Goal: Task Accomplishment & Management: Manage account settings

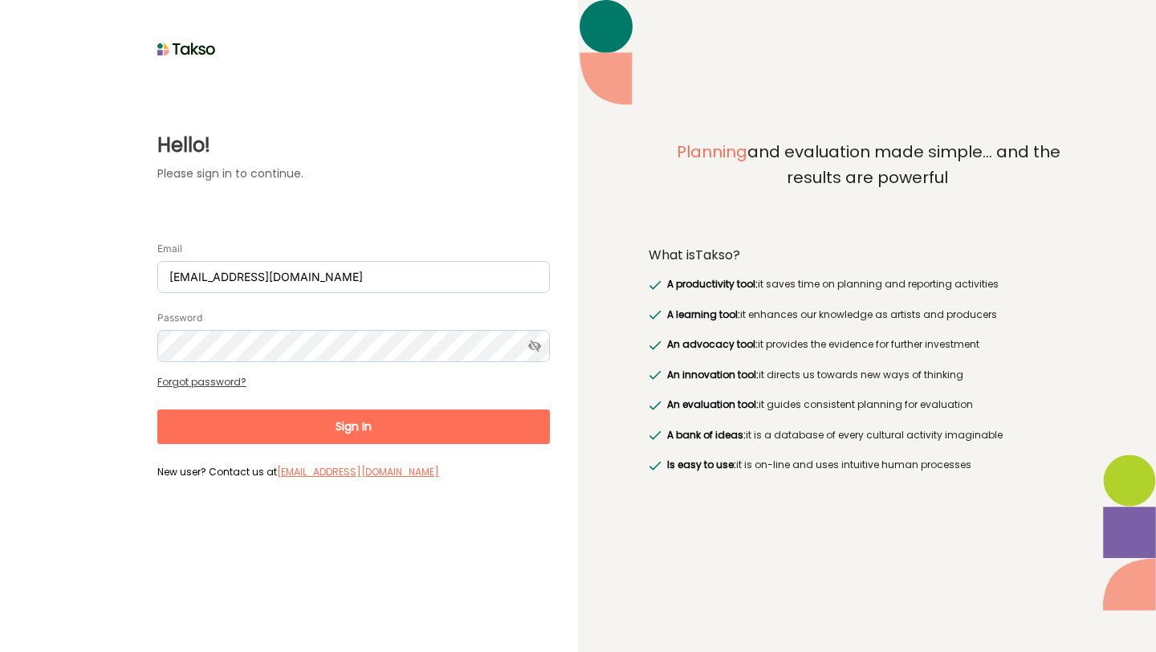
type input "[EMAIL_ADDRESS][DOMAIN_NAME]"
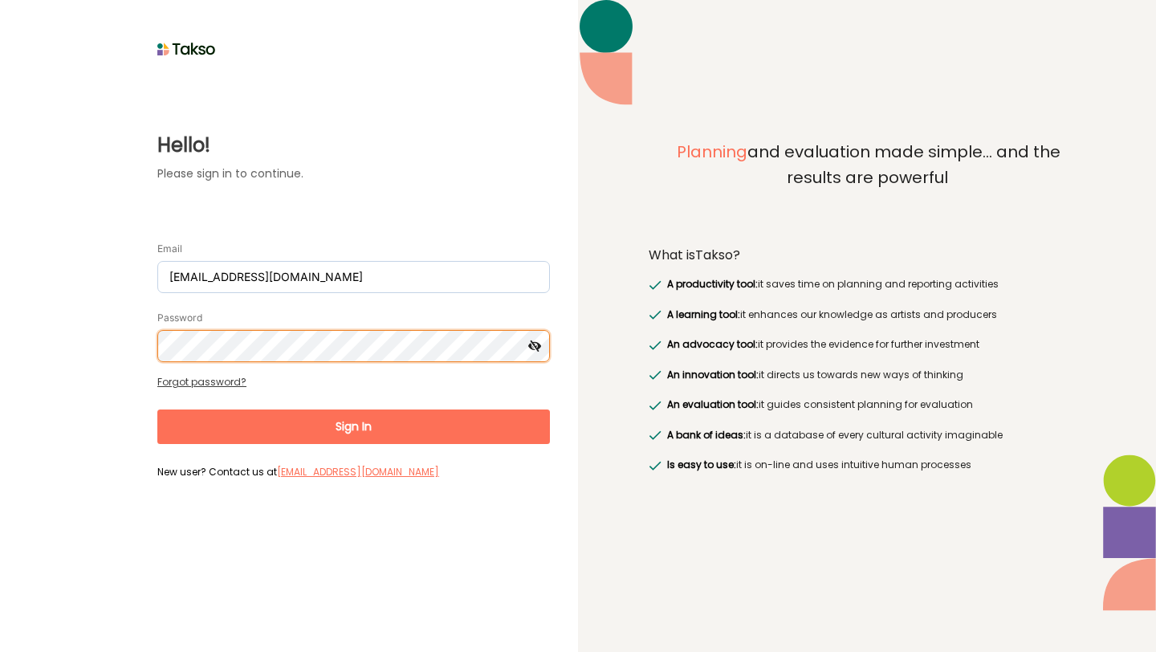
click at [157, 410] on button "Sign In" at bounding box center [353, 427] width 393 height 35
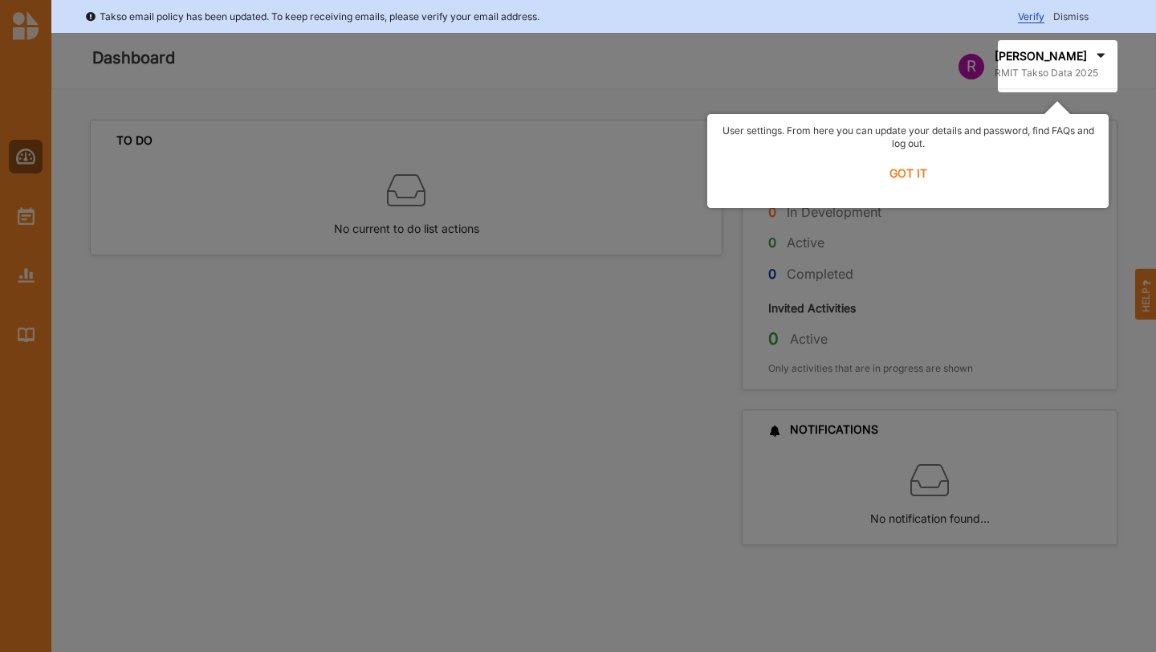
click at [904, 169] on label "GOT IT" at bounding box center [908, 173] width 381 height 35
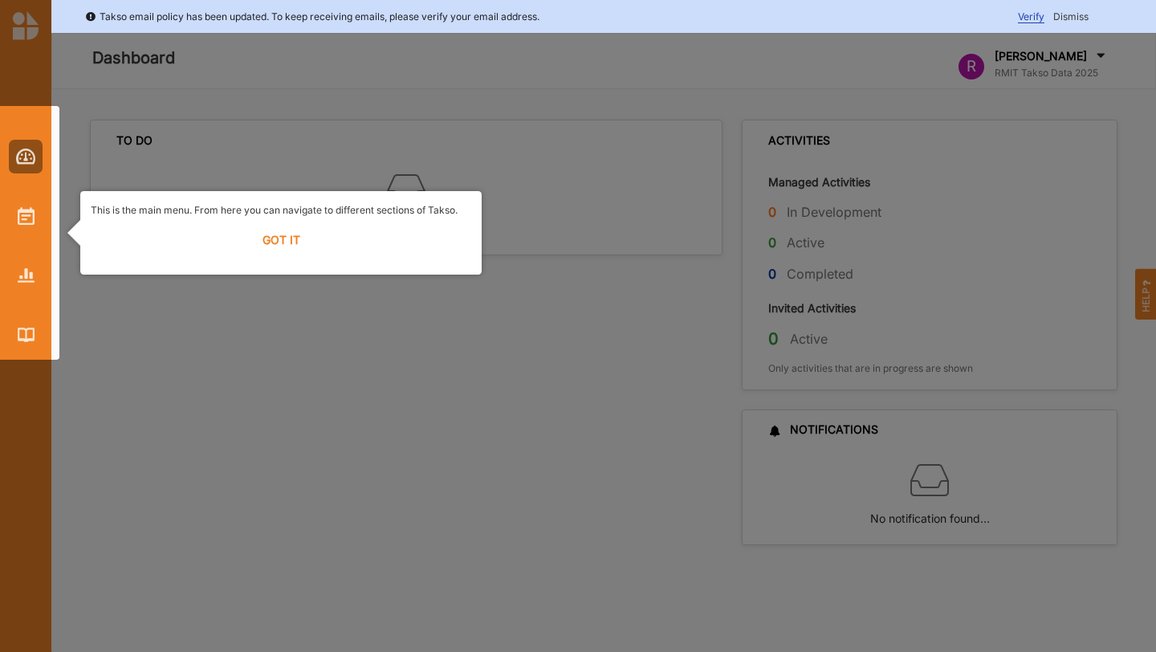
click at [287, 229] on label "GOT IT" at bounding box center [281, 239] width 381 height 35
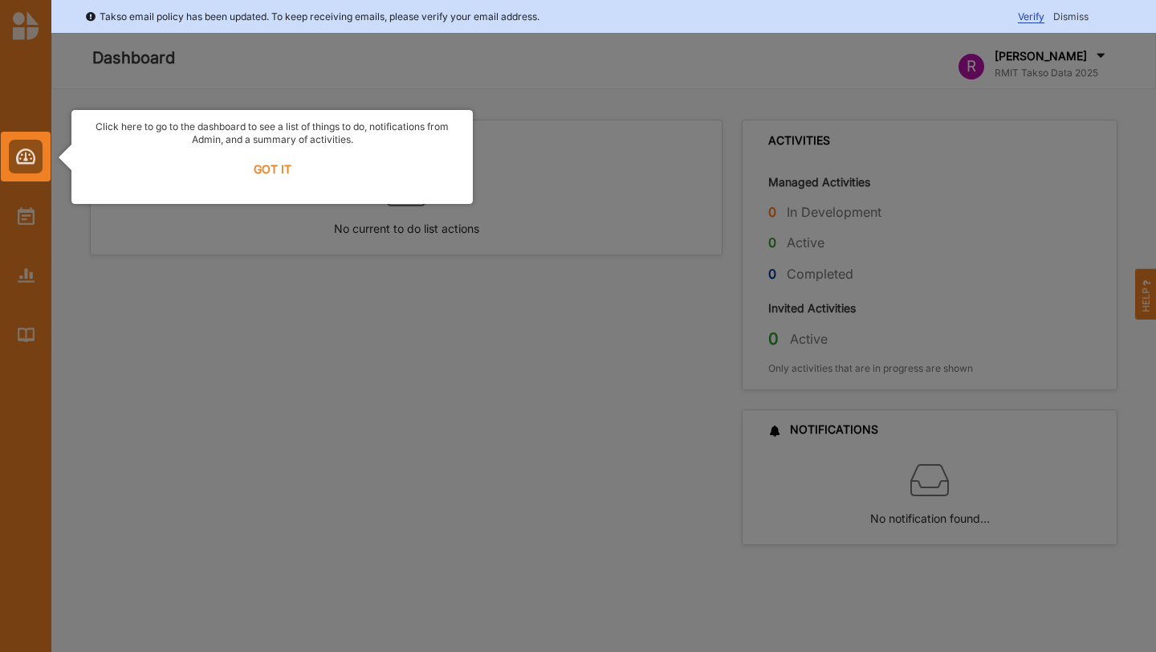
click at [270, 166] on label "GOT IT" at bounding box center [272, 169] width 381 height 35
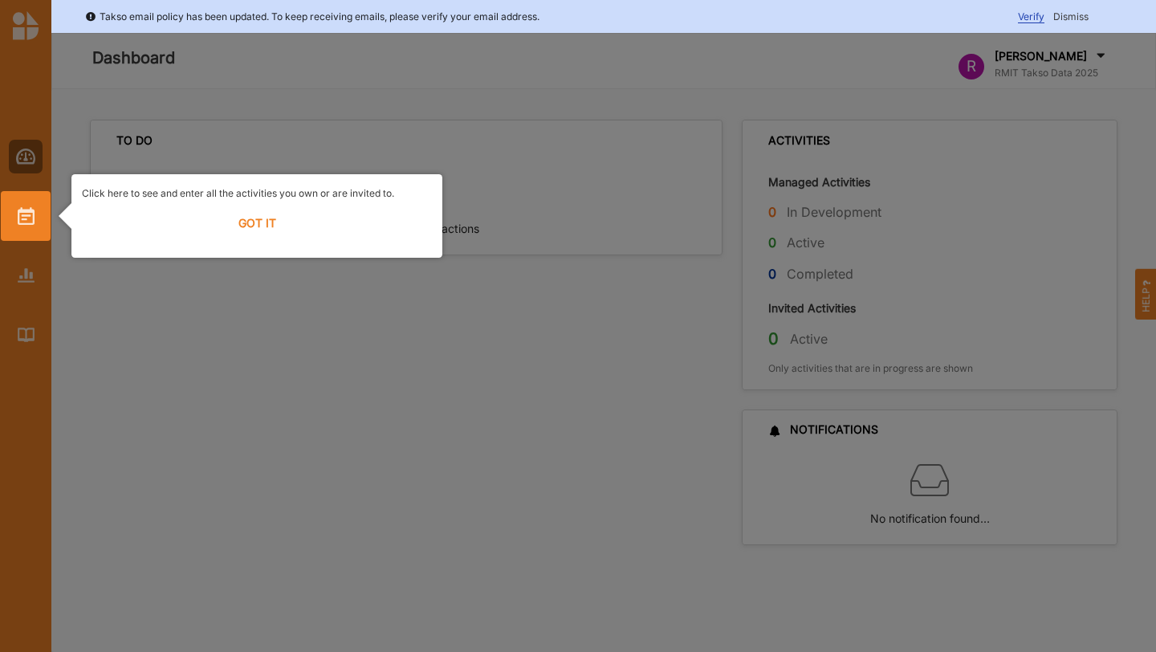
click at [261, 234] on label "GOT IT" at bounding box center [257, 223] width 350 height 35
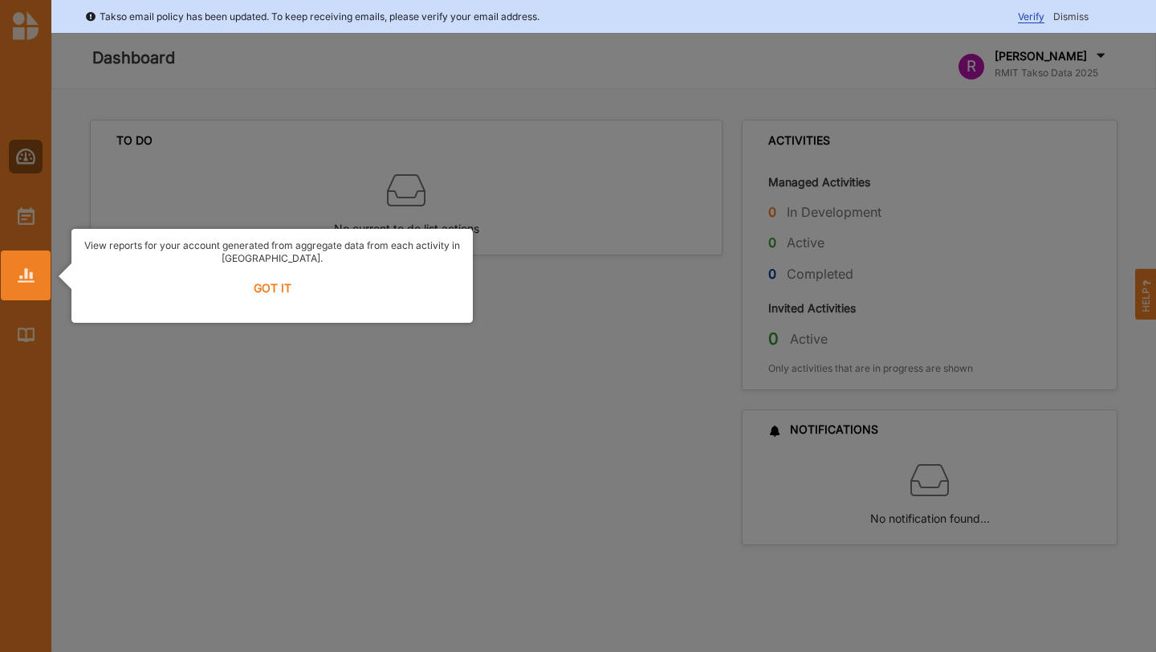
click at [222, 308] on div "View reports for your account generated from aggregate data from each activity …" at bounding box center [271, 276] width 401 height 94
click at [259, 295] on label "GOT IT" at bounding box center [272, 288] width 381 height 35
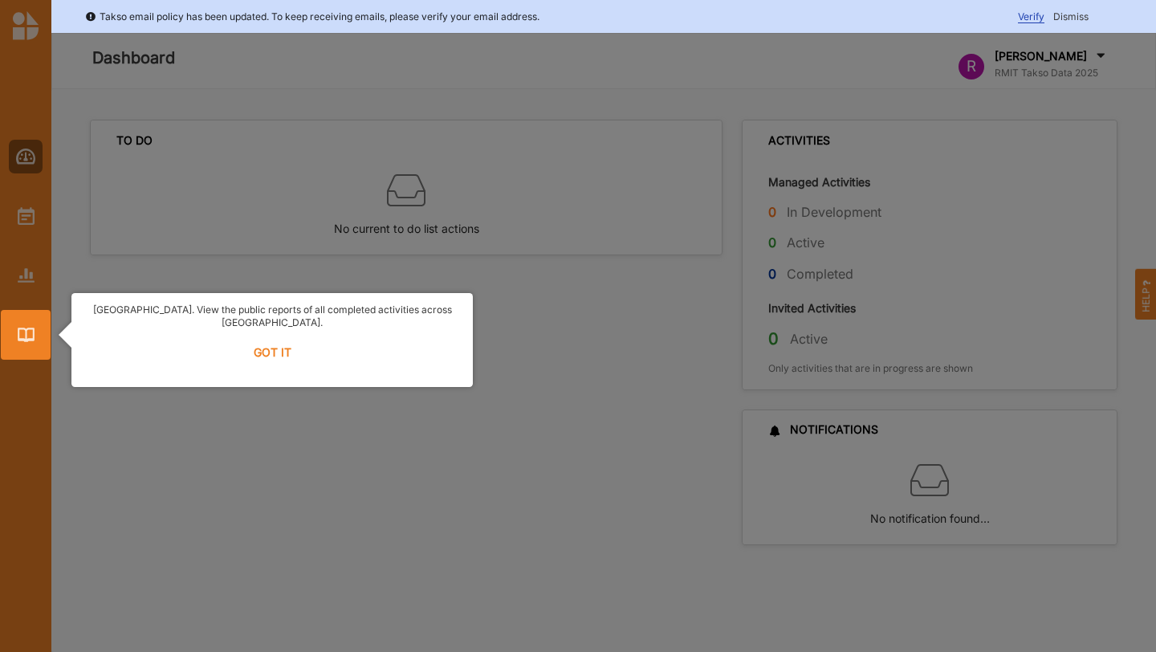
click at [261, 348] on label "GOT IT" at bounding box center [272, 352] width 381 height 35
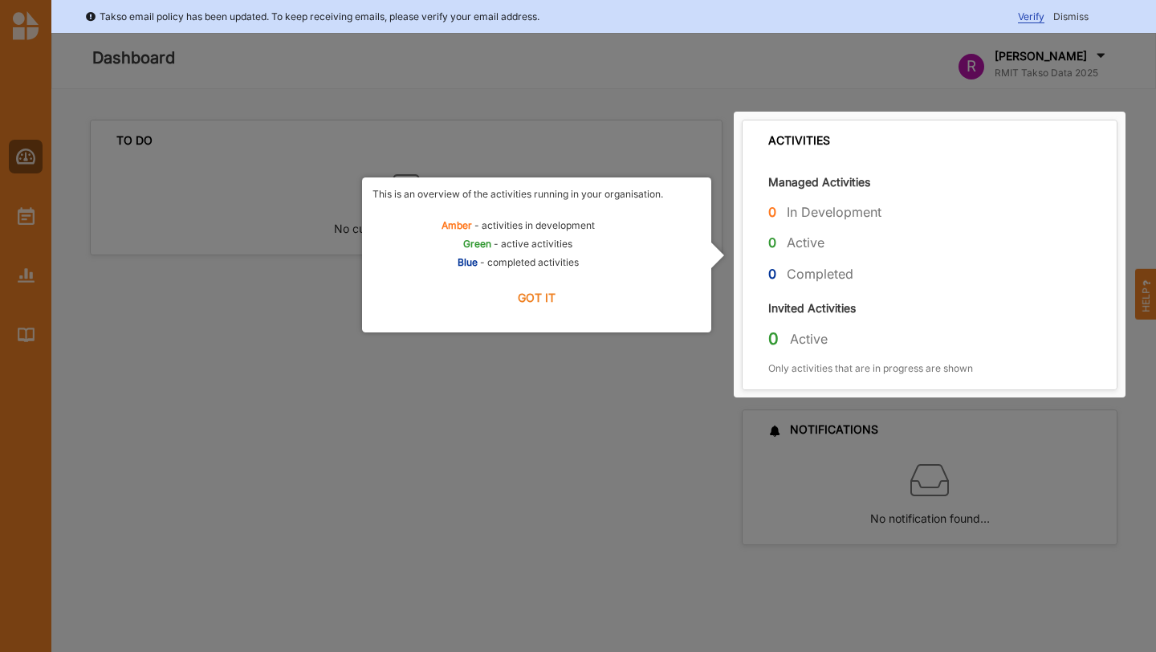
click at [528, 301] on label "GOT IT" at bounding box center [537, 297] width 328 height 35
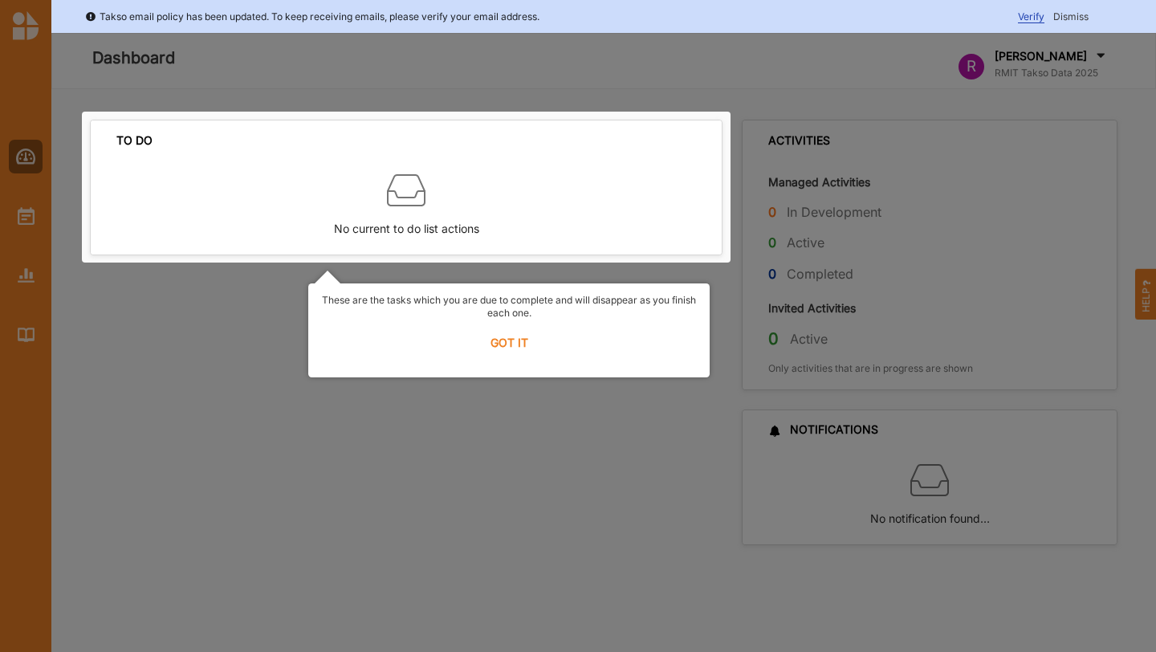
click at [518, 342] on label "GOT IT" at bounding box center [509, 342] width 381 height 35
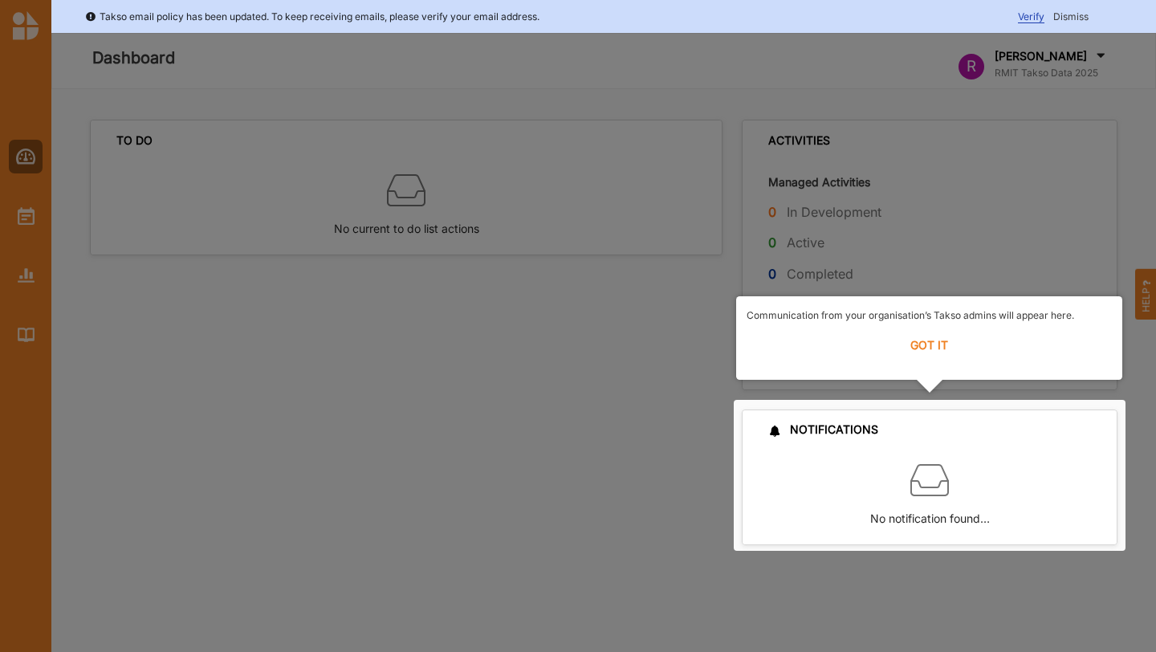
click at [937, 355] on label "GOT IT" at bounding box center [929, 345] width 365 height 35
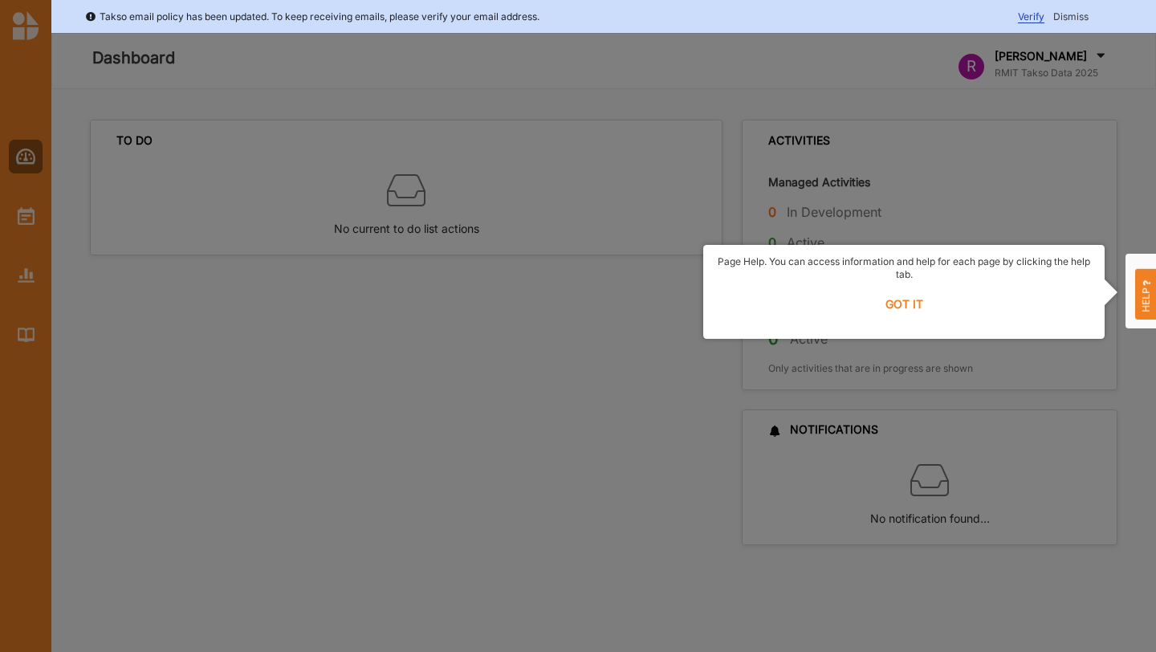
click at [917, 303] on label "GOT IT" at bounding box center [904, 304] width 381 height 35
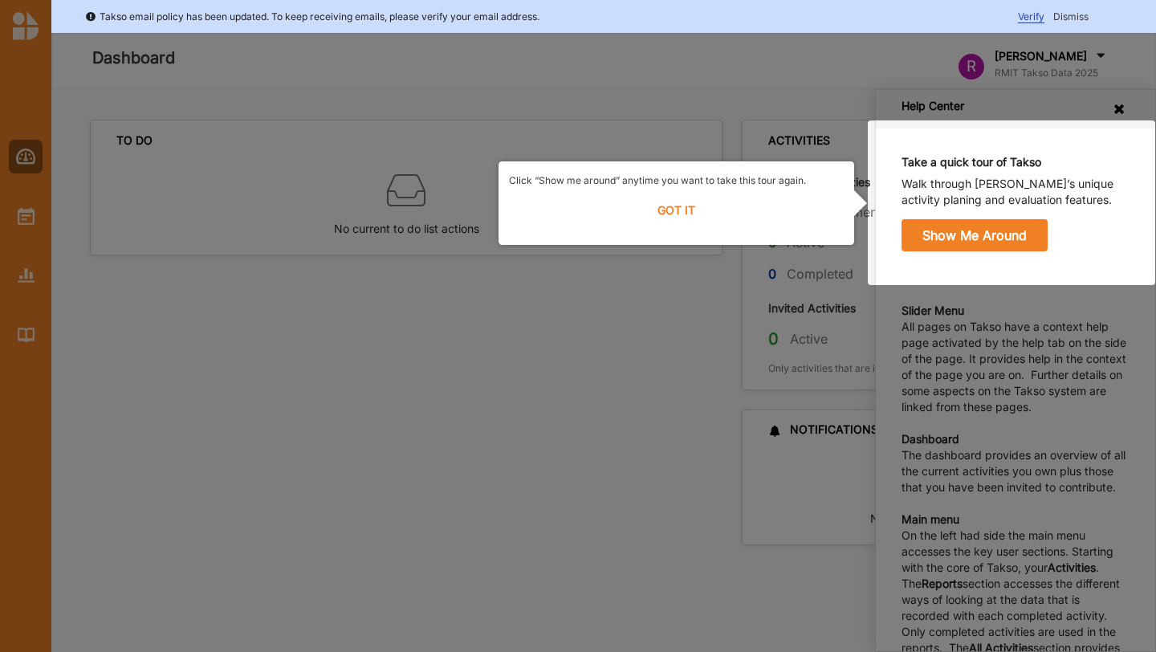
click at [687, 206] on label "GOT IT" at bounding box center [676, 210] width 335 height 35
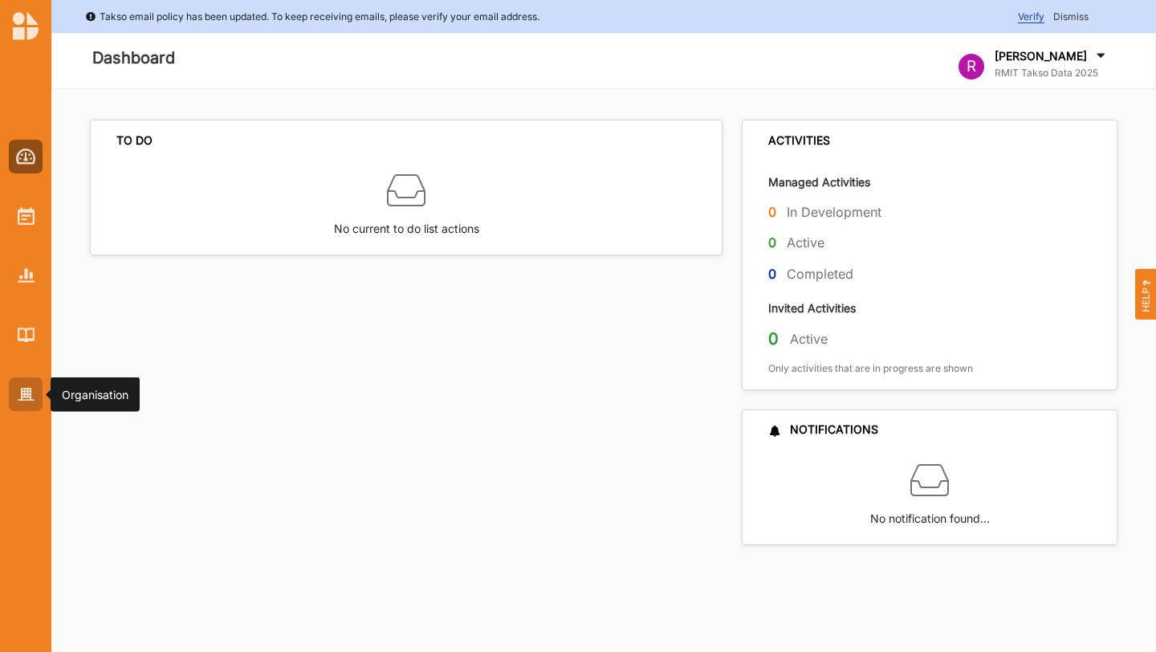
click at [30, 390] on img at bounding box center [26, 395] width 17 height 14
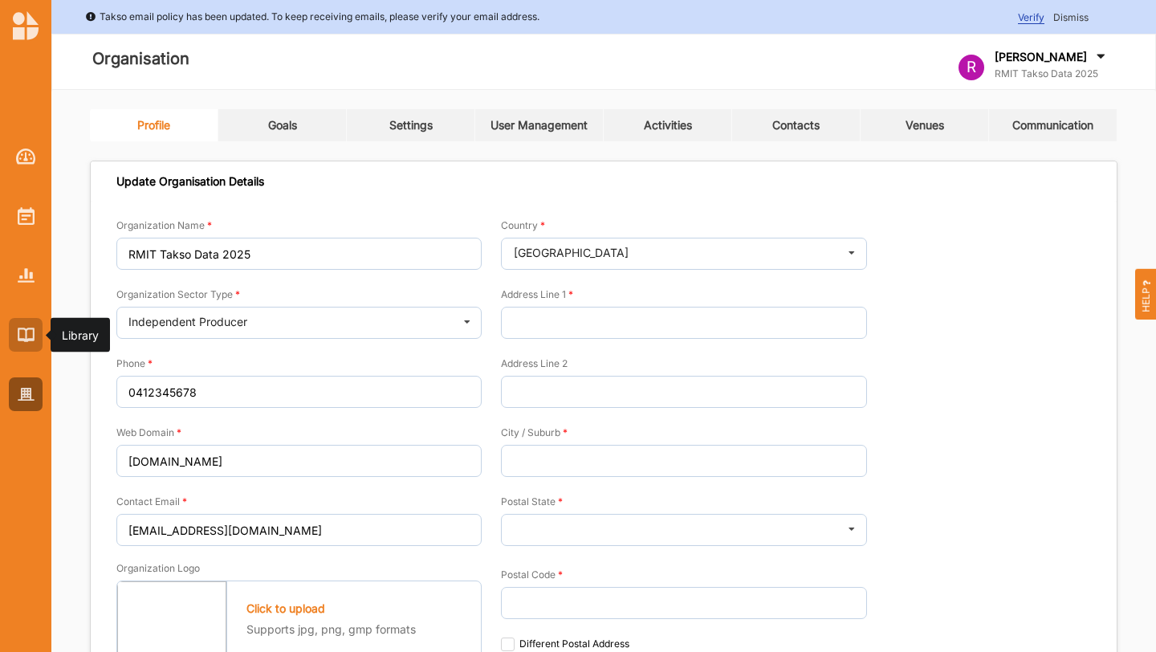
click at [28, 337] on img at bounding box center [26, 335] width 17 height 14
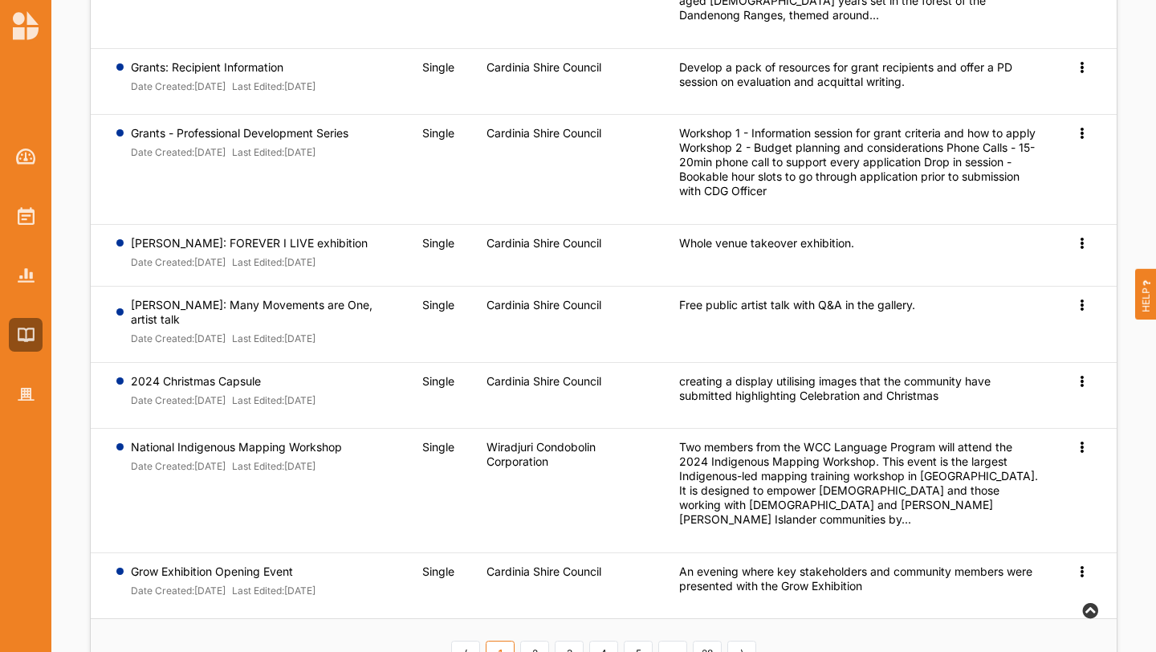
scroll to position [517, 0]
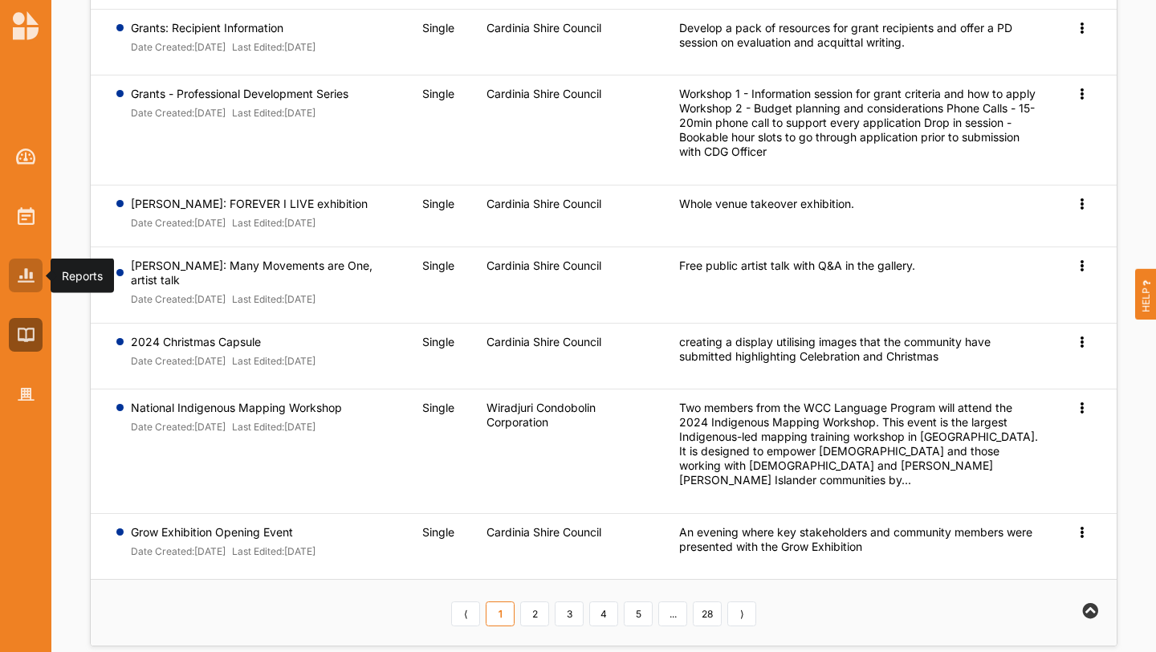
click at [21, 275] on img at bounding box center [26, 275] width 17 height 14
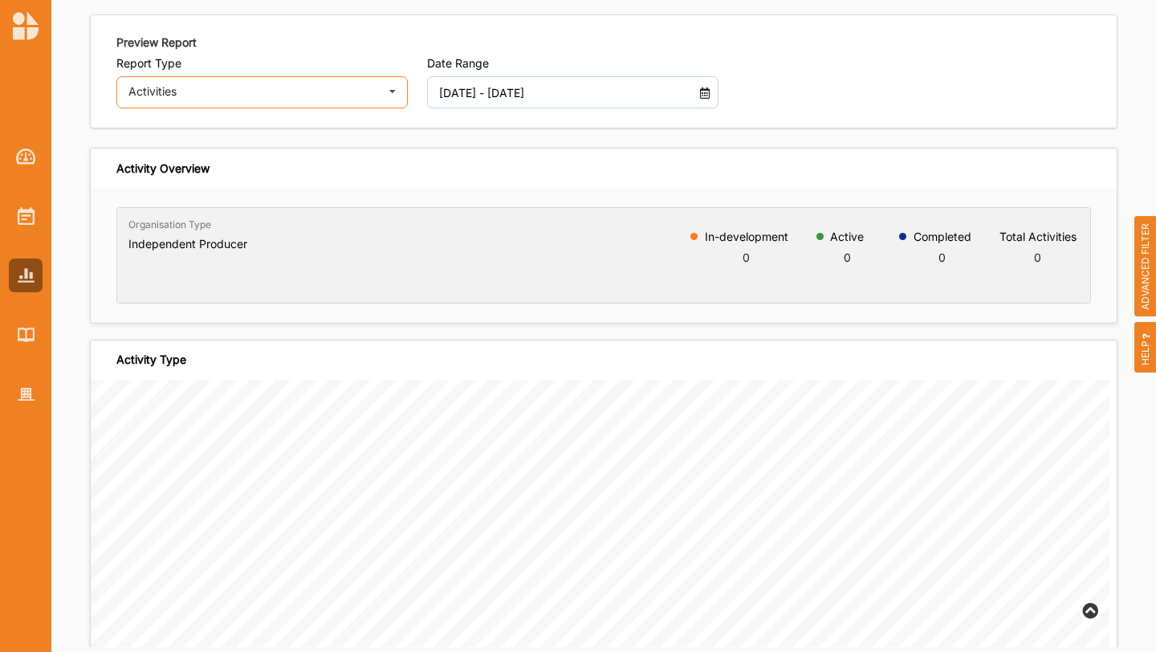
click at [353, 103] on div "Activities Activities Outcomes Inputs & Outputs Management Summary" at bounding box center [261, 92] width 291 height 32
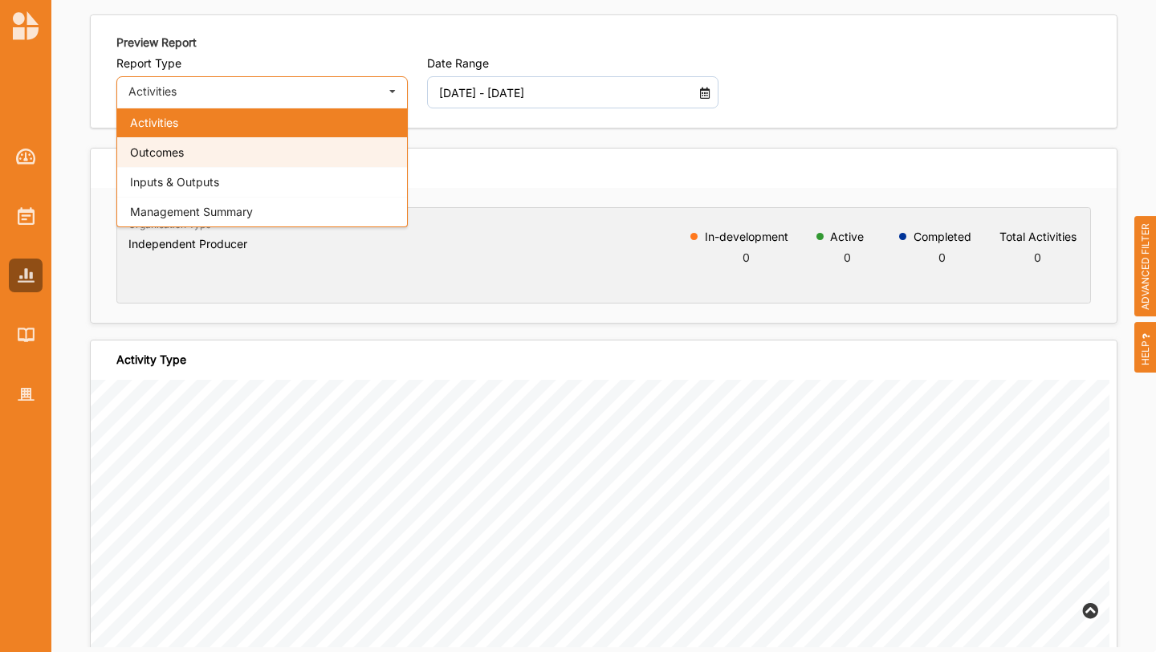
click at [326, 147] on div "Outcomes" at bounding box center [262, 152] width 290 height 30
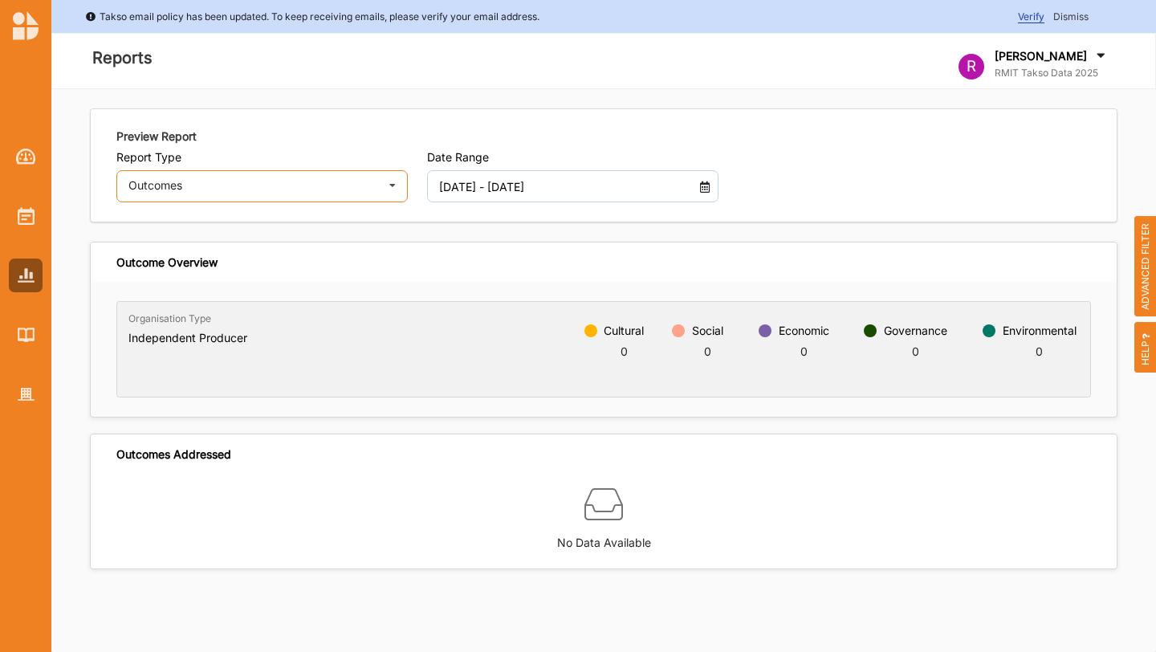
click at [316, 194] on div "Outcomes Activities Outcomes Inputs & Outputs Management Summary" at bounding box center [261, 186] width 291 height 32
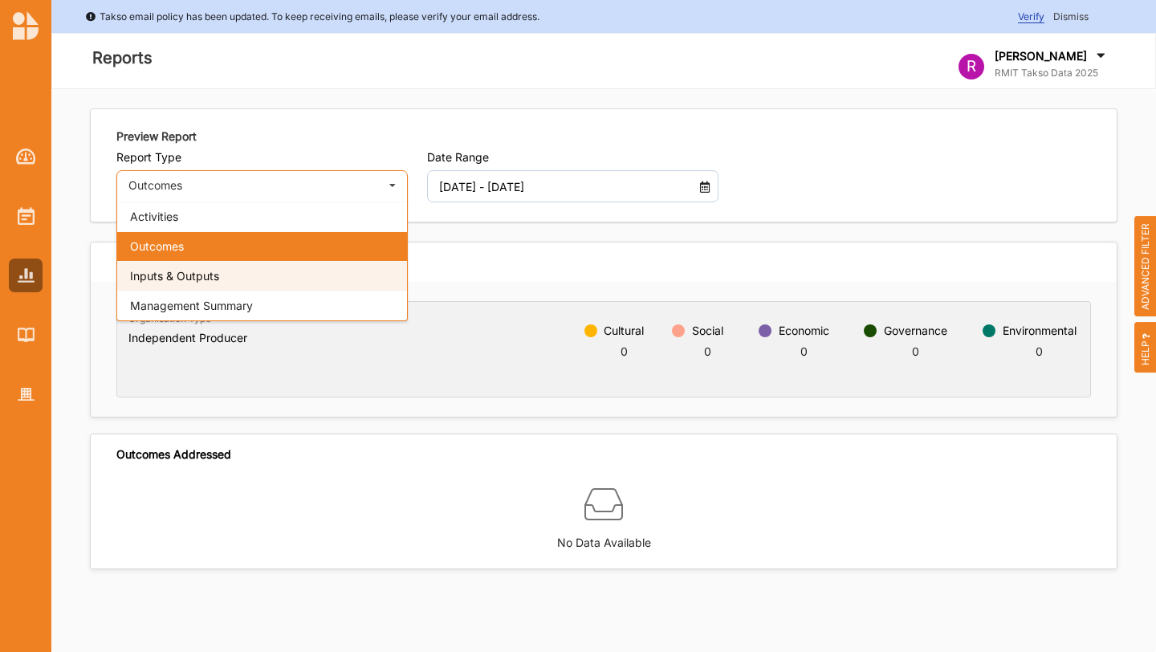
click at [287, 283] on div "Inputs & Outputs" at bounding box center [262, 276] width 290 height 30
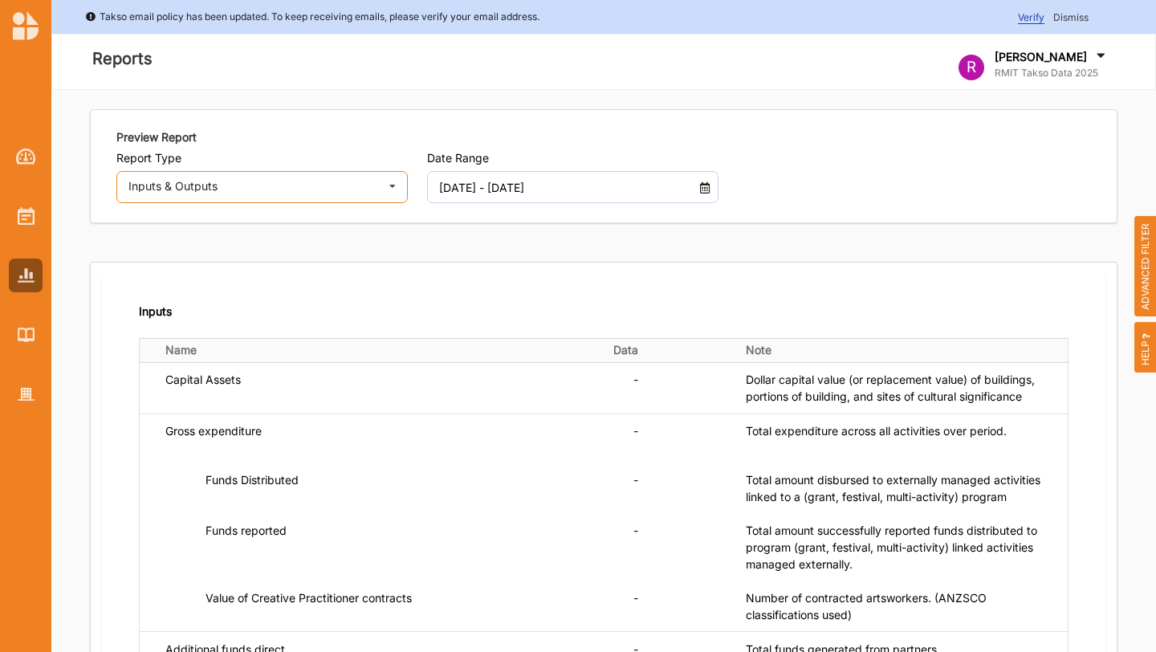
click at [361, 186] on div "Inputs & Outputs" at bounding box center [253, 186] width 250 height 11
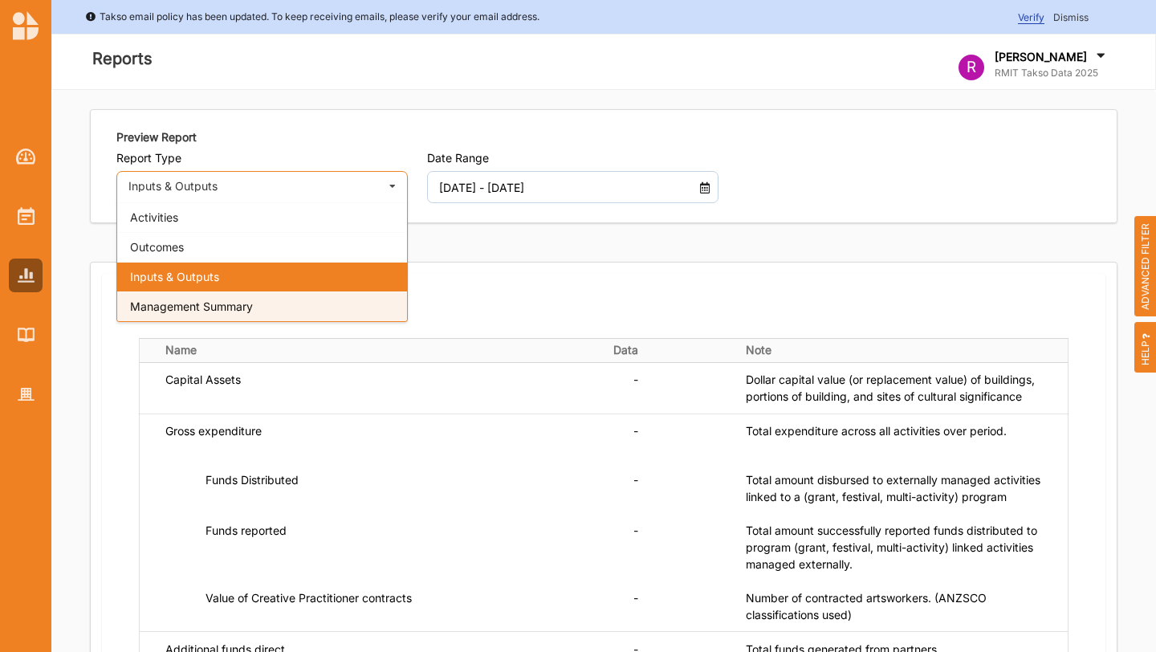
click at [309, 301] on div "Management Summary" at bounding box center [262, 306] width 290 height 30
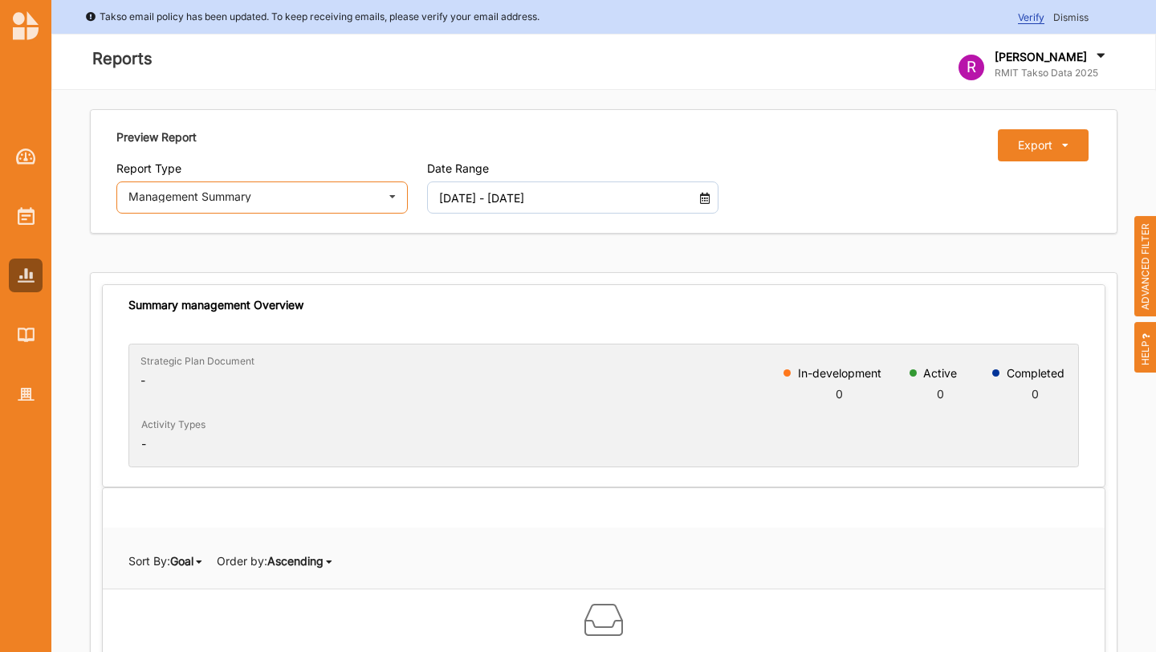
click at [377, 189] on div "Management Summary Activities Outcomes Inputs & Outputs Management Summary" at bounding box center [261, 197] width 291 height 32
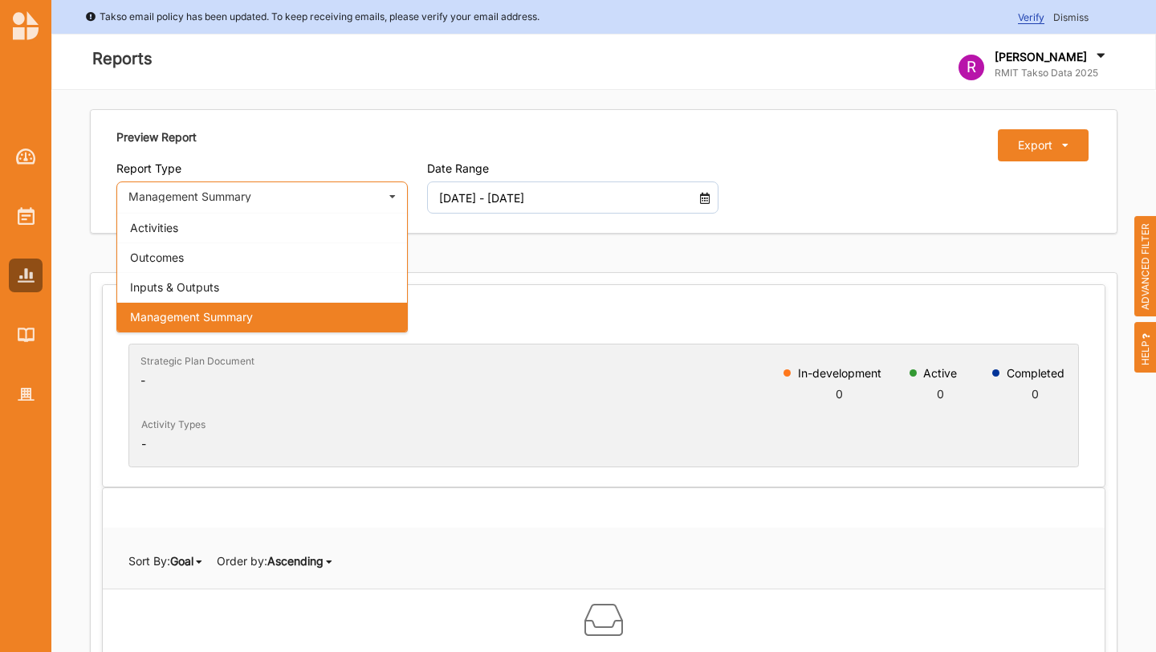
click at [211, 200] on div "Management Summary" at bounding box center [253, 196] width 250 height 11
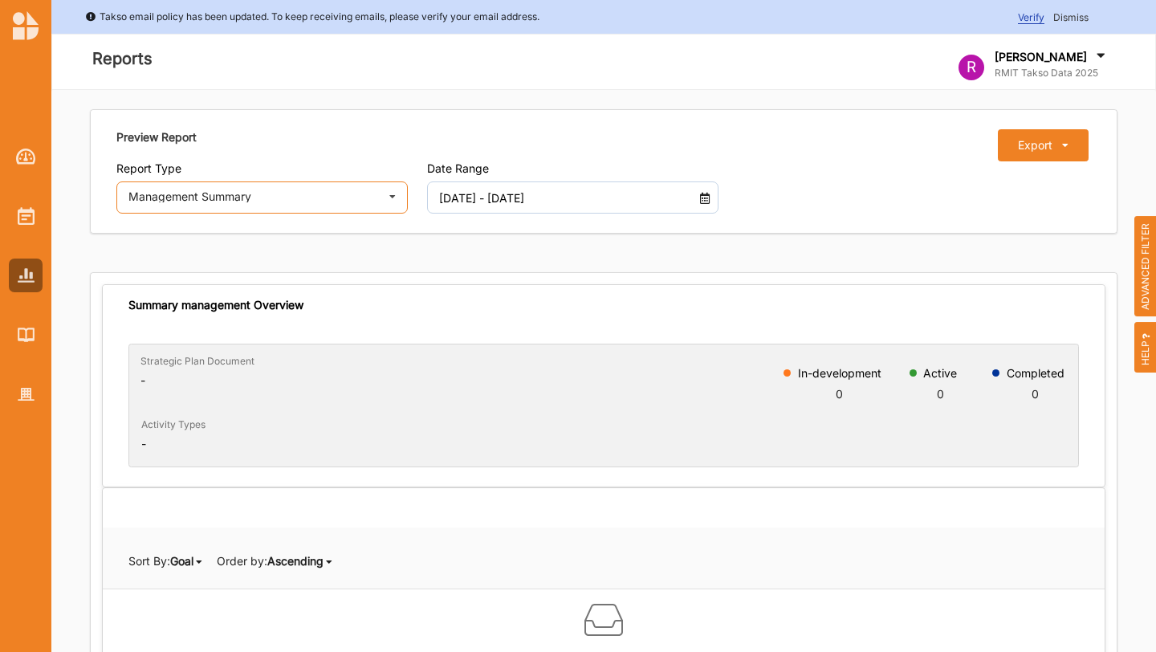
click at [255, 200] on div "Management Summary" at bounding box center [253, 196] width 250 height 11
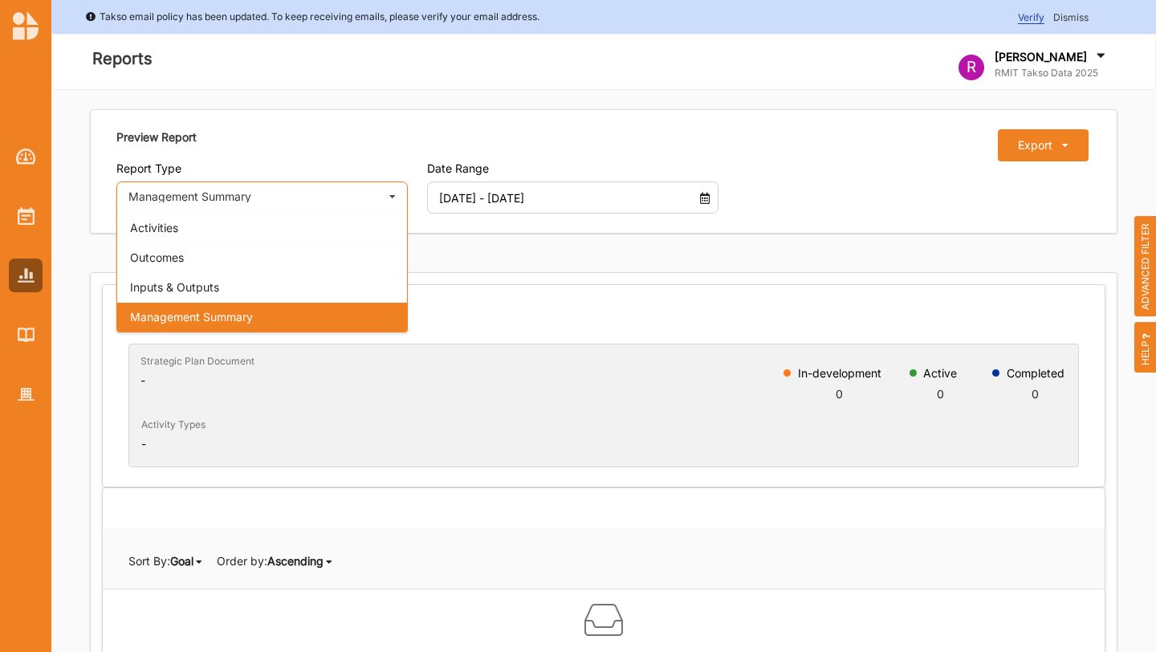
click at [376, 198] on div "Management Summary Activities Outcomes Inputs & Outputs Management Summary" at bounding box center [261, 197] width 291 height 32
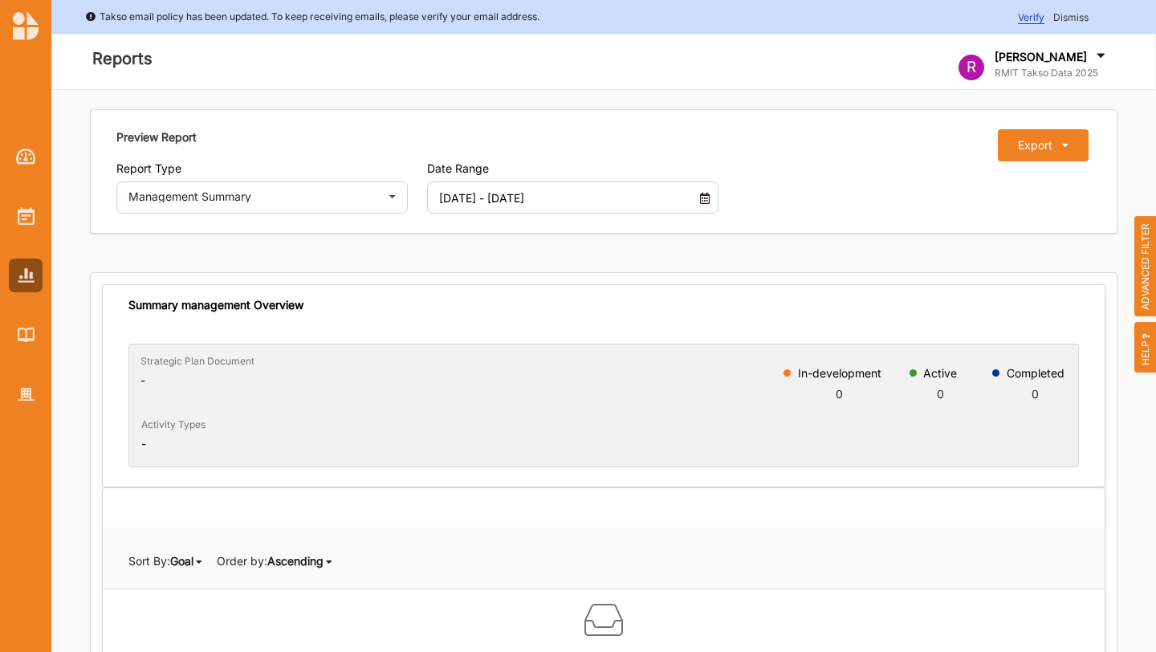
scroll to position [18, 0]
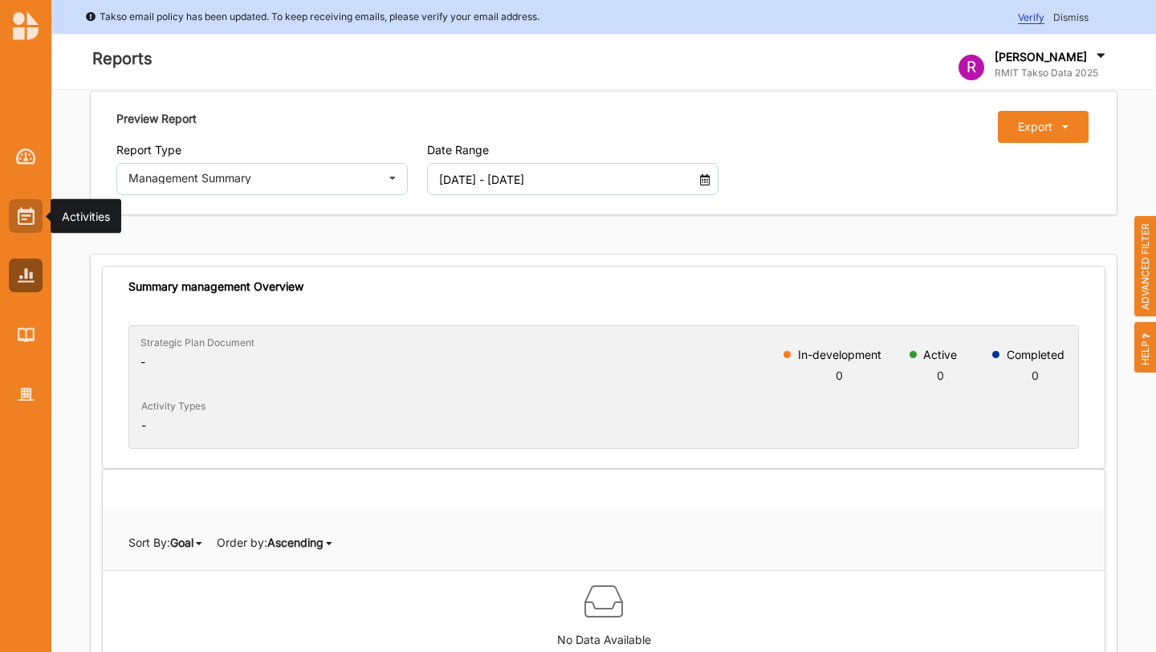
click at [30, 218] on img at bounding box center [26, 216] width 17 height 18
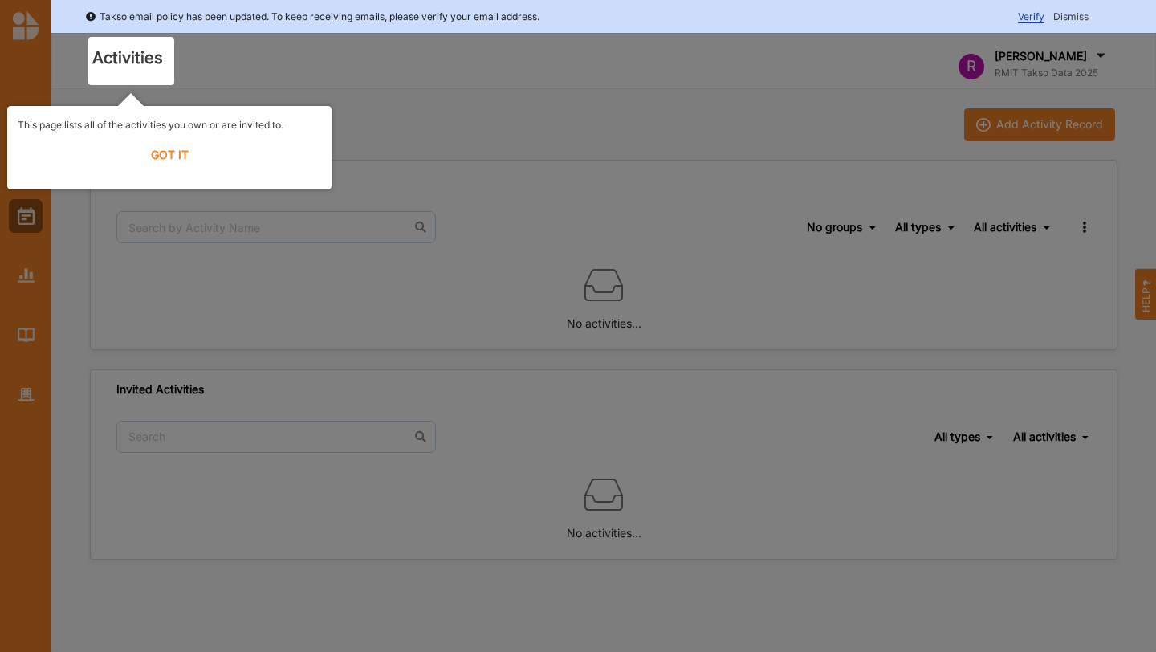
click at [181, 152] on label "GOT IT" at bounding box center [170, 154] width 304 height 35
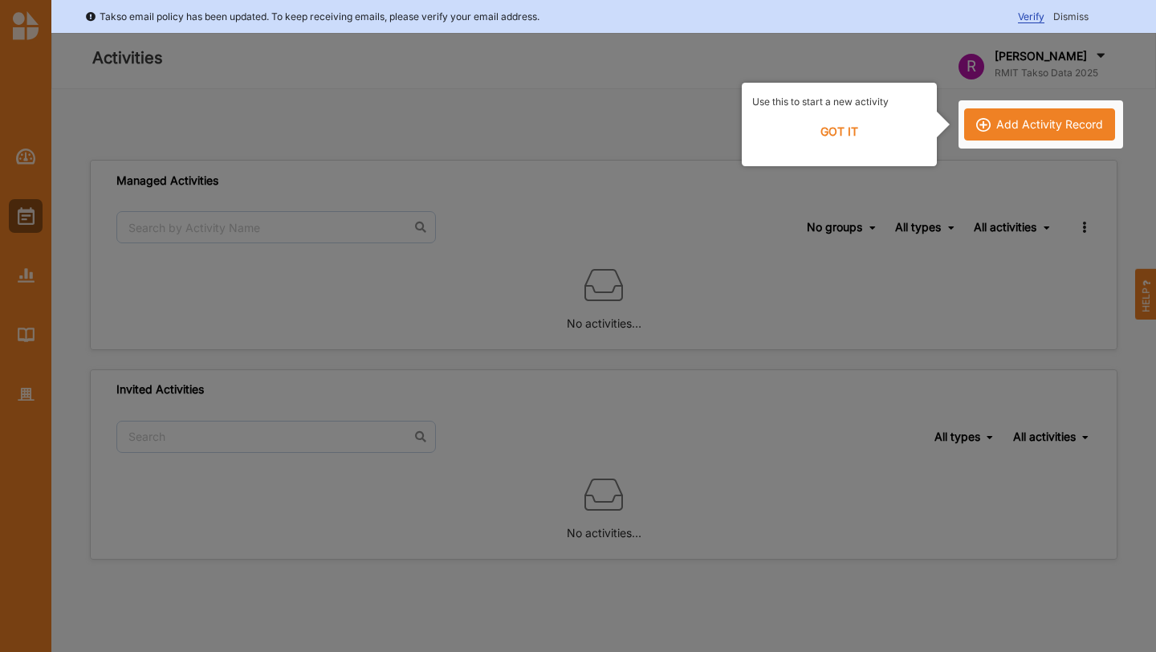
click at [987, 202] on div at bounding box center [578, 326] width 1156 height 652
click at [26, 157] on div at bounding box center [578, 326] width 1156 height 652
click at [844, 133] on label "GOT IT" at bounding box center [839, 131] width 174 height 35
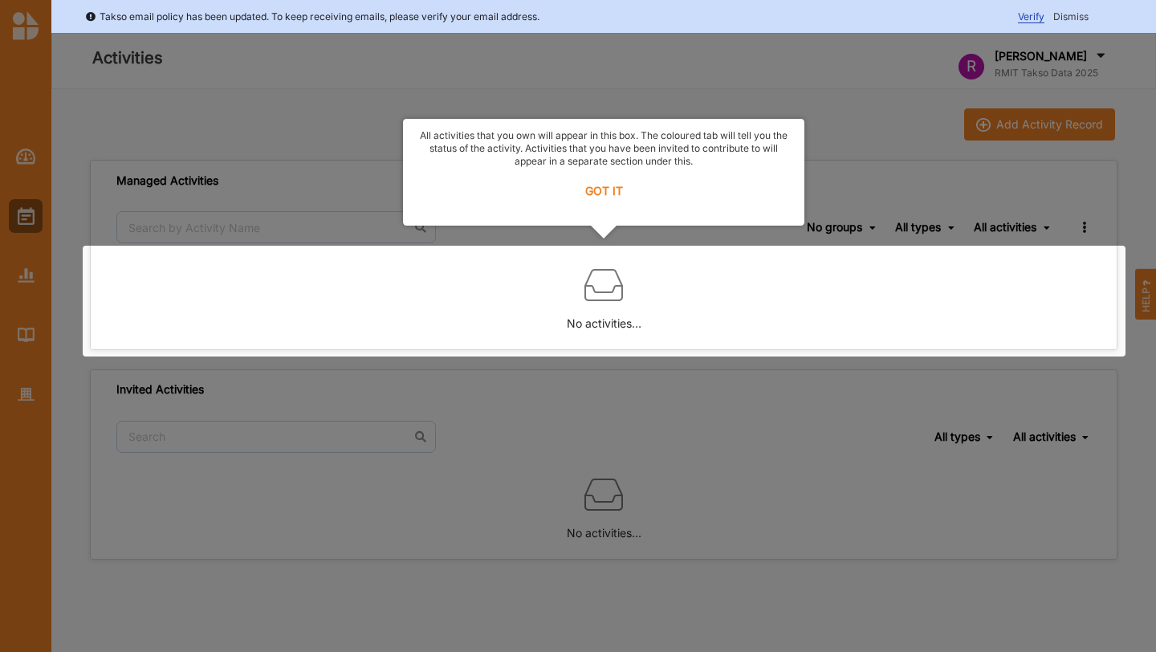
click at [604, 193] on label "GOT IT" at bounding box center [604, 190] width 381 height 35
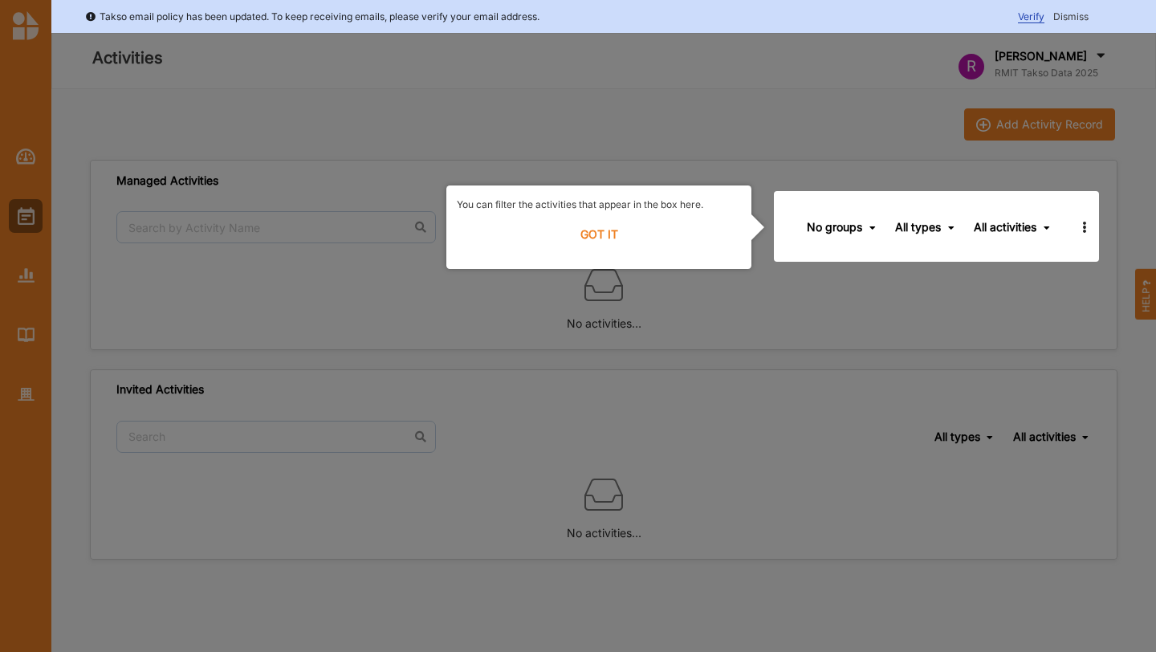
click at [598, 239] on label "GOT IT" at bounding box center [599, 234] width 284 height 35
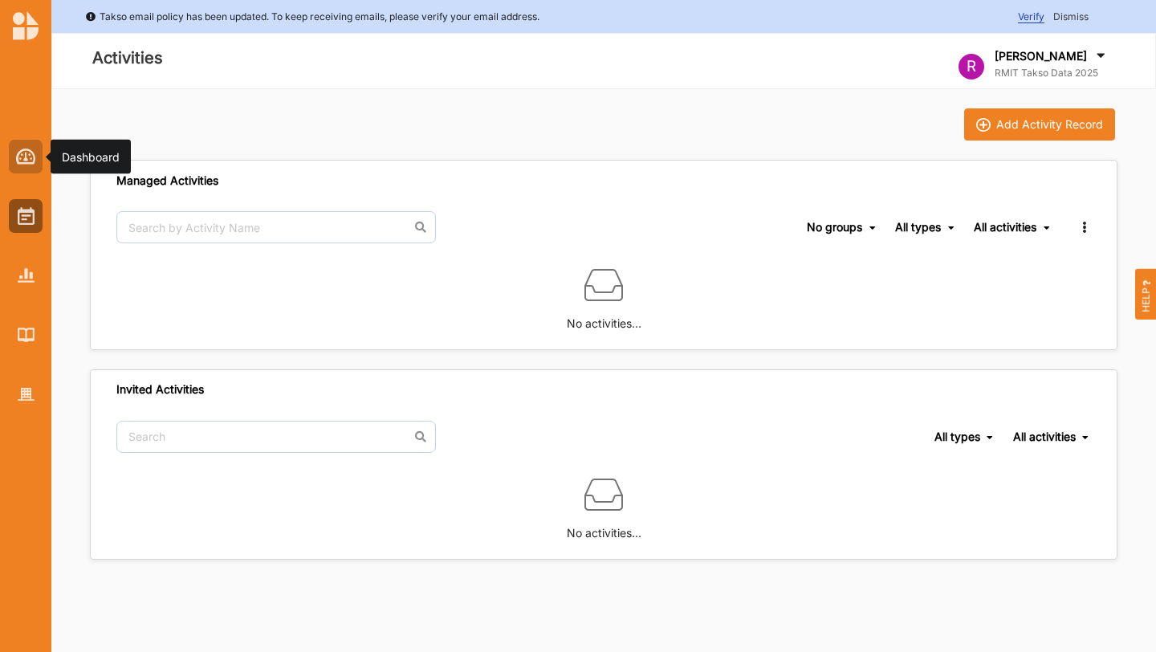
click at [29, 163] on img at bounding box center [26, 157] width 20 height 16
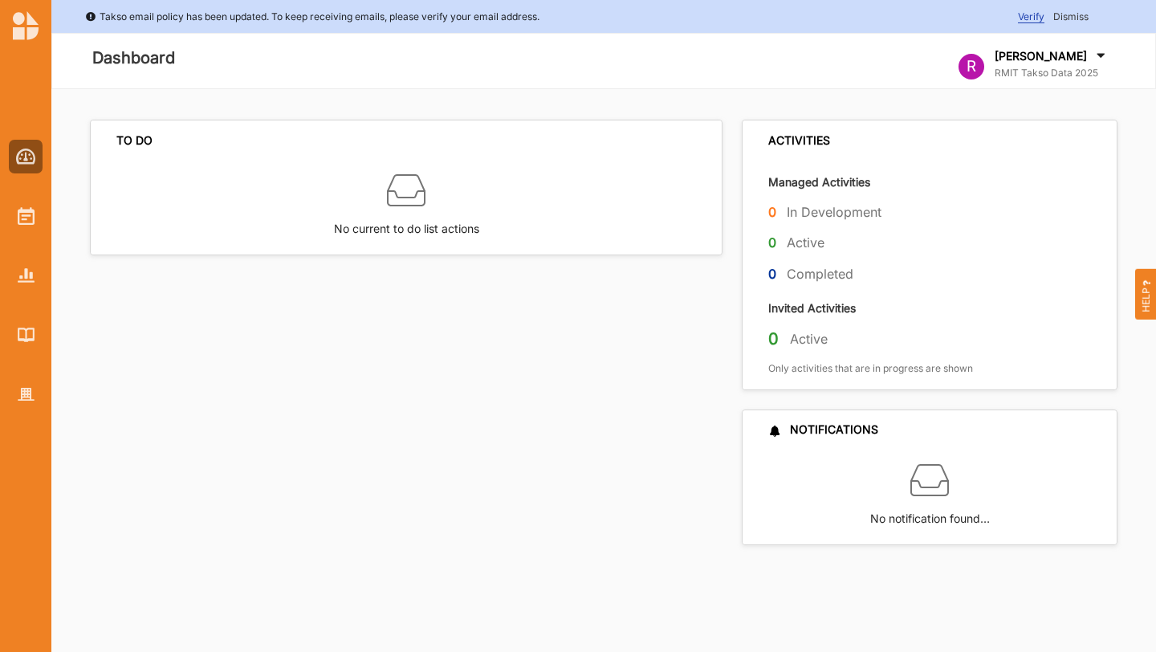
click at [1074, 20] on span "Dismiss" at bounding box center [1070, 16] width 35 height 12
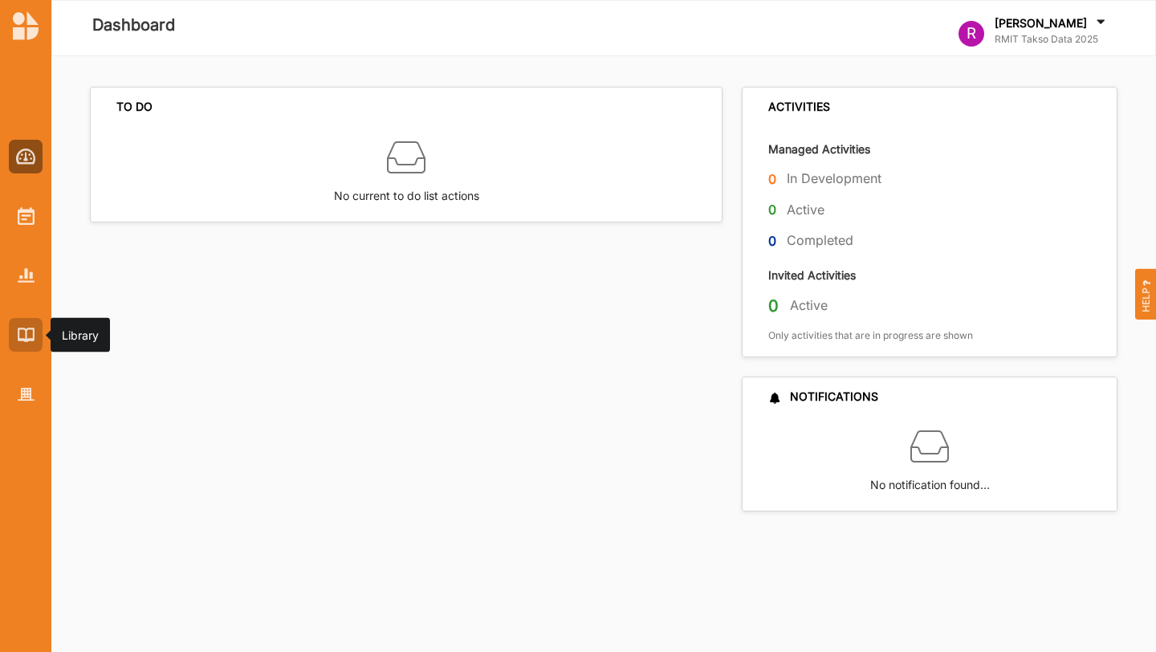
click at [38, 343] on div at bounding box center [26, 335] width 34 height 34
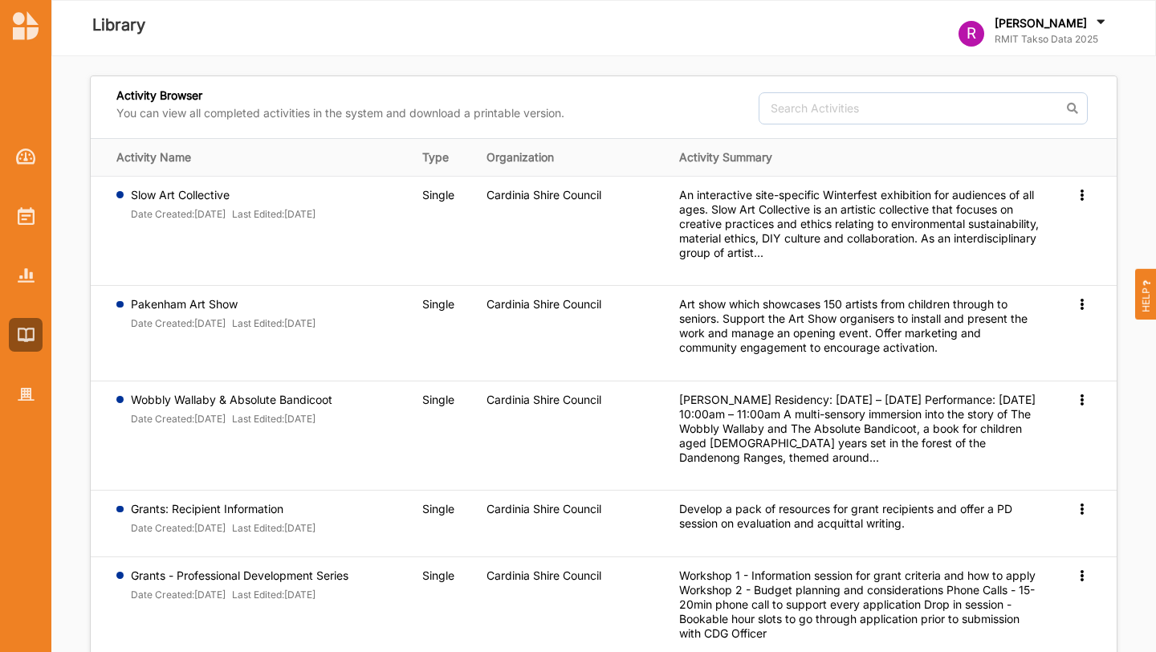
click at [20, 238] on div at bounding box center [25, 262] width 51 height 297
click at [21, 214] on img at bounding box center [26, 216] width 17 height 18
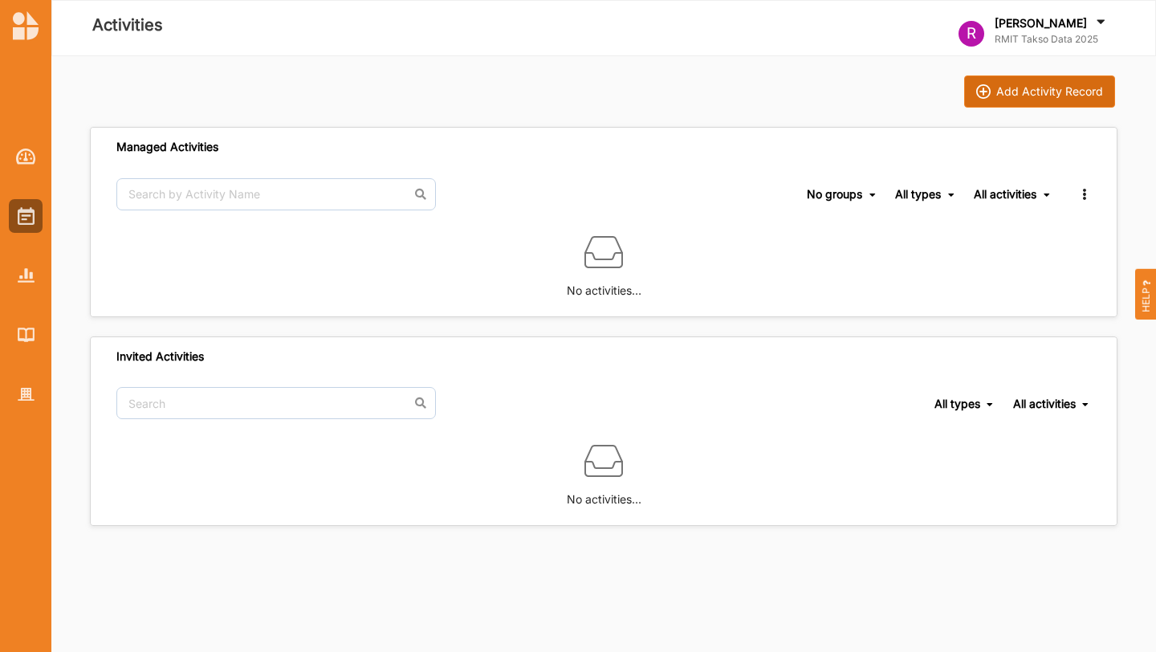
click at [1042, 95] on div "Add Activity Record" at bounding box center [1049, 91] width 107 height 14
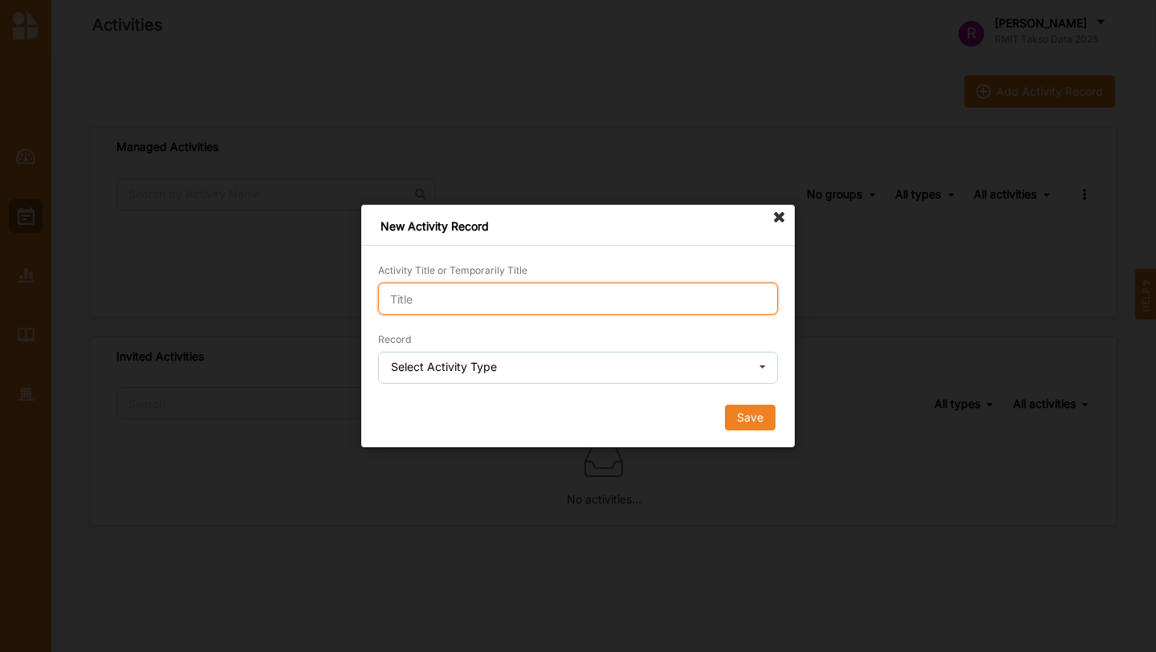
click at [669, 300] on input "Activity Title or Temporarily Title" at bounding box center [578, 299] width 400 height 32
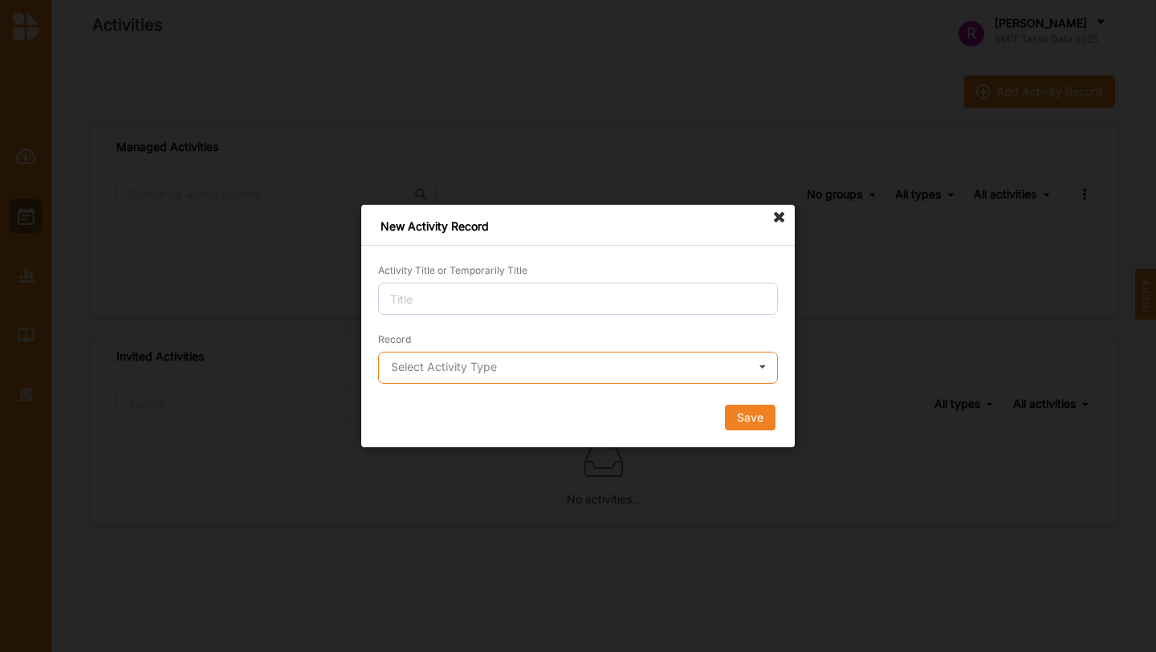
click at [635, 380] on input "text" at bounding box center [579, 368] width 398 height 32
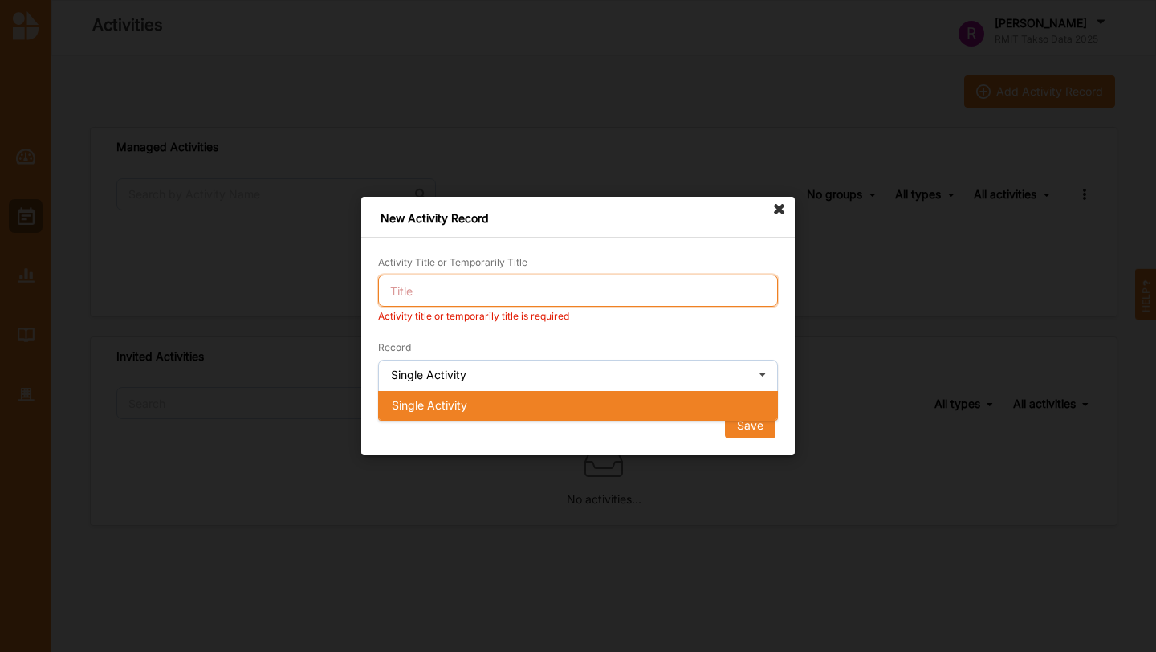
click at [610, 283] on input "Activity Title or Temporarily Title" at bounding box center [578, 291] width 400 height 32
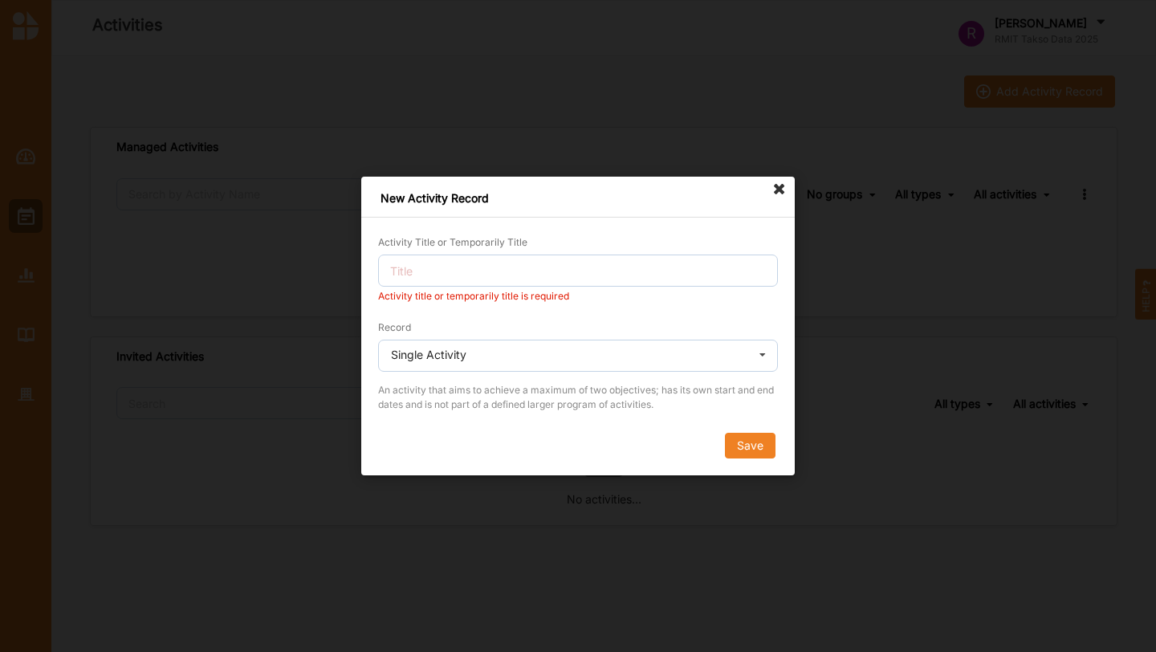
click at [771, 198] on icon at bounding box center [780, 190] width 26 height 26
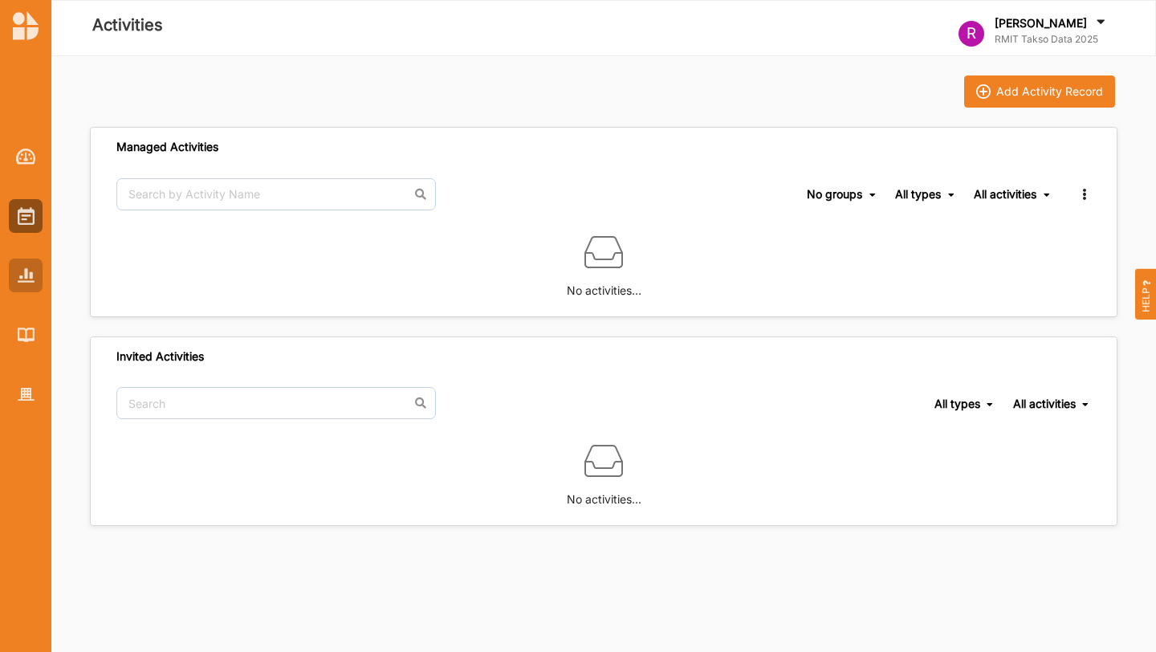
click at [31, 271] on img at bounding box center [26, 275] width 17 height 14
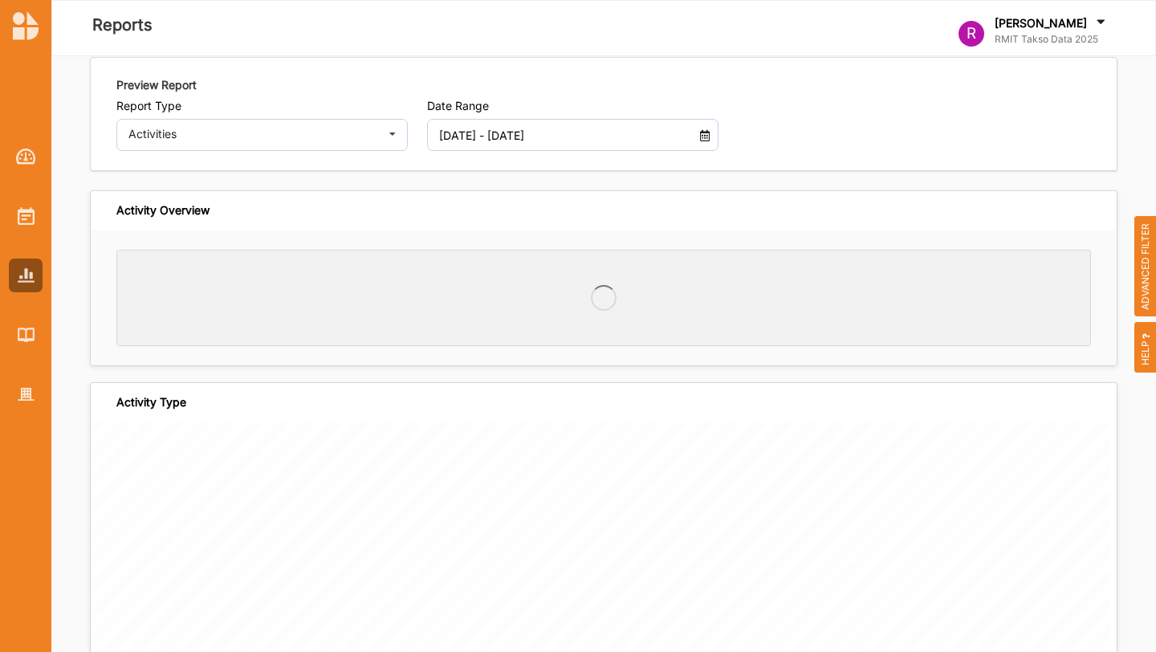
click at [26, 179] on div at bounding box center [25, 262] width 51 height 297
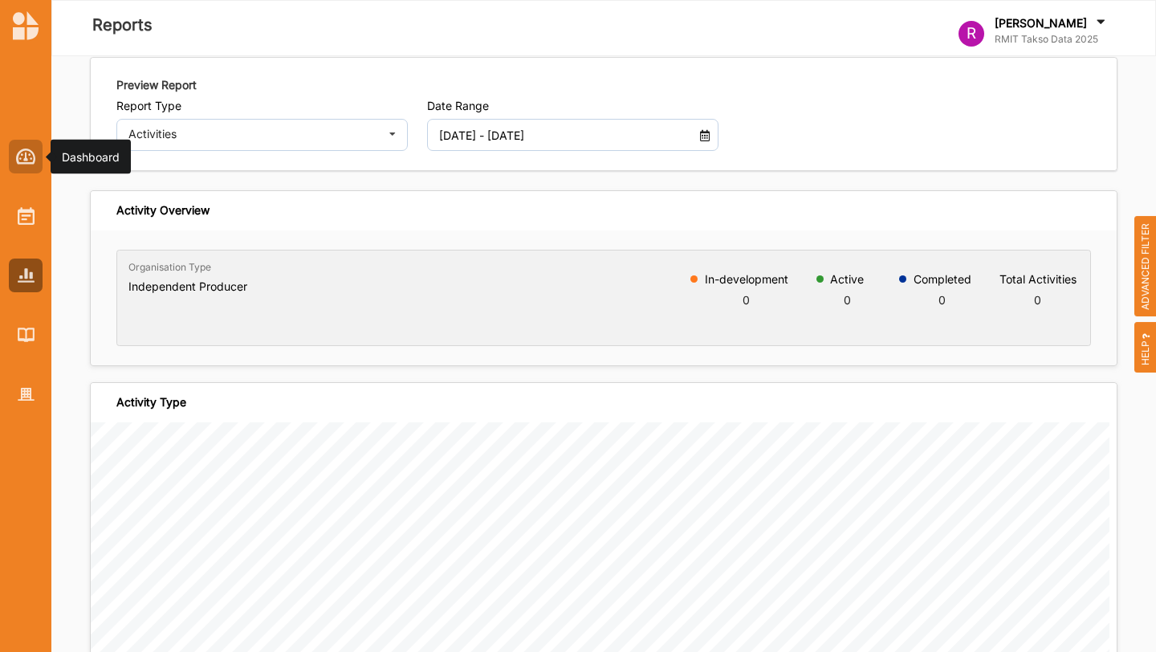
click at [27, 164] on div at bounding box center [26, 157] width 34 height 34
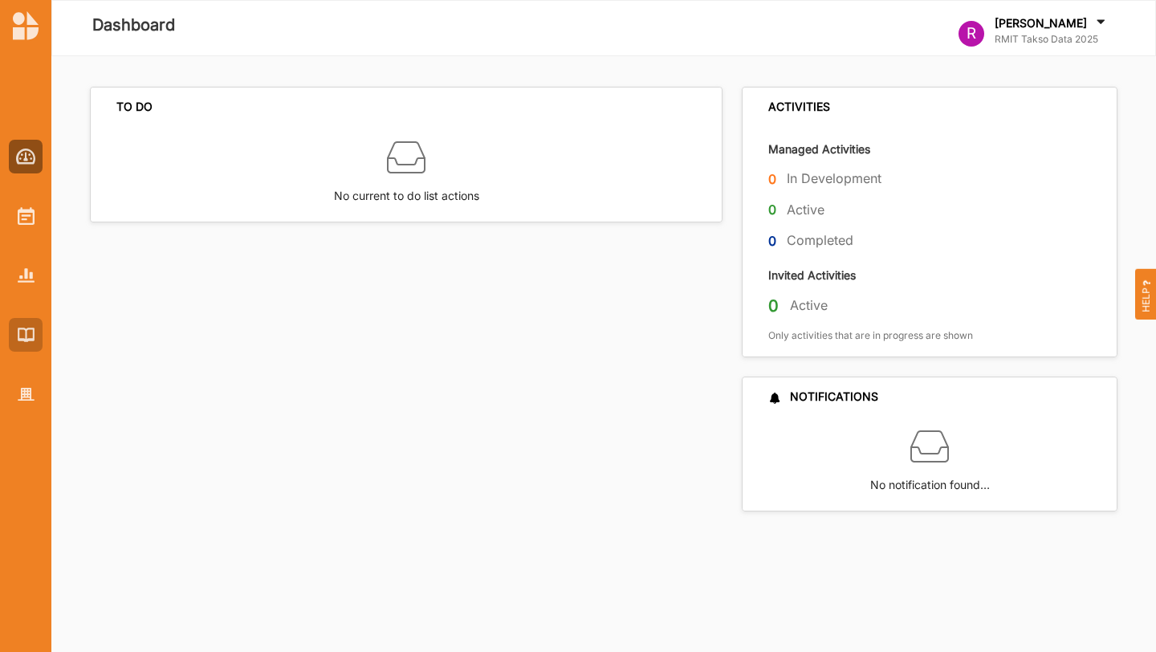
click at [20, 323] on div at bounding box center [26, 335] width 34 height 34
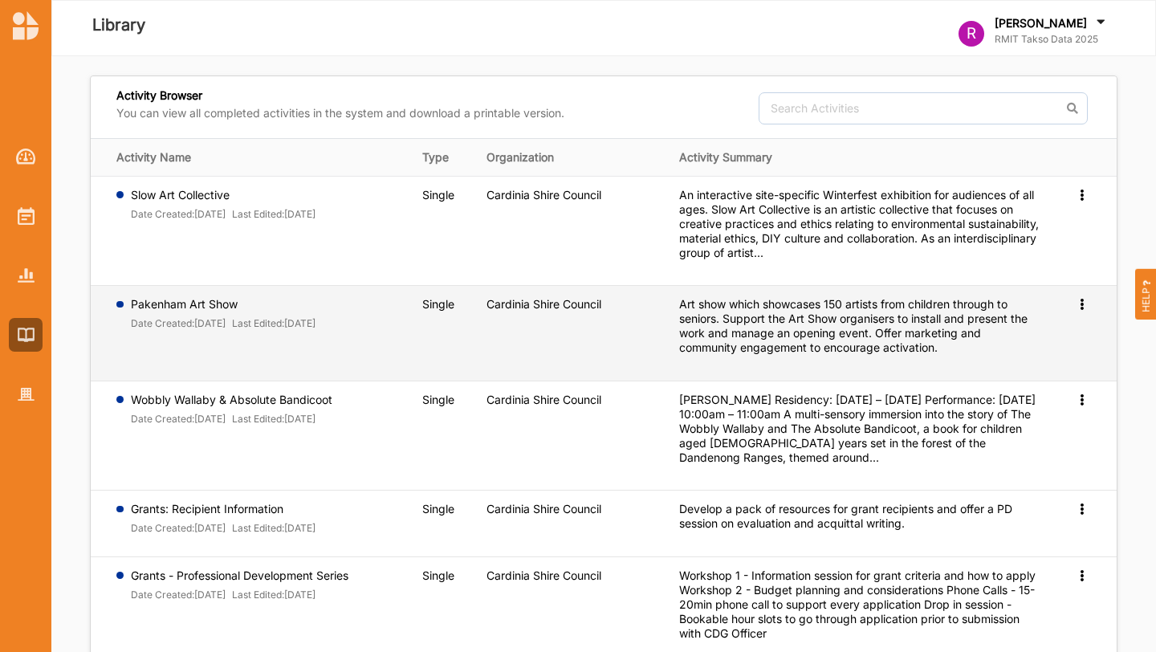
scroll to position [479, 0]
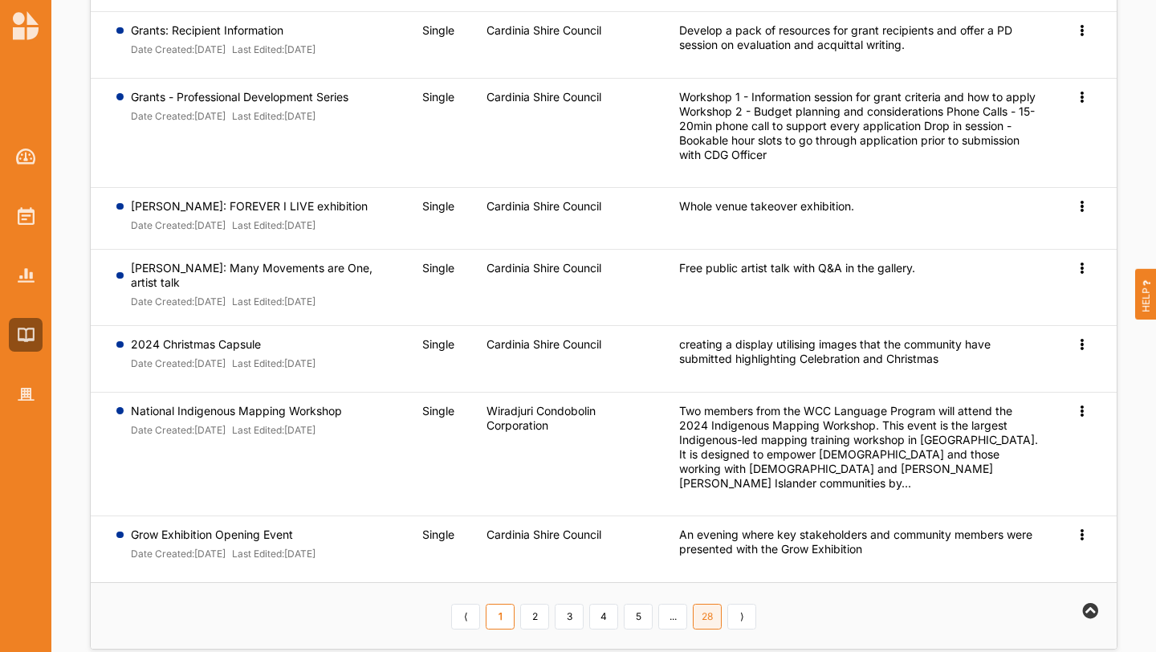
click at [710, 604] on link "28" at bounding box center [707, 617] width 29 height 26
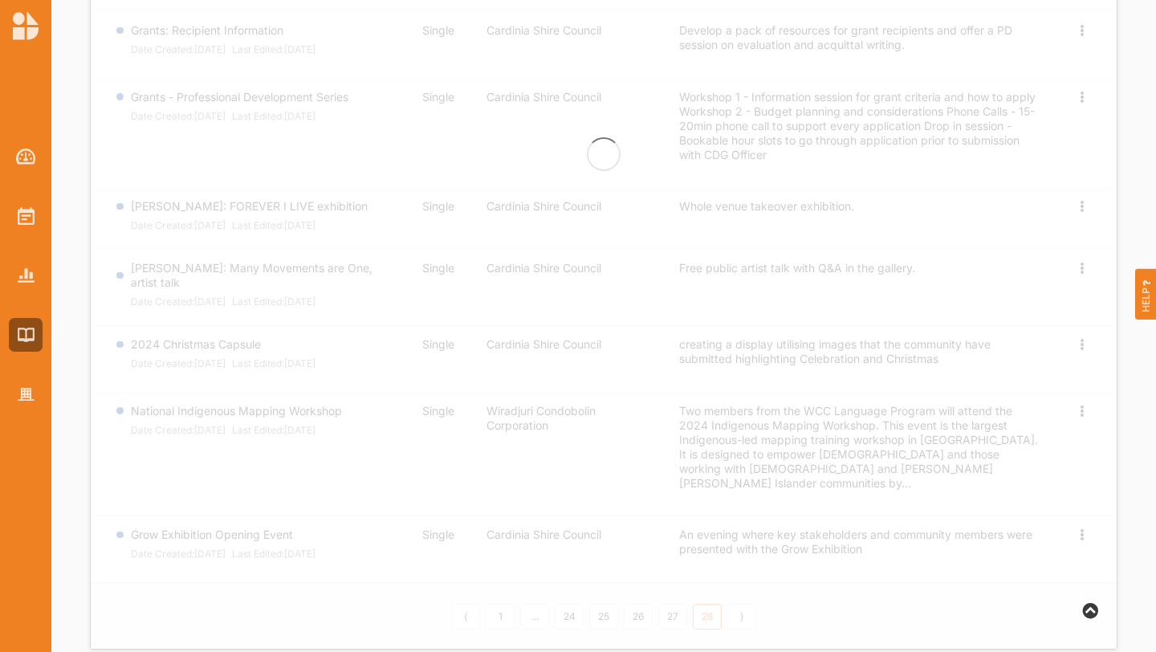
scroll to position [0, 0]
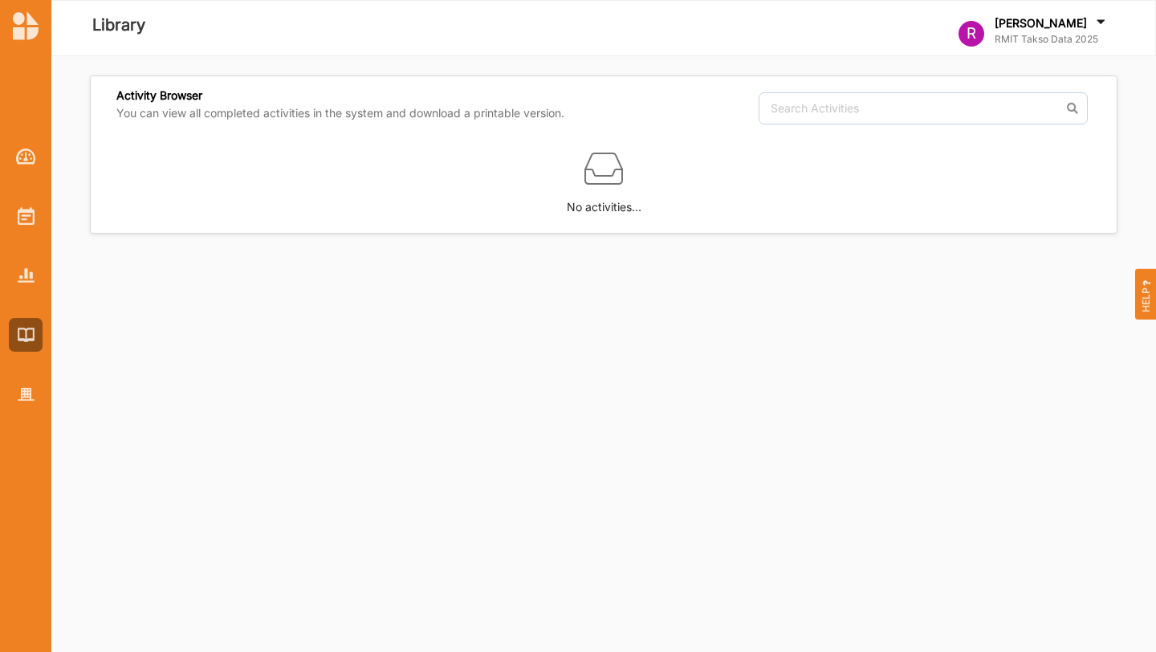
click at [614, 191] on label "No activities..." at bounding box center [604, 202] width 75 height 28
click at [27, 338] on img at bounding box center [26, 335] width 17 height 14
click at [34, 277] on div at bounding box center [26, 276] width 34 height 34
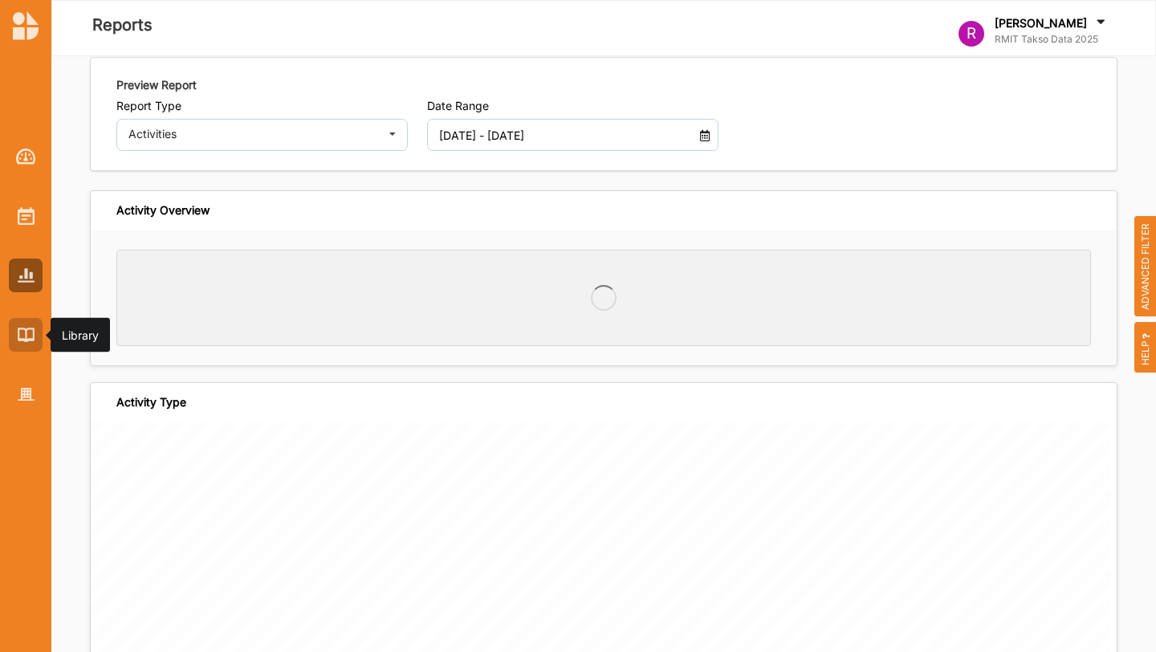
click at [33, 332] on img at bounding box center [26, 335] width 17 height 14
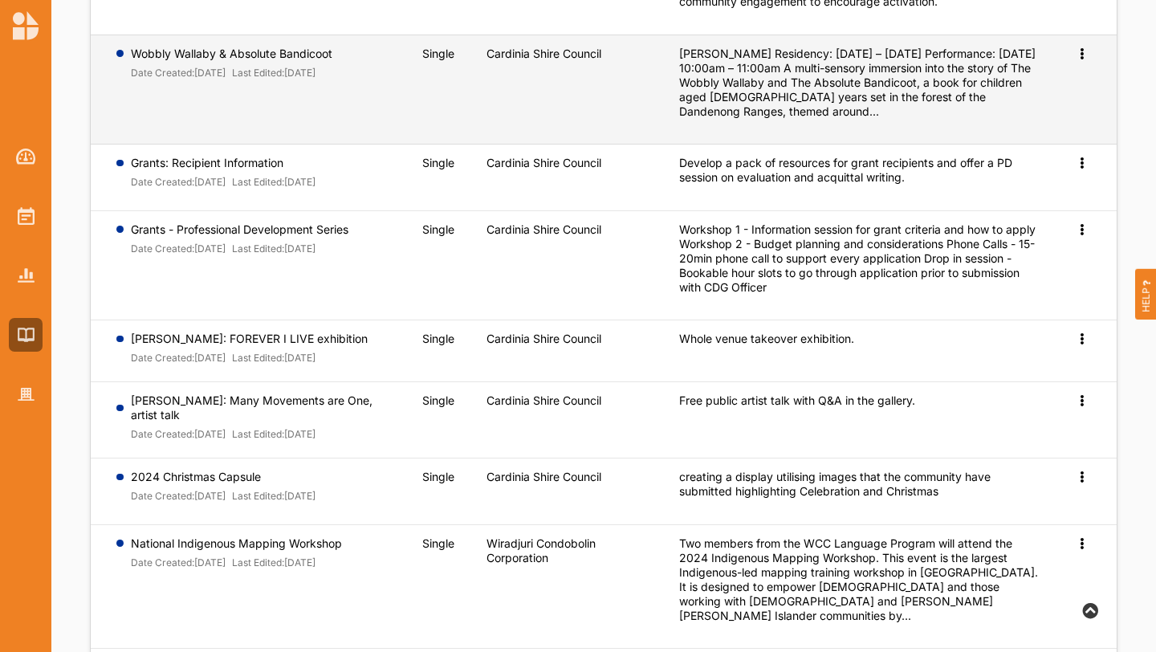
scroll to position [479, 0]
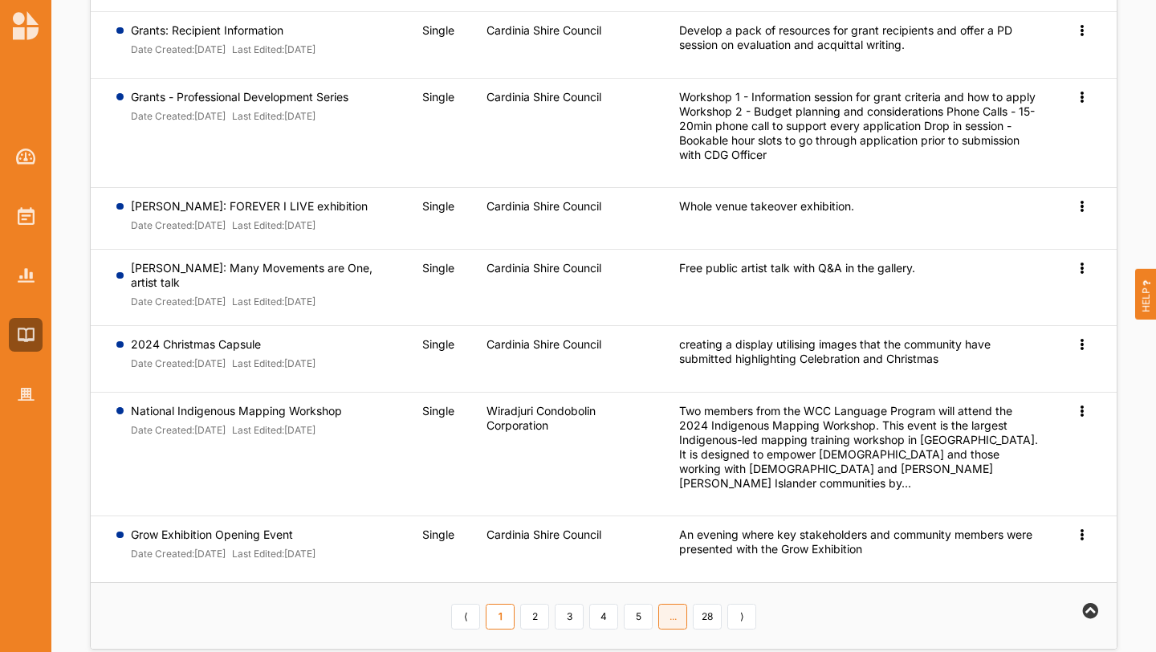
click at [676, 604] on link "..." at bounding box center [672, 617] width 29 height 26
click at [642, 604] on link "5" at bounding box center [638, 617] width 29 height 26
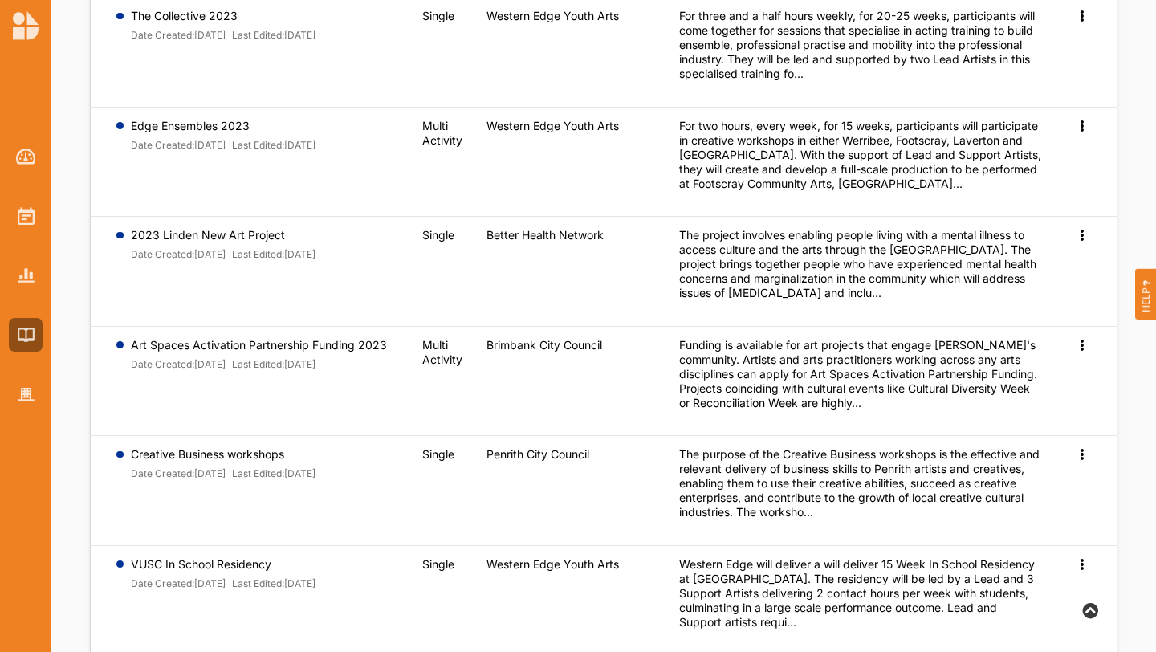
scroll to position [675, 0]
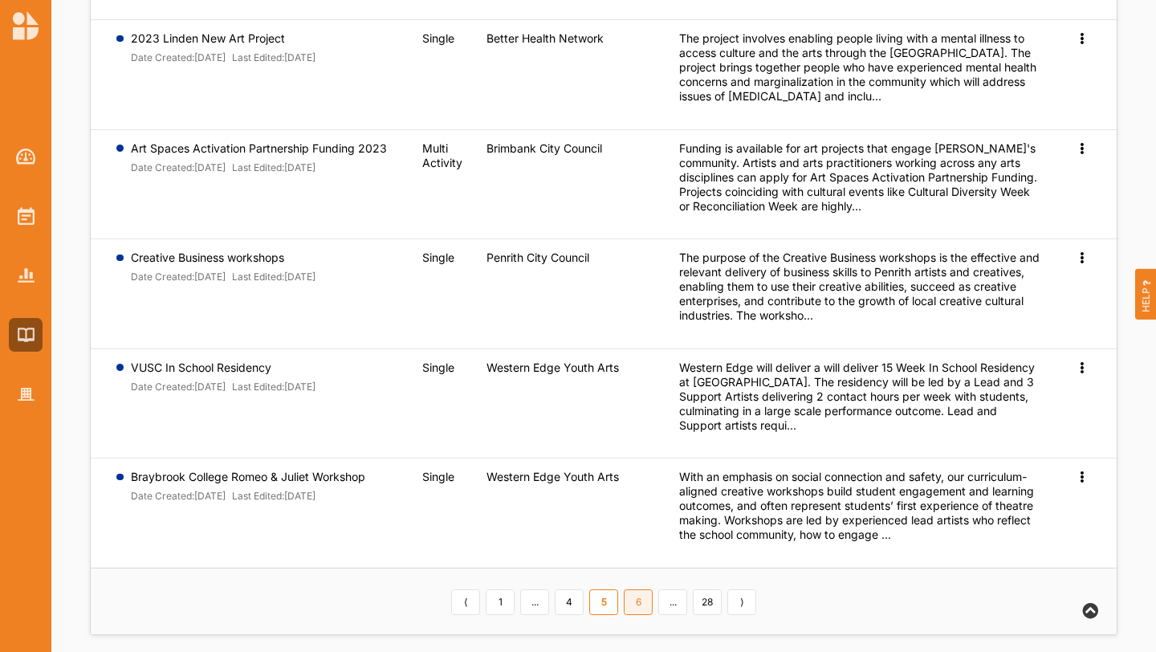
click at [638, 595] on link "6" at bounding box center [638, 602] width 29 height 26
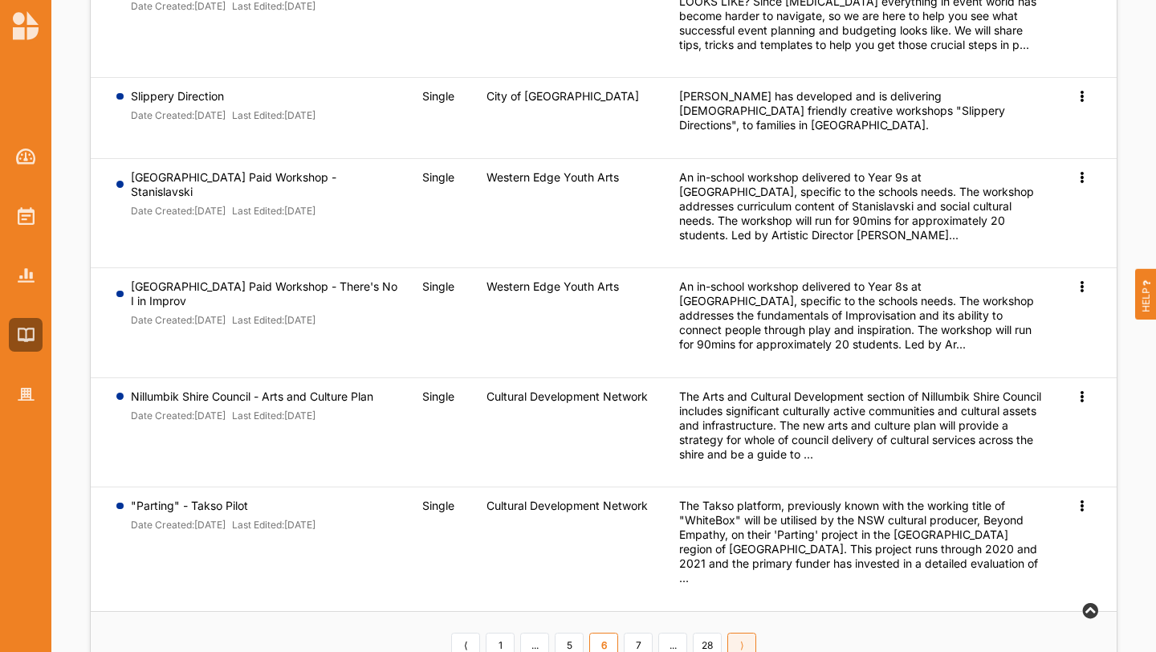
click at [750, 633] on link "⟩" at bounding box center [741, 646] width 29 height 26
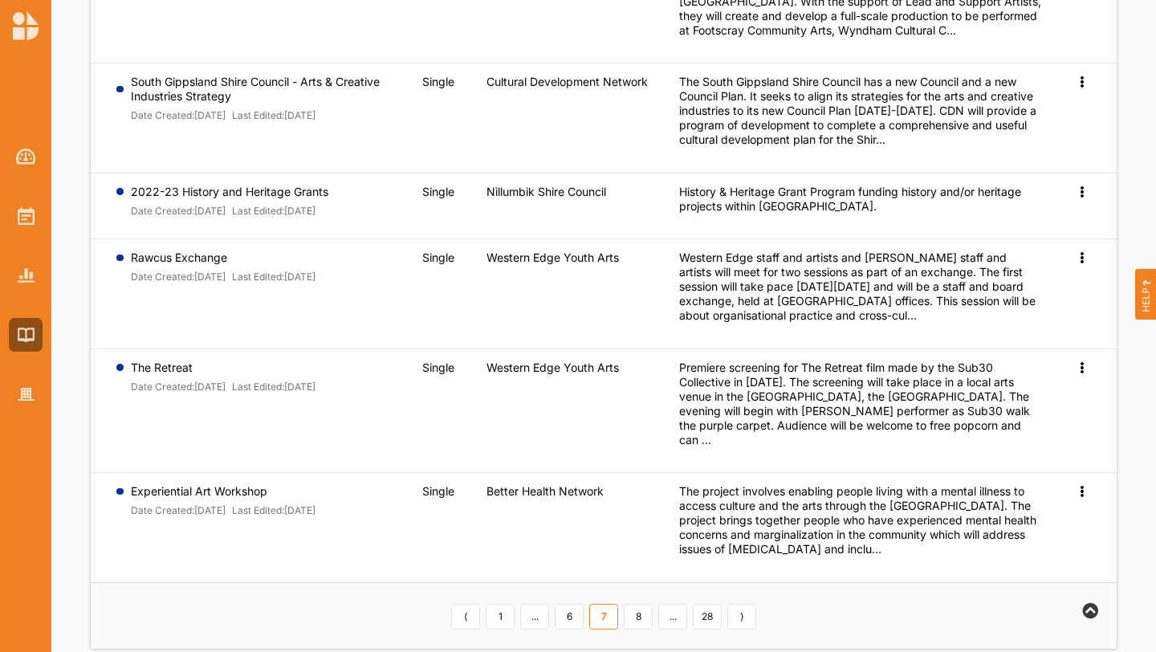
click at [750, 604] on link "⟩" at bounding box center [741, 617] width 29 height 26
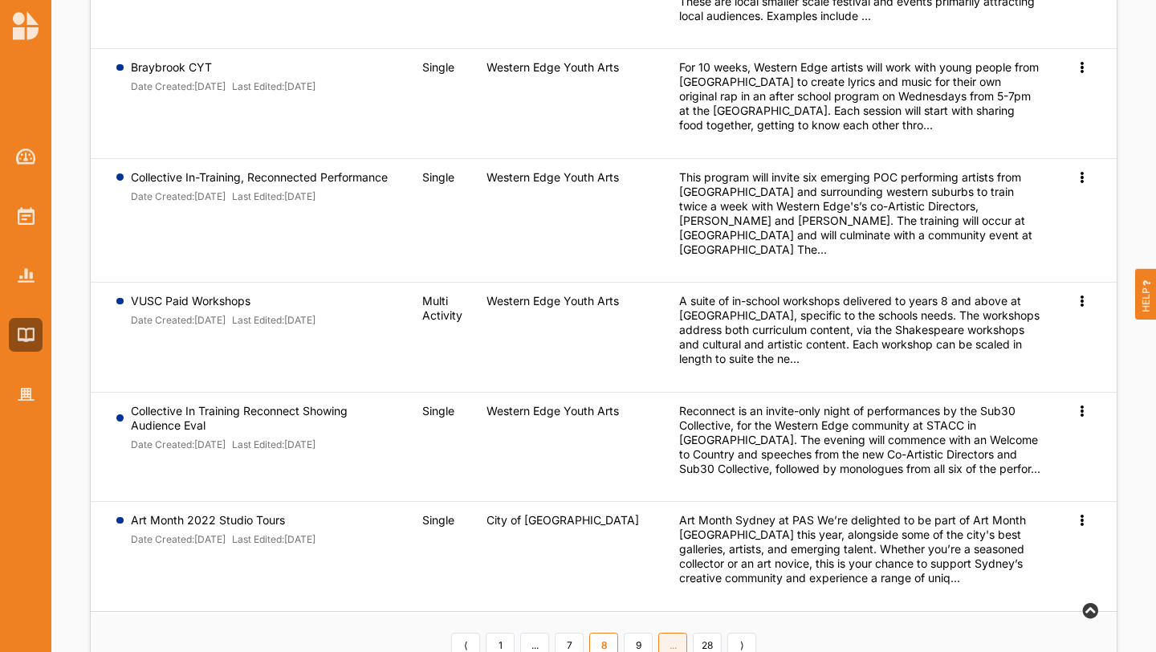
click at [677, 633] on link "..." at bounding box center [672, 646] width 29 height 26
click at [642, 633] on link "9" at bounding box center [638, 646] width 29 height 26
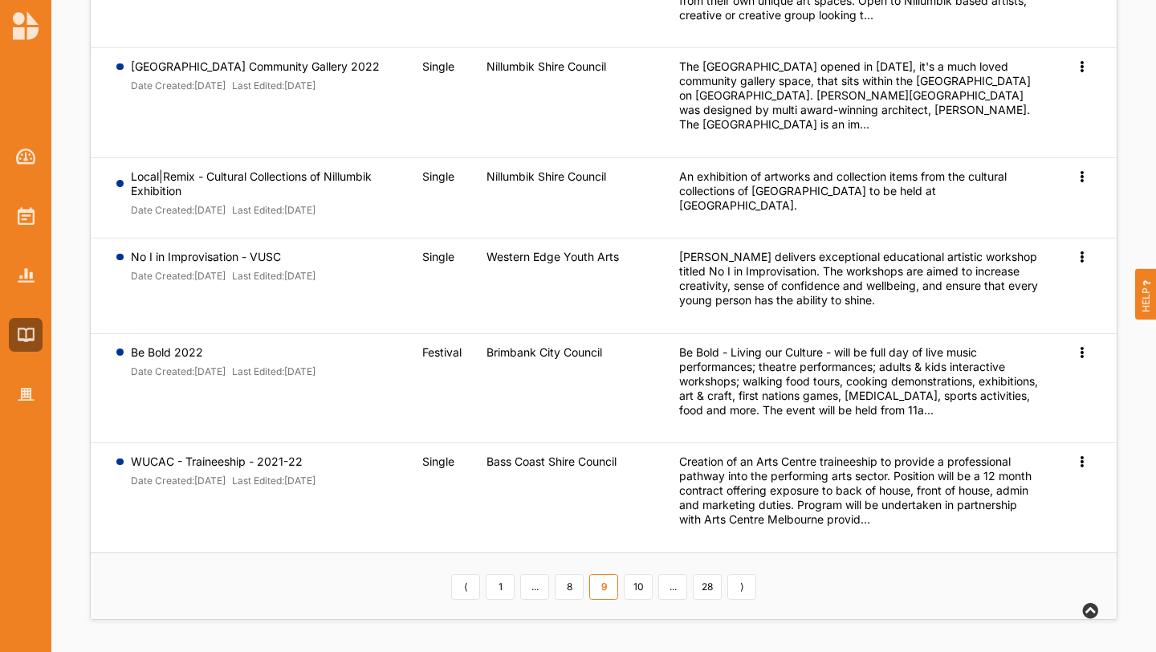
scroll to position [656, 0]
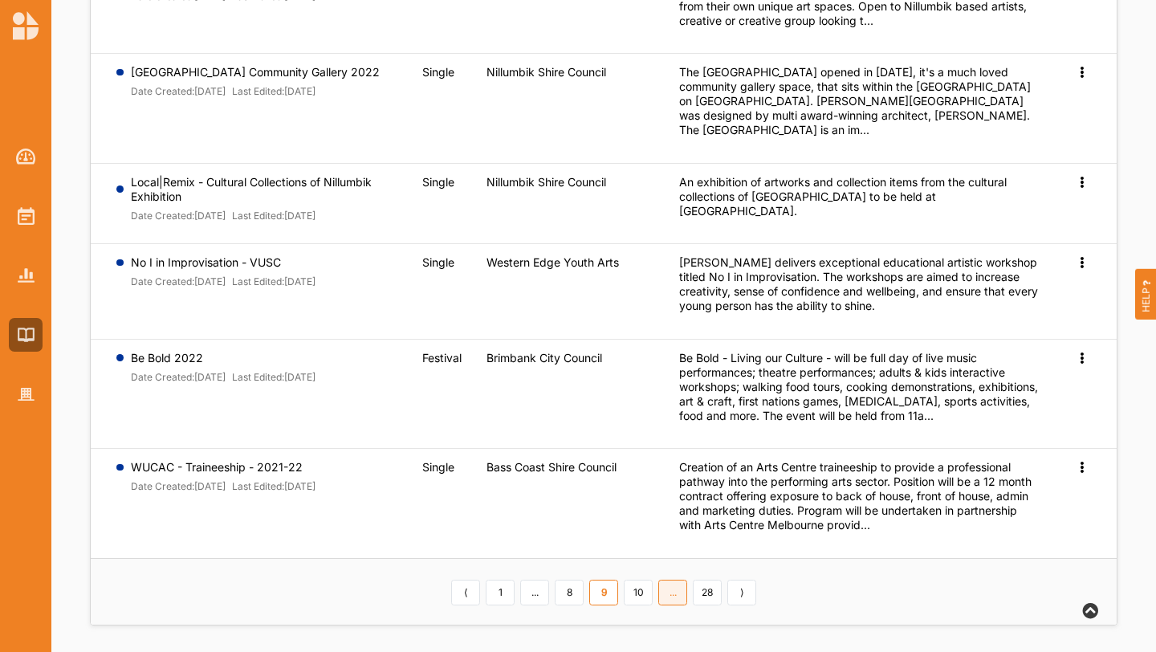
click at [677, 585] on link "..." at bounding box center [672, 593] width 29 height 26
click at [646, 587] on link "10" at bounding box center [638, 593] width 29 height 26
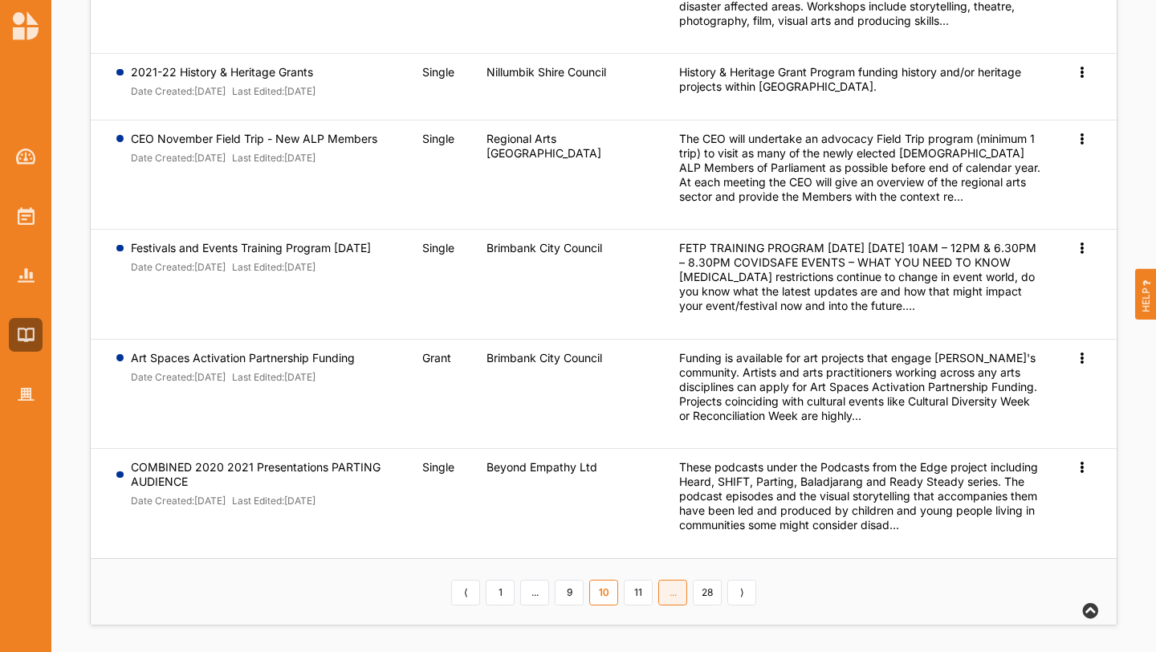
click at [665, 599] on link "..." at bounding box center [672, 593] width 29 height 26
click at [647, 597] on link "11" at bounding box center [638, 593] width 29 height 26
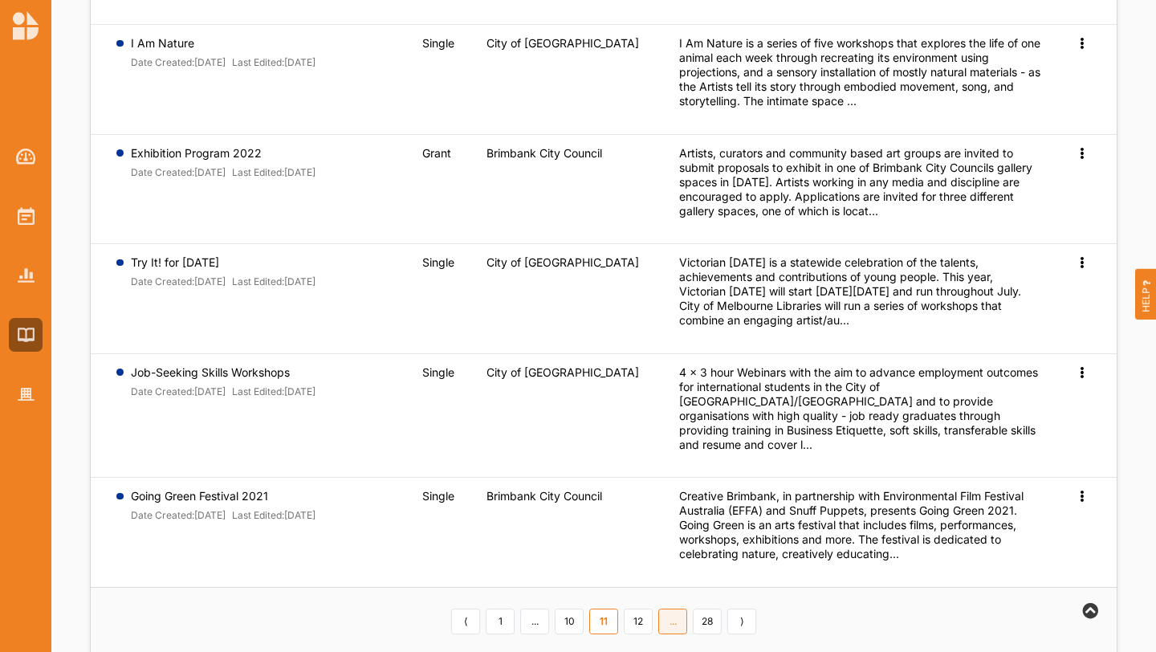
click at [669, 609] on link "..." at bounding box center [672, 622] width 29 height 26
click at [642, 609] on link "12" at bounding box center [638, 622] width 29 height 26
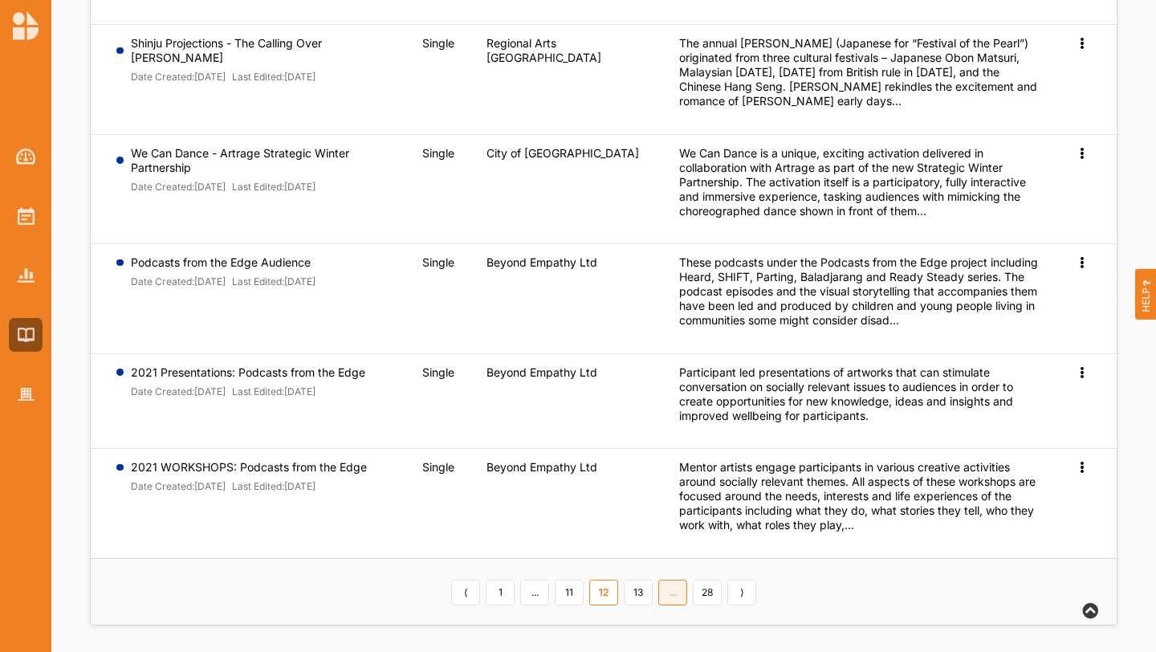
click at [673, 590] on link "..." at bounding box center [672, 593] width 29 height 26
click at [652, 589] on div "⟨ 1 ... 11 12 13 ... 28 ⟩" at bounding box center [604, 591] width 311 height 27
click at [638, 589] on link "13" at bounding box center [638, 593] width 29 height 26
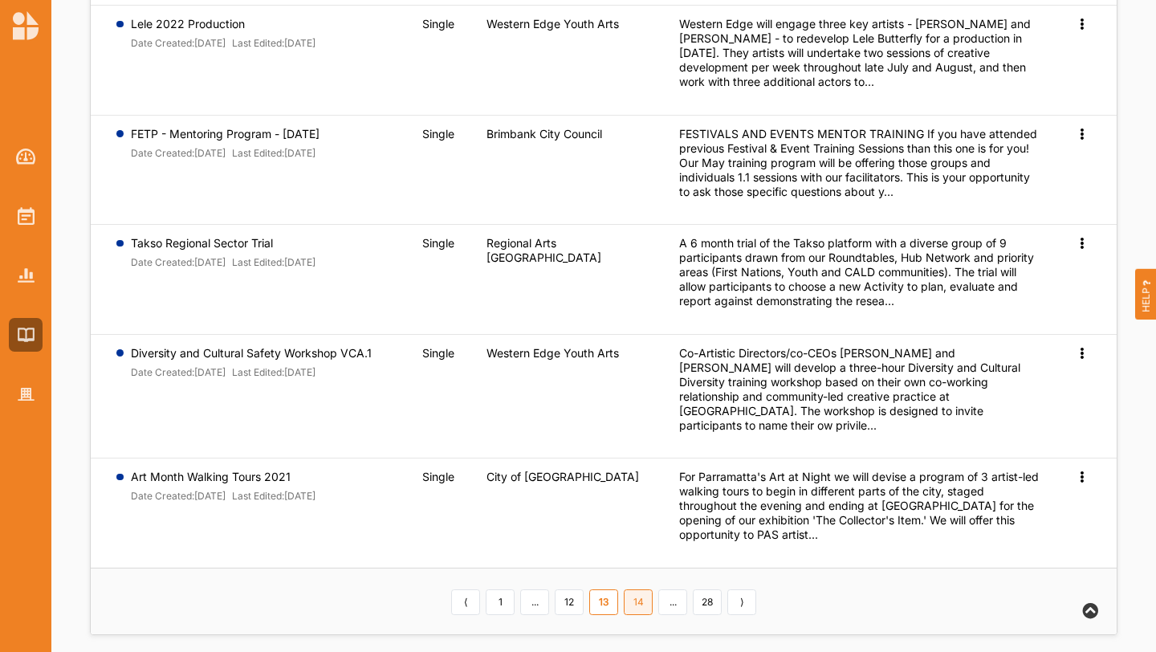
click at [642, 590] on link "14" at bounding box center [638, 602] width 29 height 26
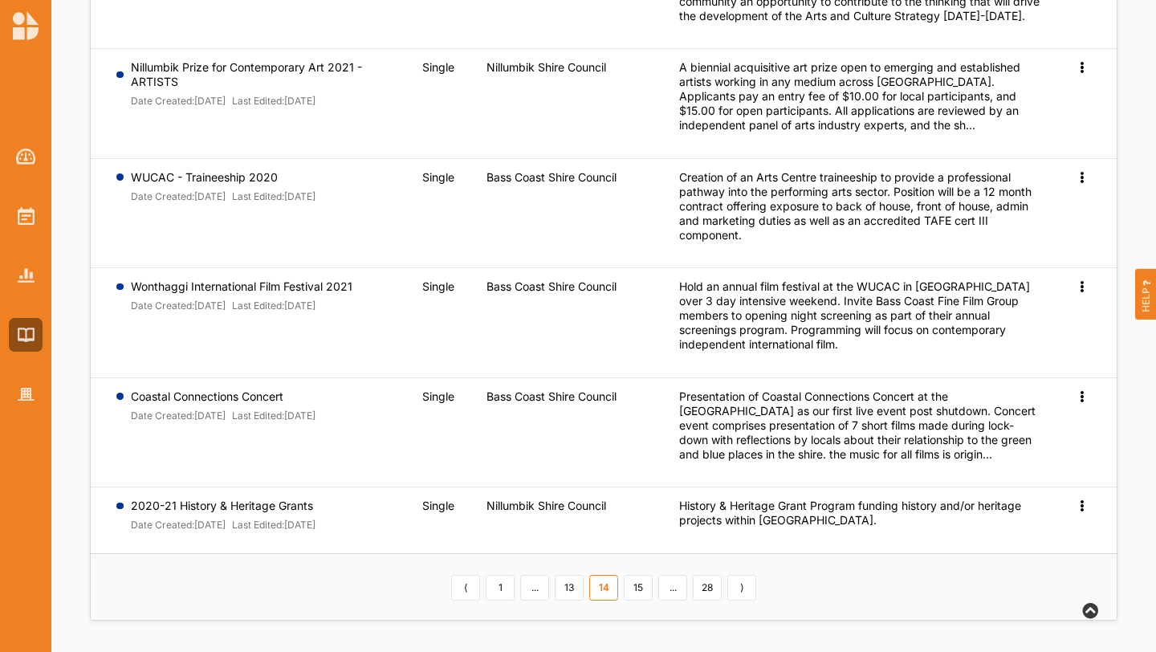
click at [642, 590] on link "15" at bounding box center [638, 588] width 29 height 26
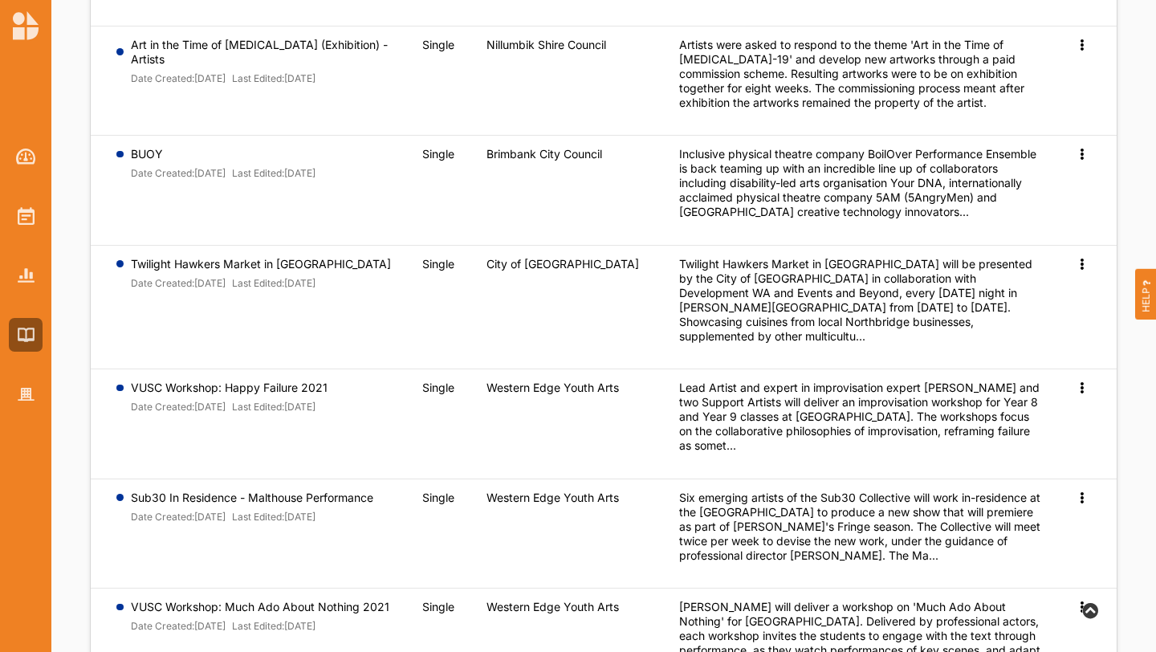
click at [642, 590] on td "Western Edge Youth Arts" at bounding box center [571, 644] width 193 height 110
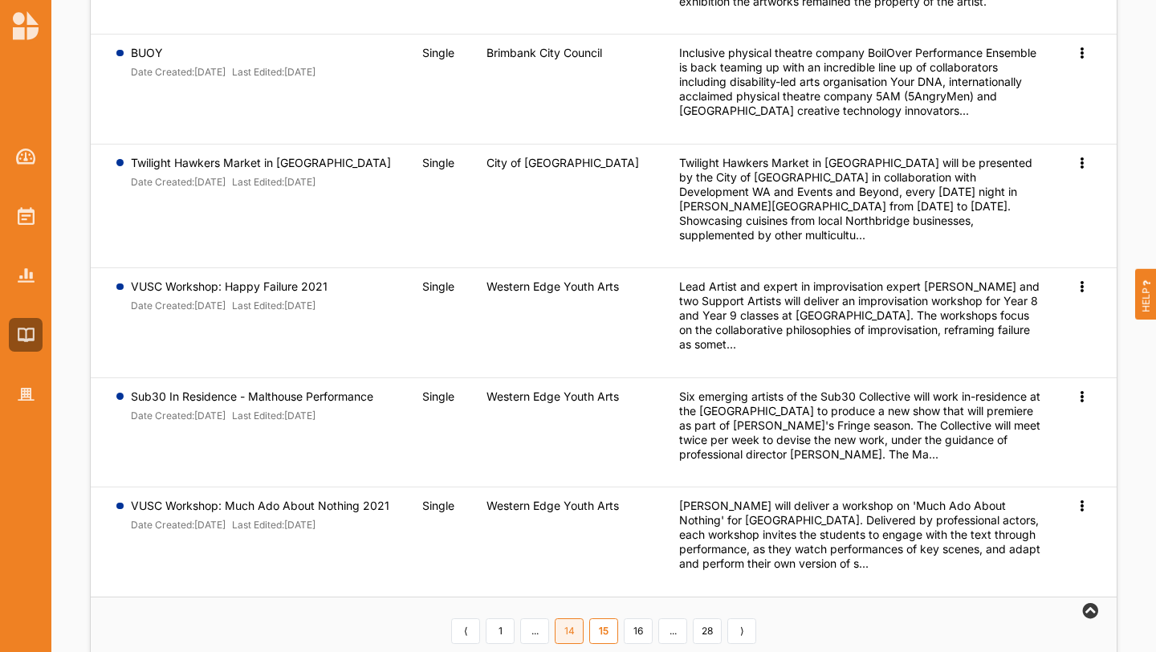
click at [642, 618] on link "16" at bounding box center [638, 631] width 29 height 26
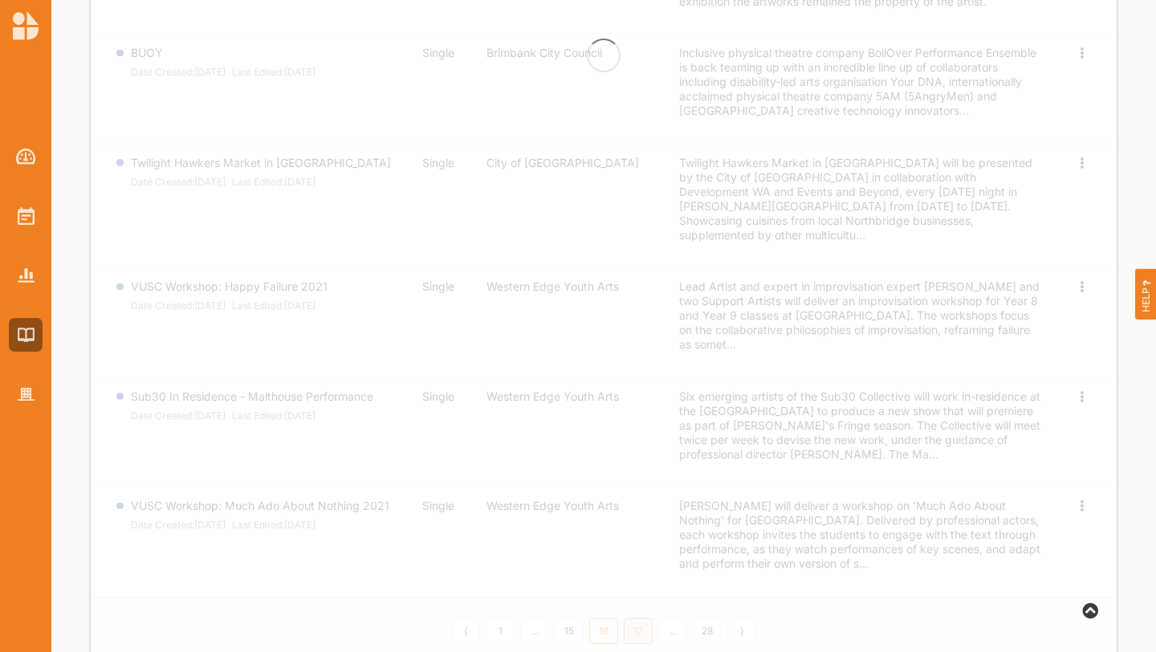
scroll to position [617, 0]
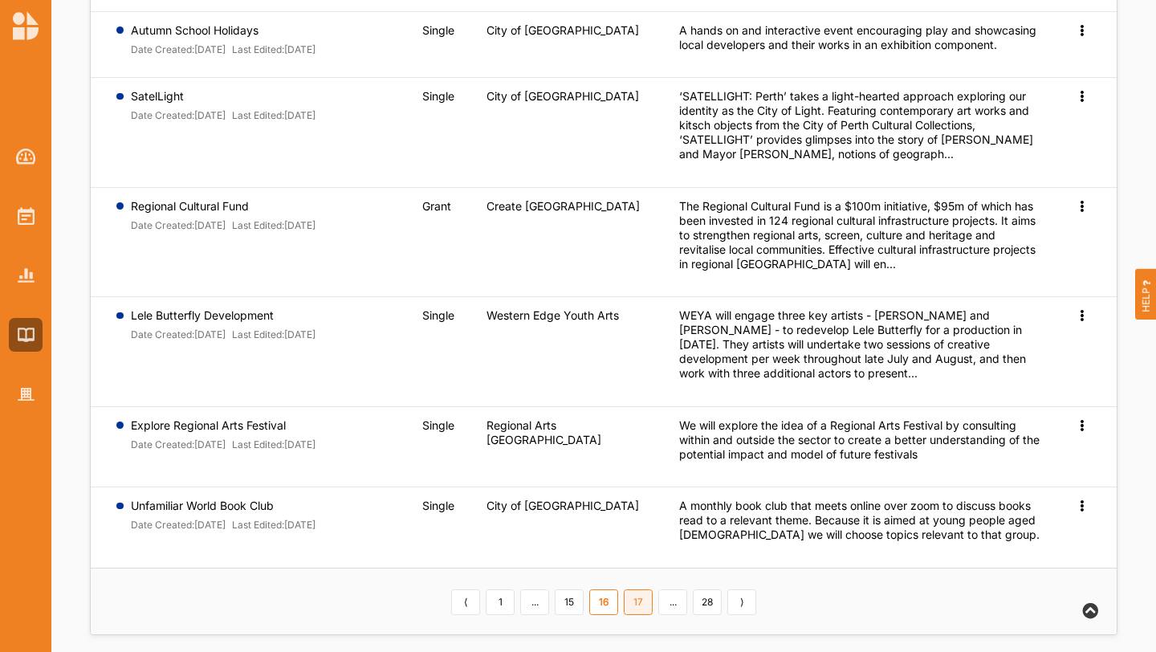
click at [641, 590] on link "17" at bounding box center [638, 602] width 29 height 26
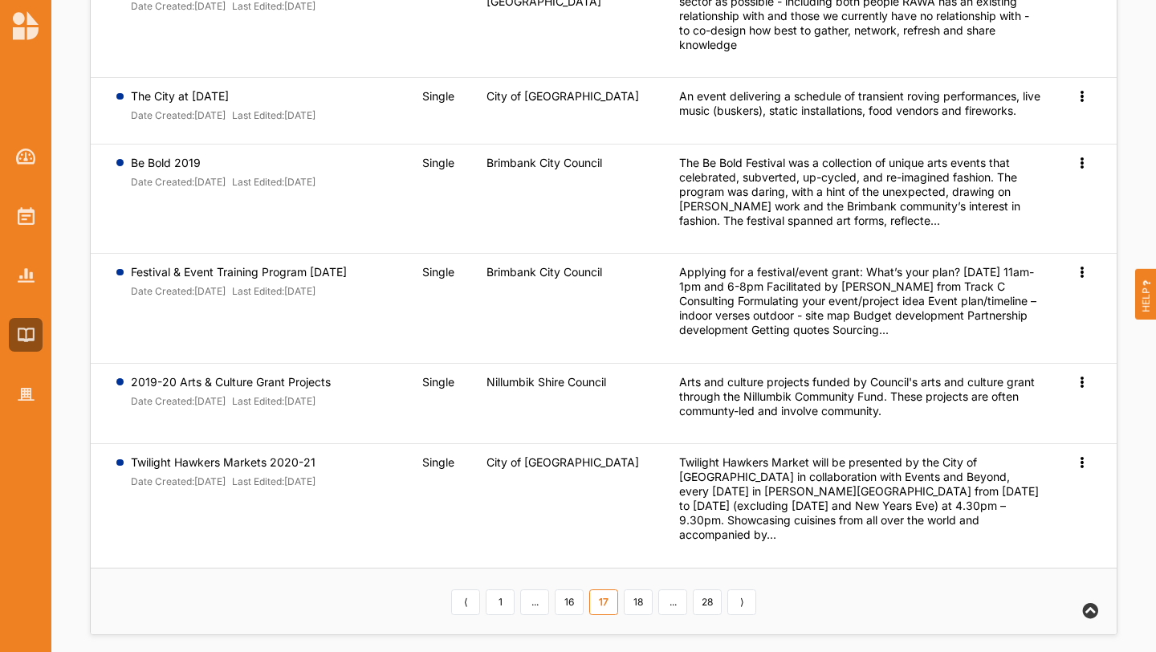
click at [641, 590] on link "18" at bounding box center [638, 602] width 29 height 26
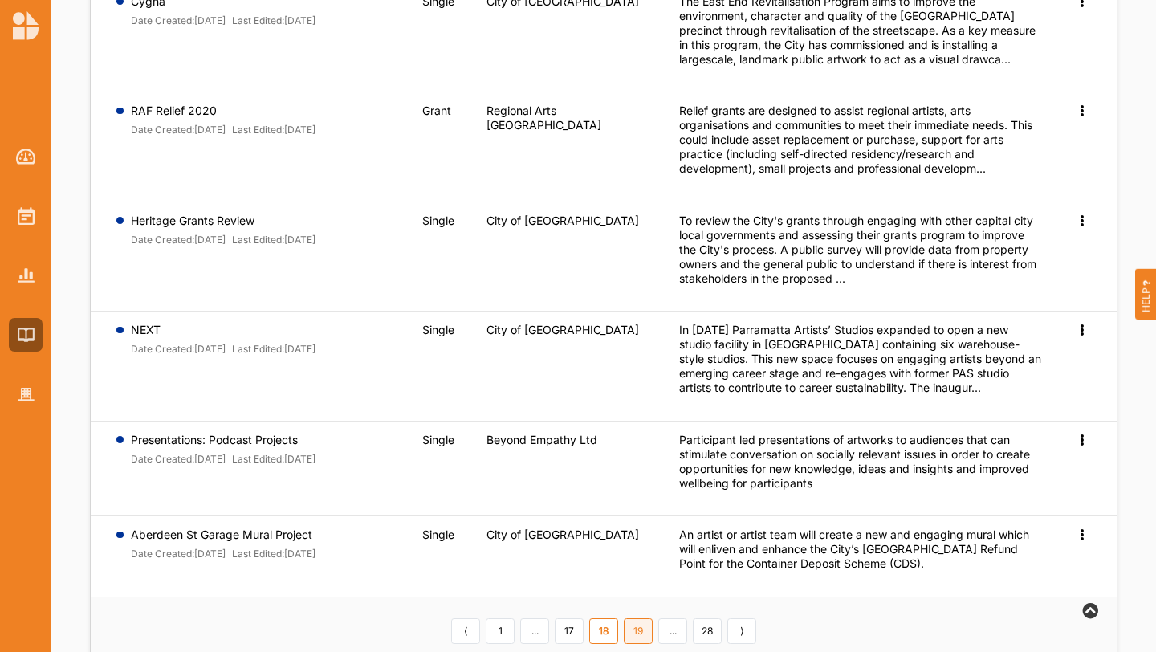
click at [644, 618] on link "19" at bounding box center [638, 631] width 29 height 26
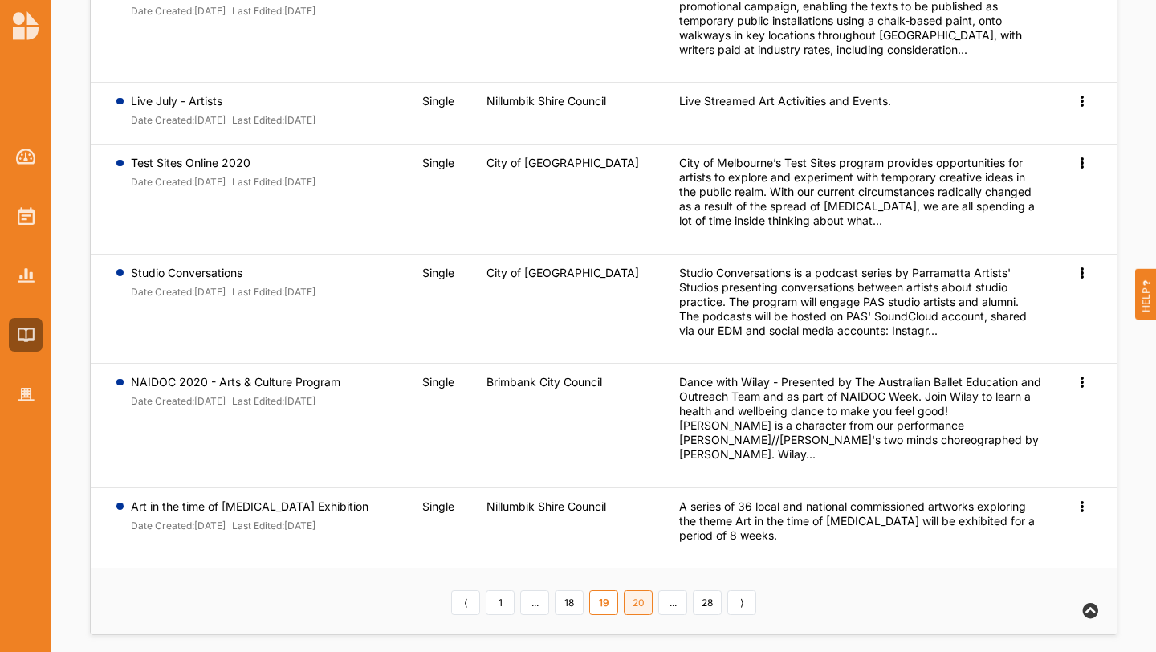
click at [648, 590] on link "20" at bounding box center [638, 603] width 29 height 26
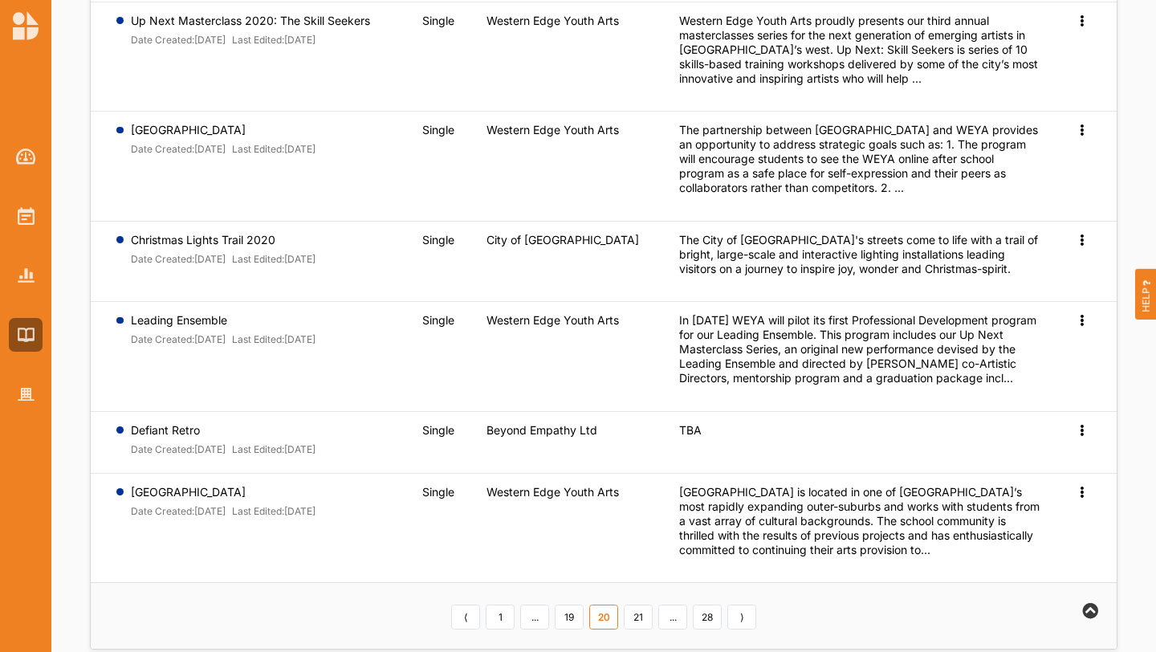
click at [653, 614] on div "⟨ 1 ... 19 20 21 ... 28 ⟩" at bounding box center [604, 615] width 311 height 27
click at [743, 625] on link "⟩" at bounding box center [741, 618] width 29 height 26
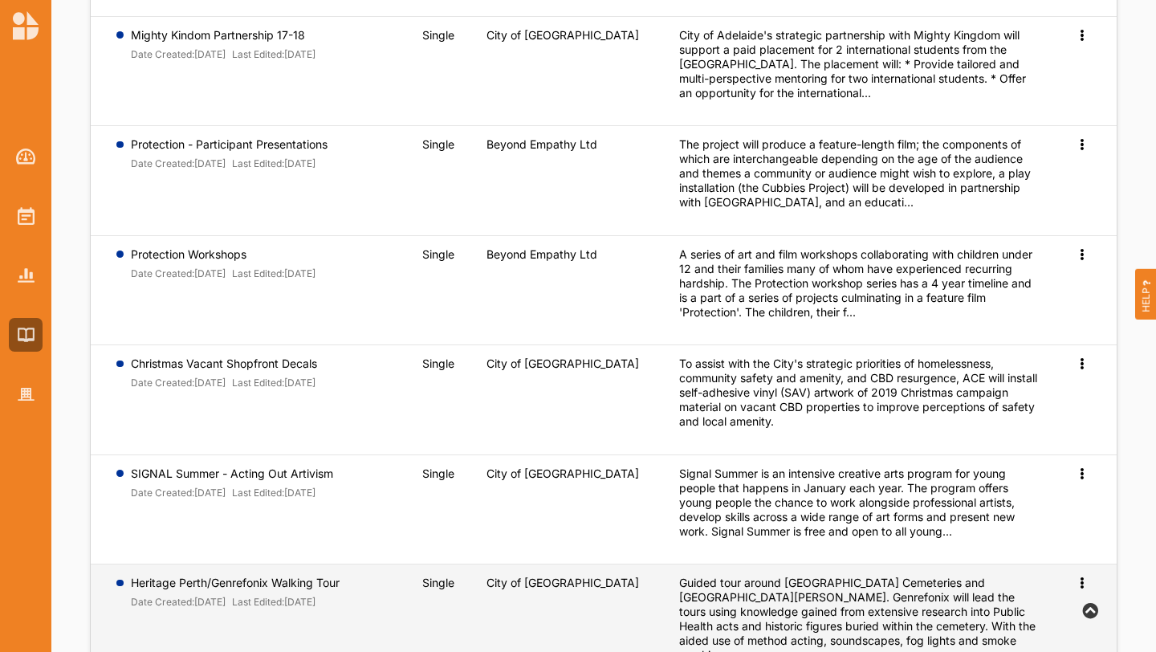
click at [744, 638] on td "Guided tour around [GEOGRAPHIC_DATA] Cemeteries and [GEOGRAPHIC_DATA][PERSON_NA…" at bounding box center [860, 626] width 385 height 124
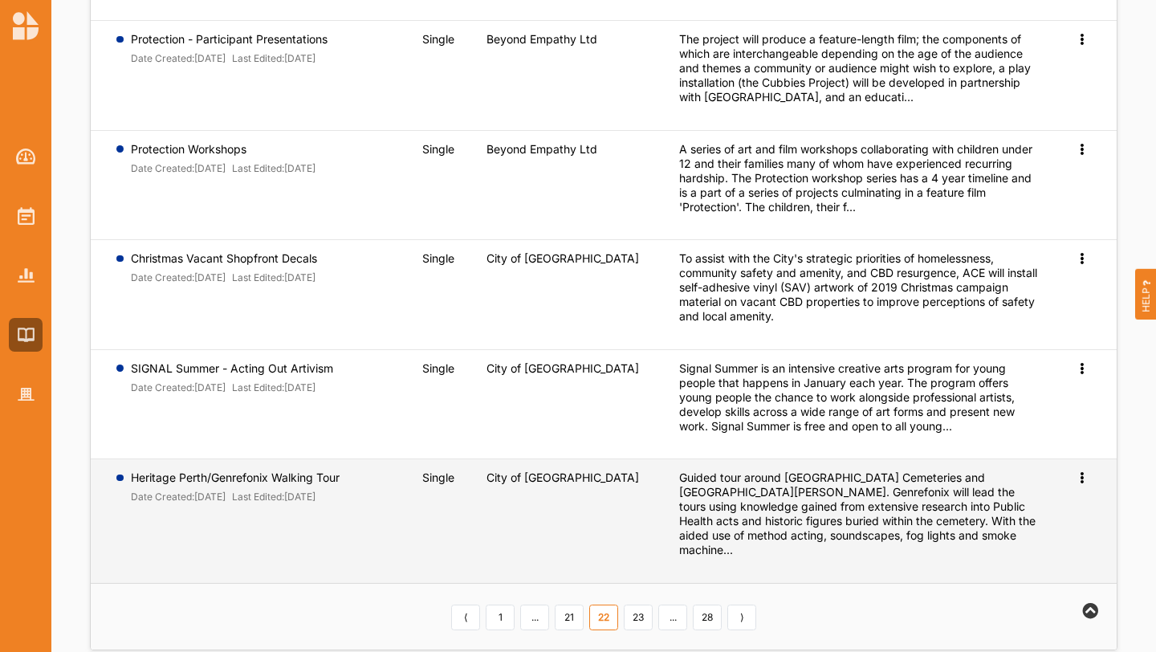
scroll to position [704, 0]
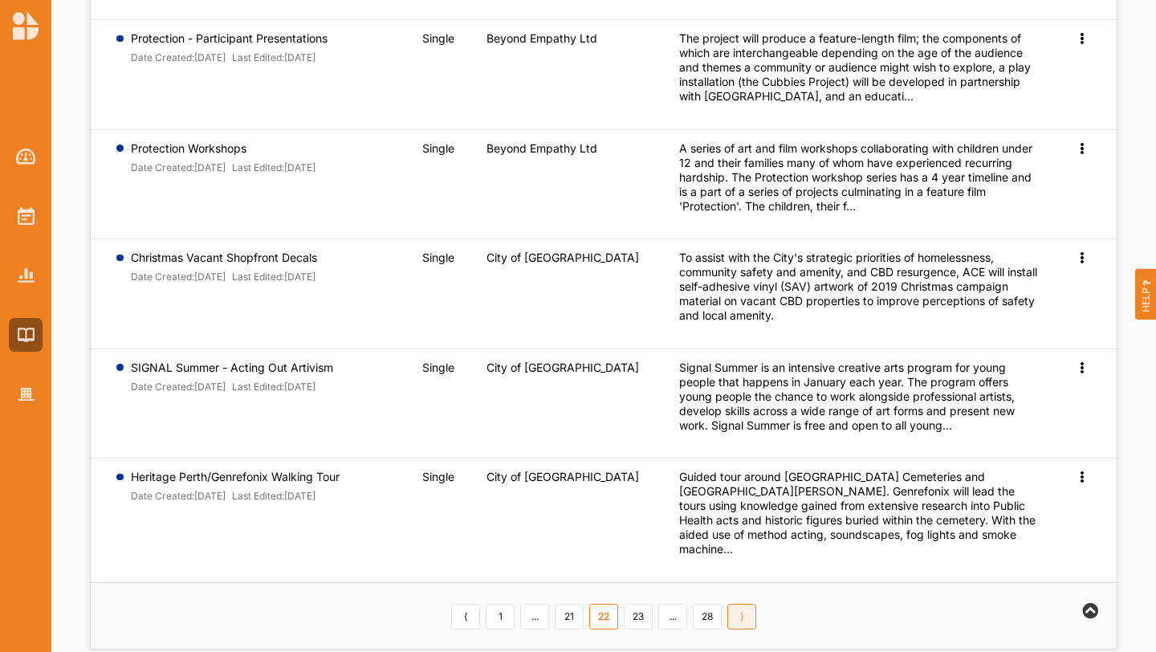
click at [740, 604] on link "⟩" at bounding box center [741, 617] width 29 height 26
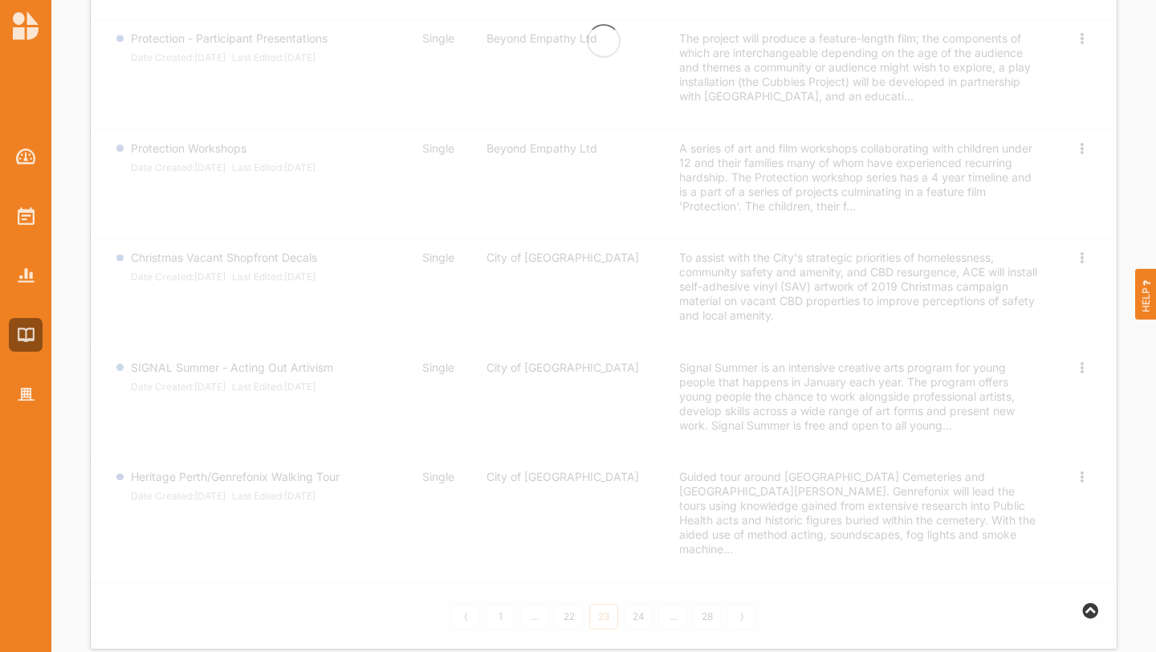
scroll to position [555, 0]
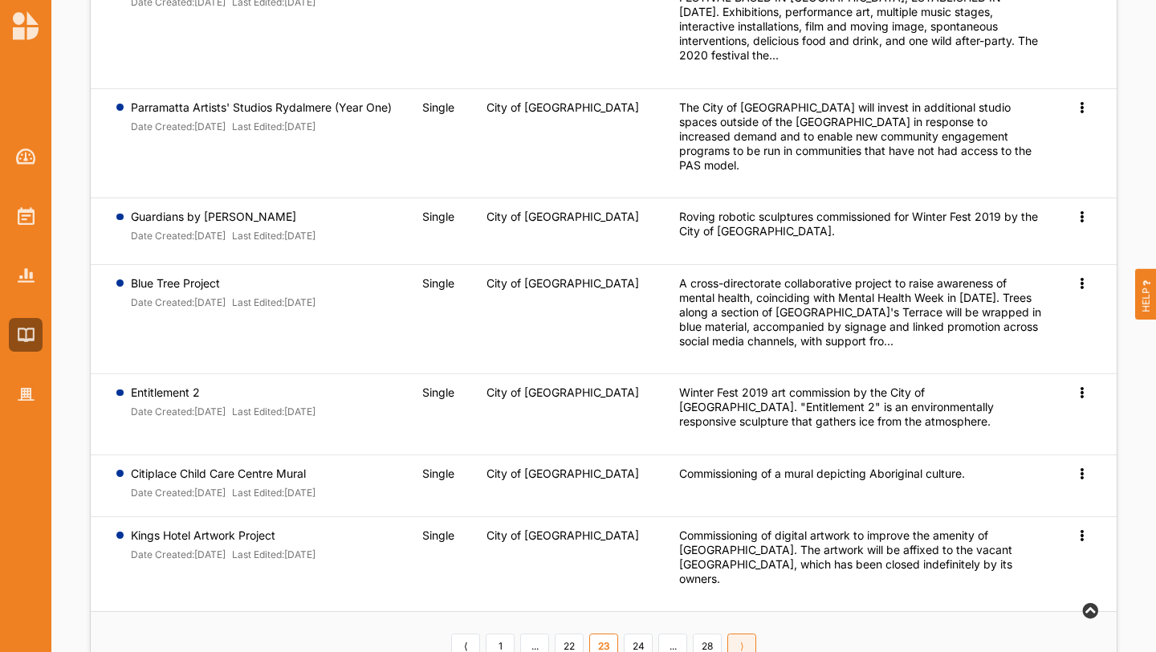
click at [740, 634] on link "⟩" at bounding box center [741, 647] width 29 height 26
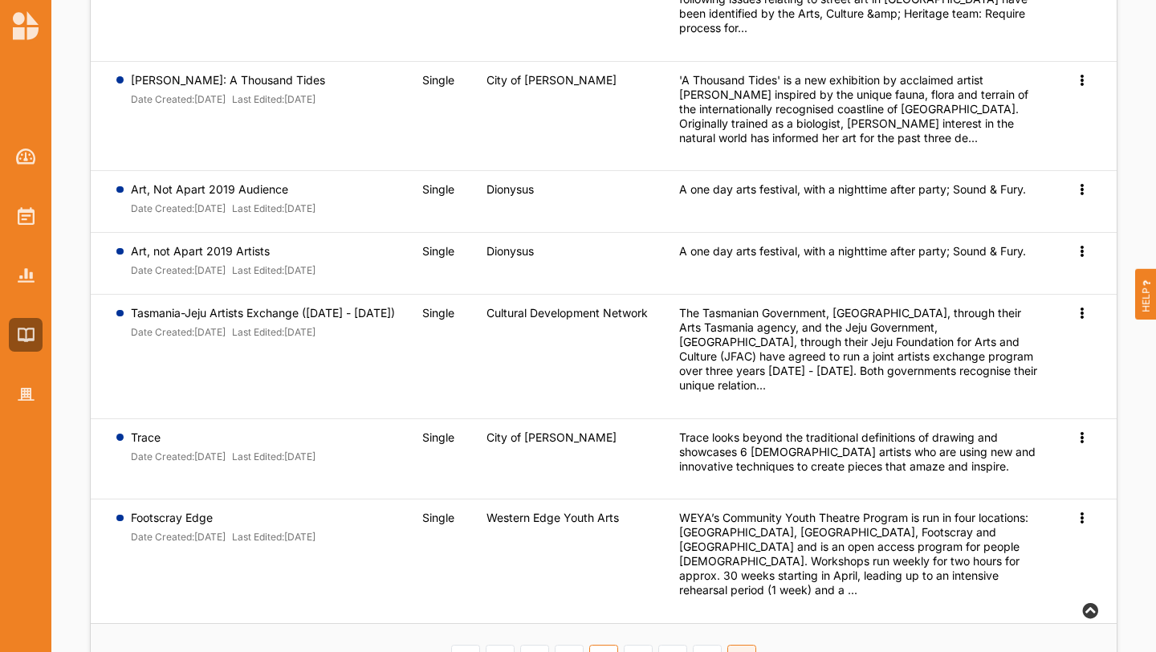
click at [741, 645] on link "⟩" at bounding box center [741, 658] width 29 height 26
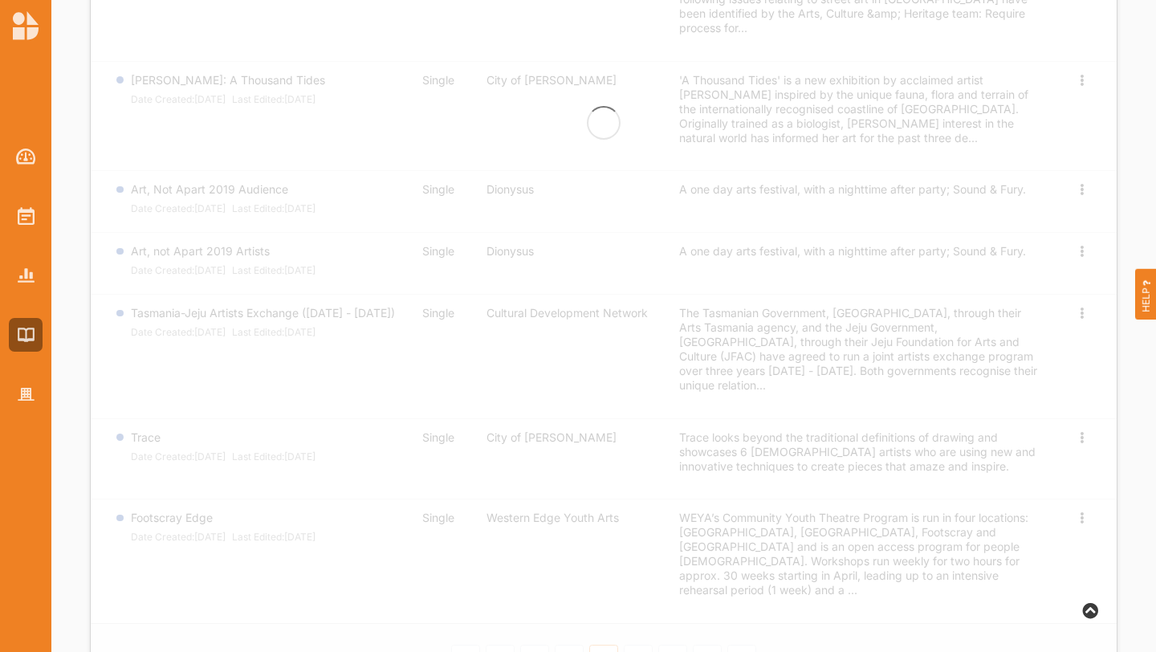
scroll to position [384, 0]
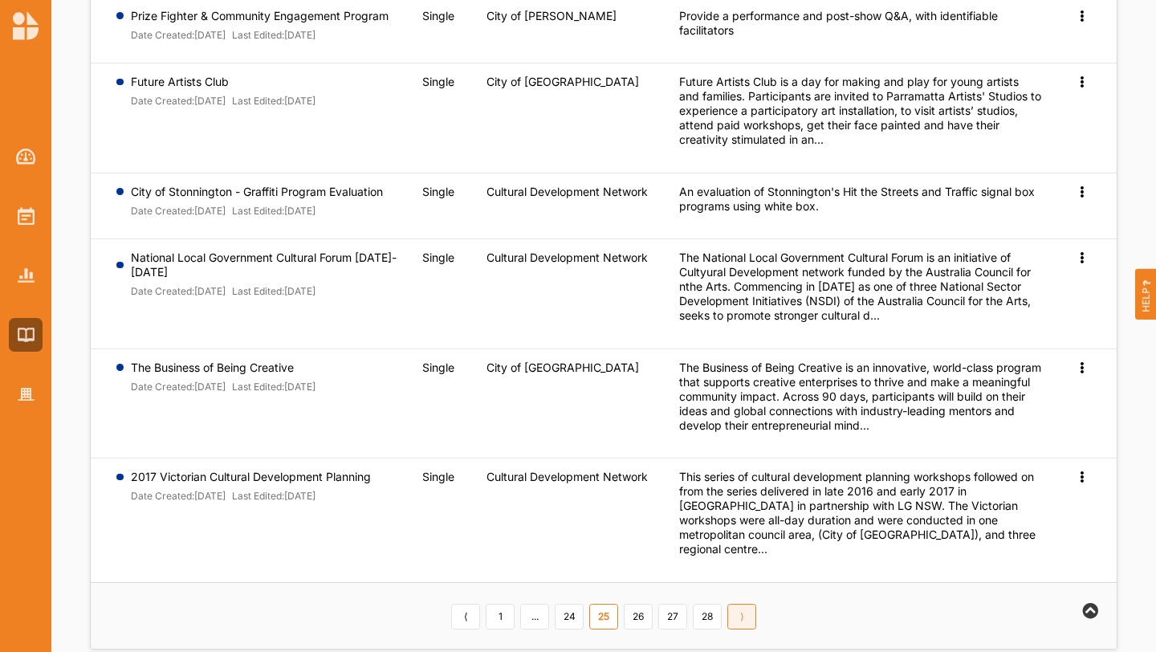
click at [746, 604] on link "⟩" at bounding box center [741, 617] width 29 height 26
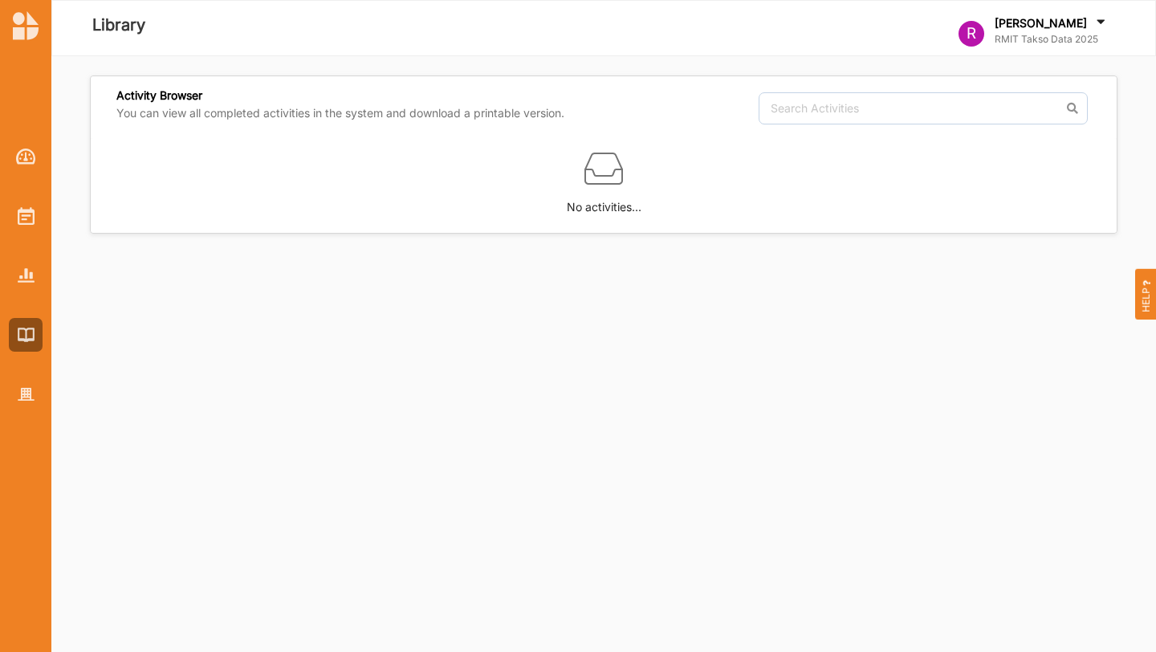
scroll to position [0, 0]
click at [610, 175] on img at bounding box center [604, 168] width 39 height 39
click at [25, 344] on div at bounding box center [26, 335] width 34 height 34
click at [26, 331] on img at bounding box center [26, 335] width 17 height 14
click at [26, 263] on div at bounding box center [26, 276] width 34 height 34
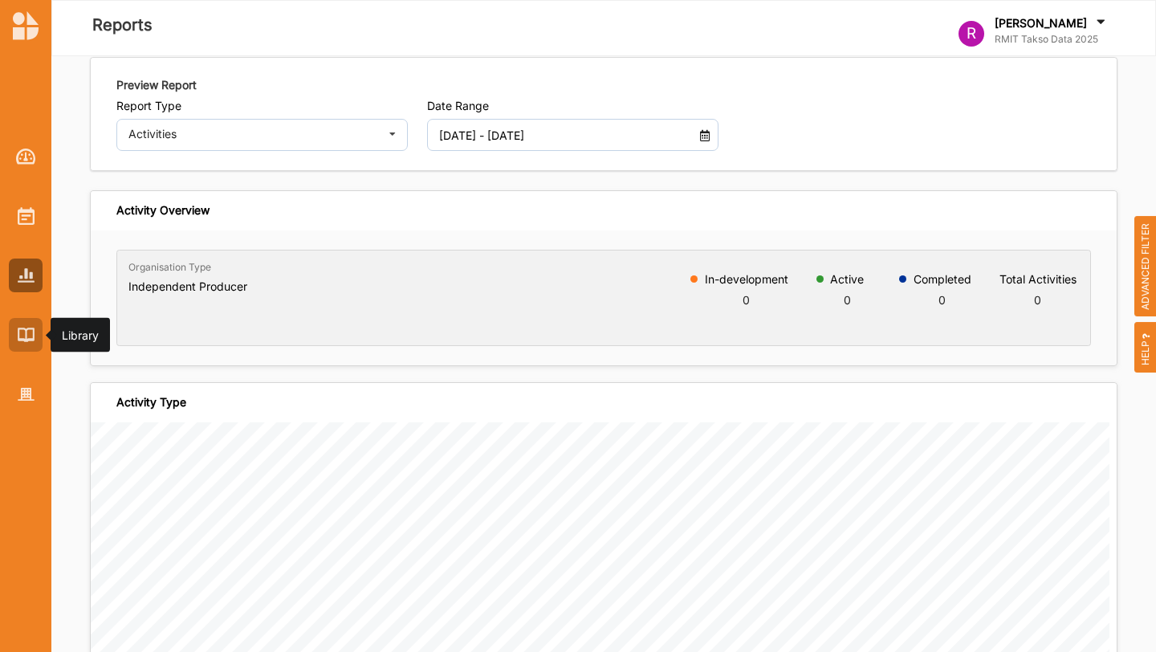
click at [26, 342] on div at bounding box center [26, 335] width 34 height 34
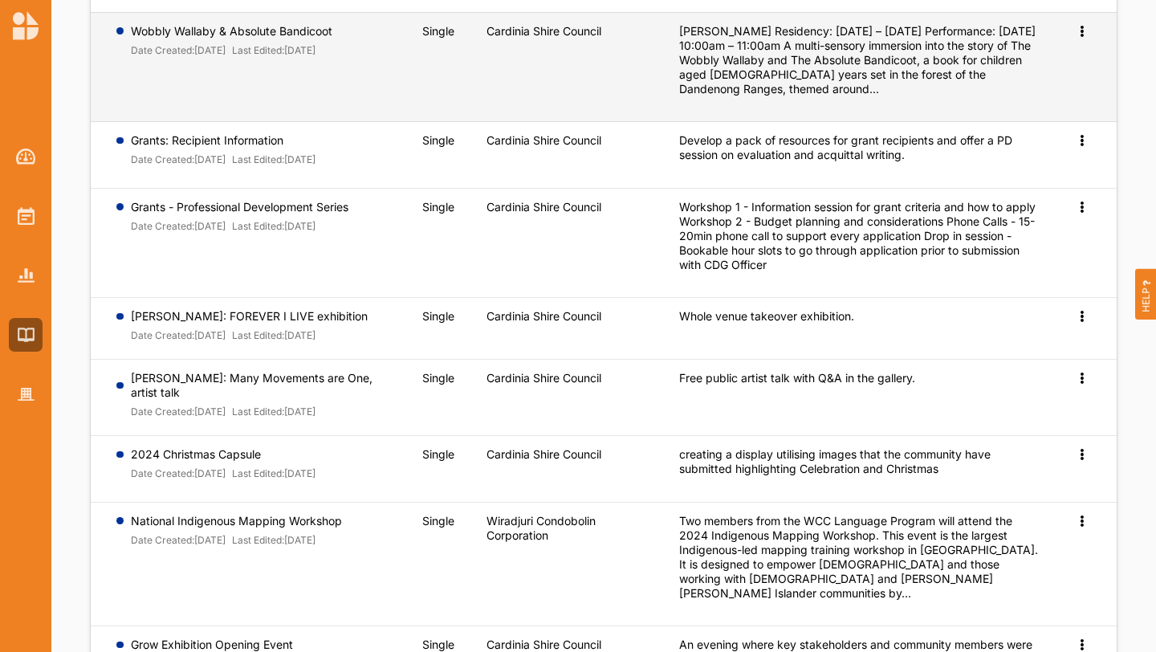
scroll to position [479, 0]
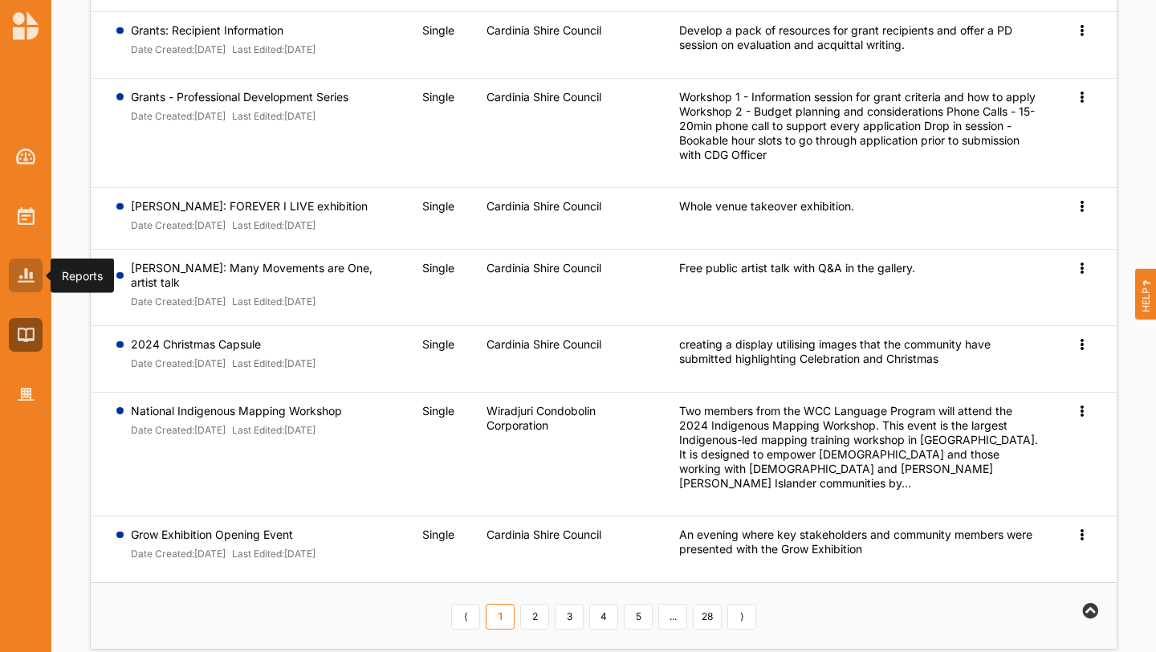
click at [14, 275] on div at bounding box center [26, 276] width 34 height 34
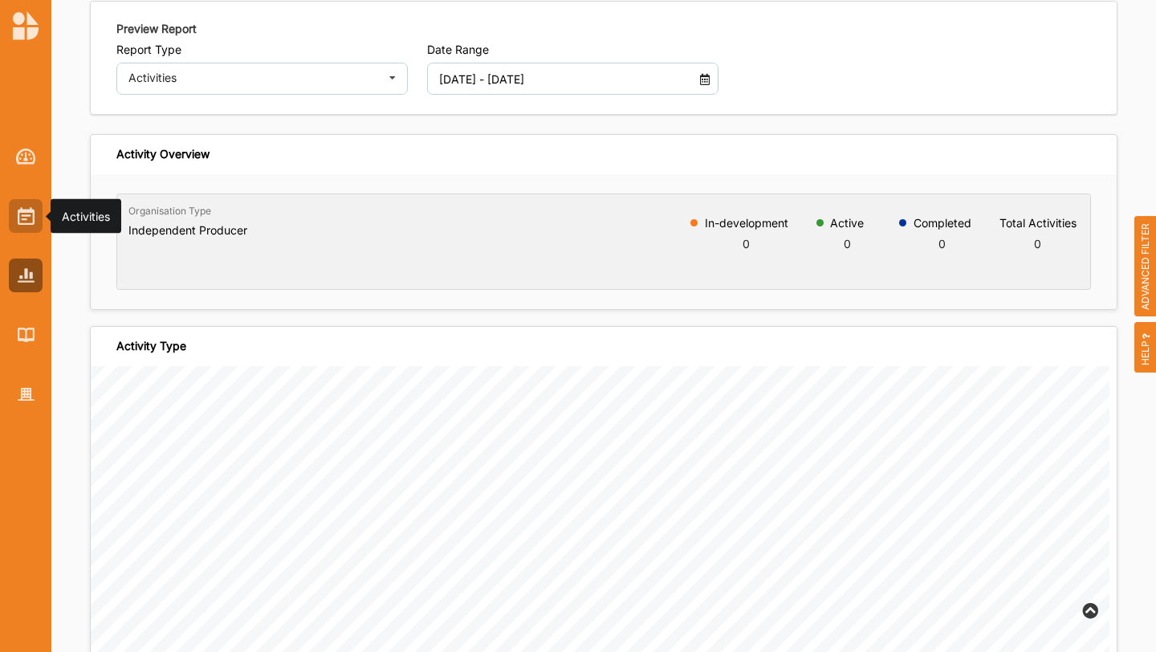
click at [22, 216] on img at bounding box center [26, 216] width 17 height 18
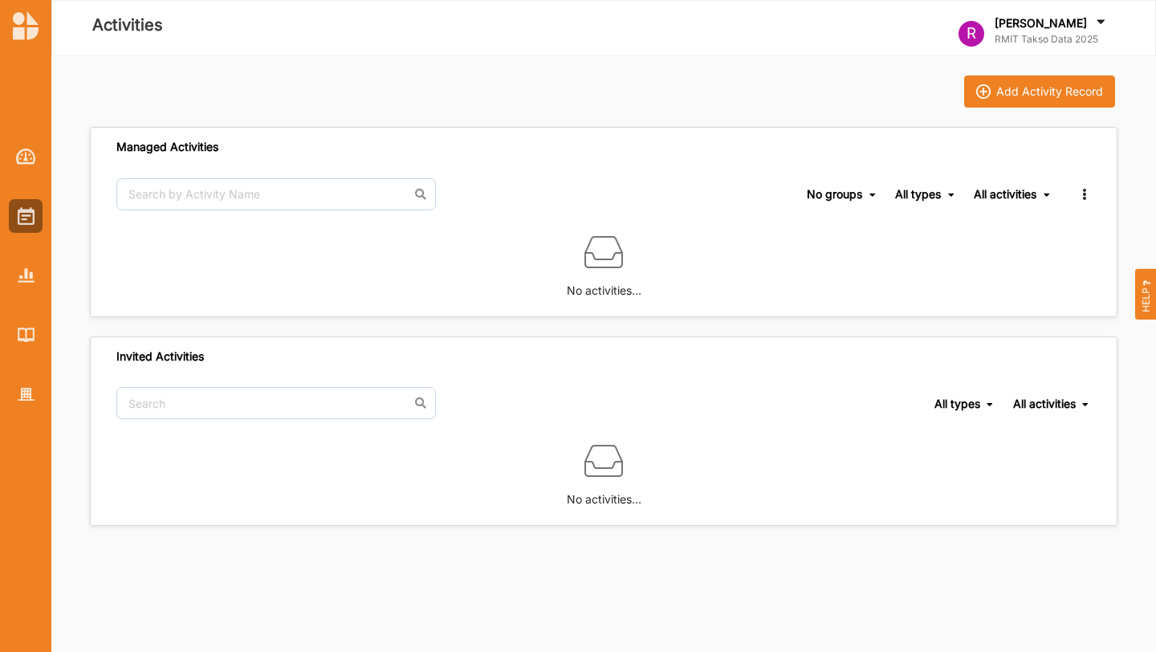
click at [1053, 24] on label "[PERSON_NAME]" at bounding box center [1041, 23] width 92 height 14
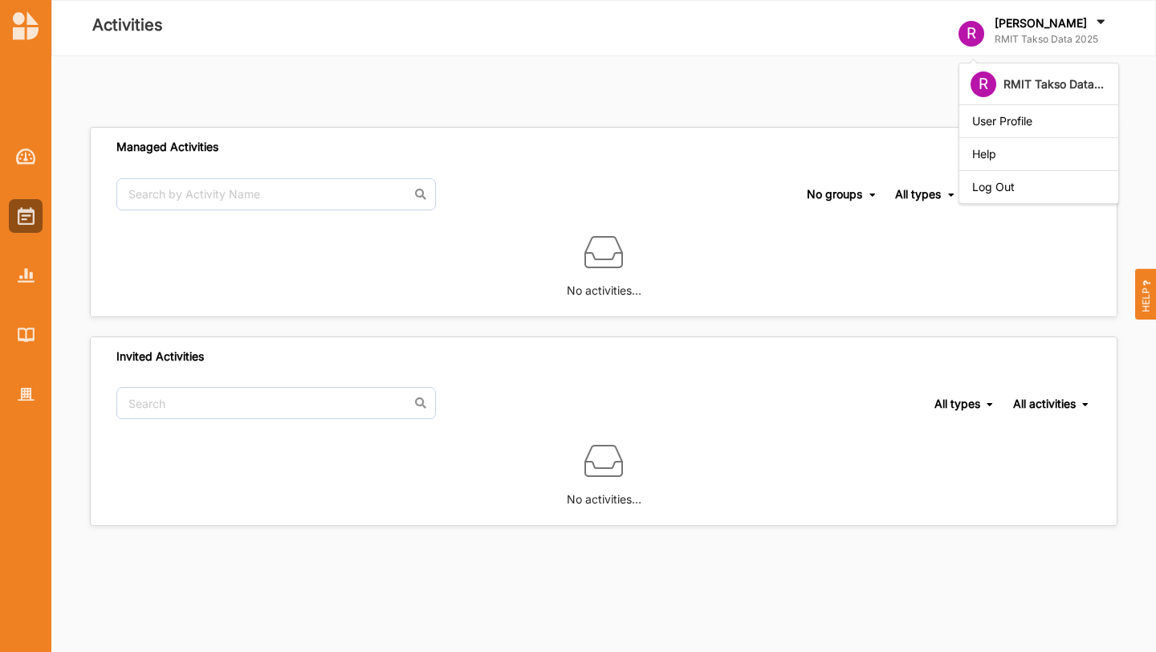
click at [1053, 24] on label "[PERSON_NAME]" at bounding box center [1041, 23] width 92 height 14
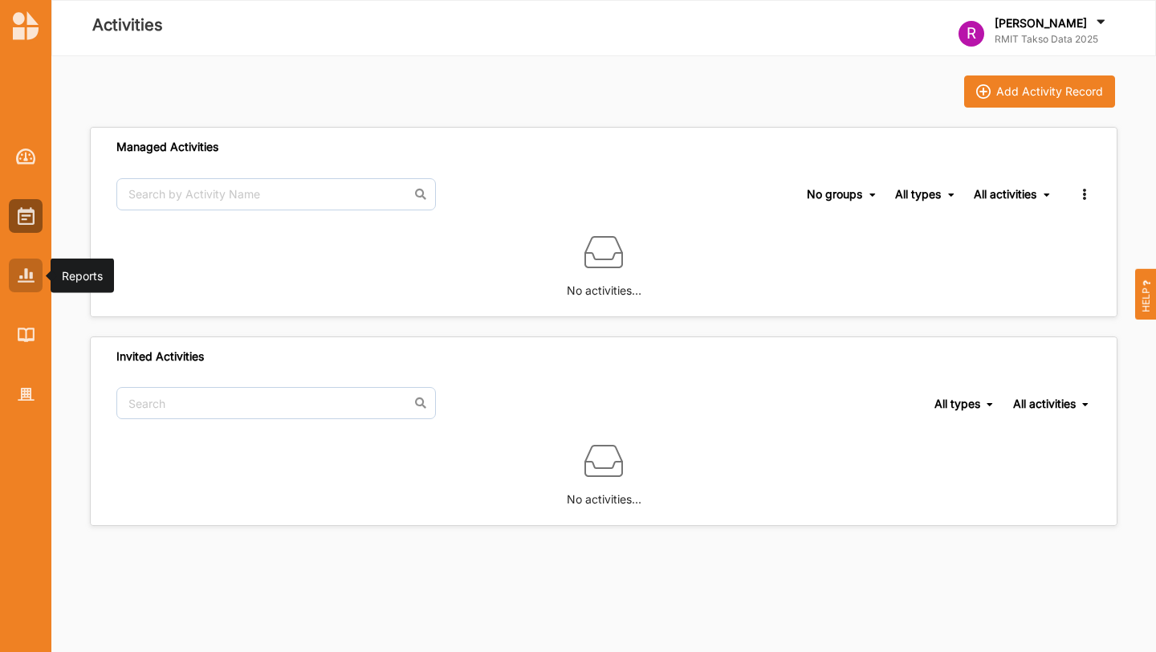
click at [31, 279] on img at bounding box center [26, 275] width 17 height 14
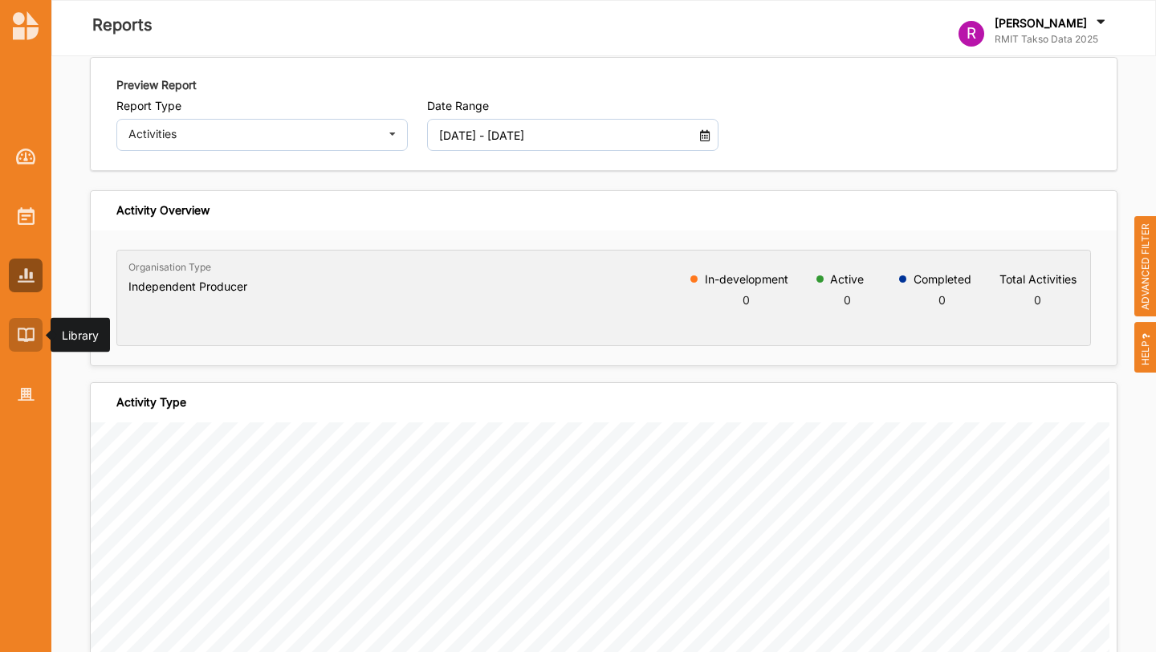
click at [26, 338] on img at bounding box center [26, 335] width 17 height 14
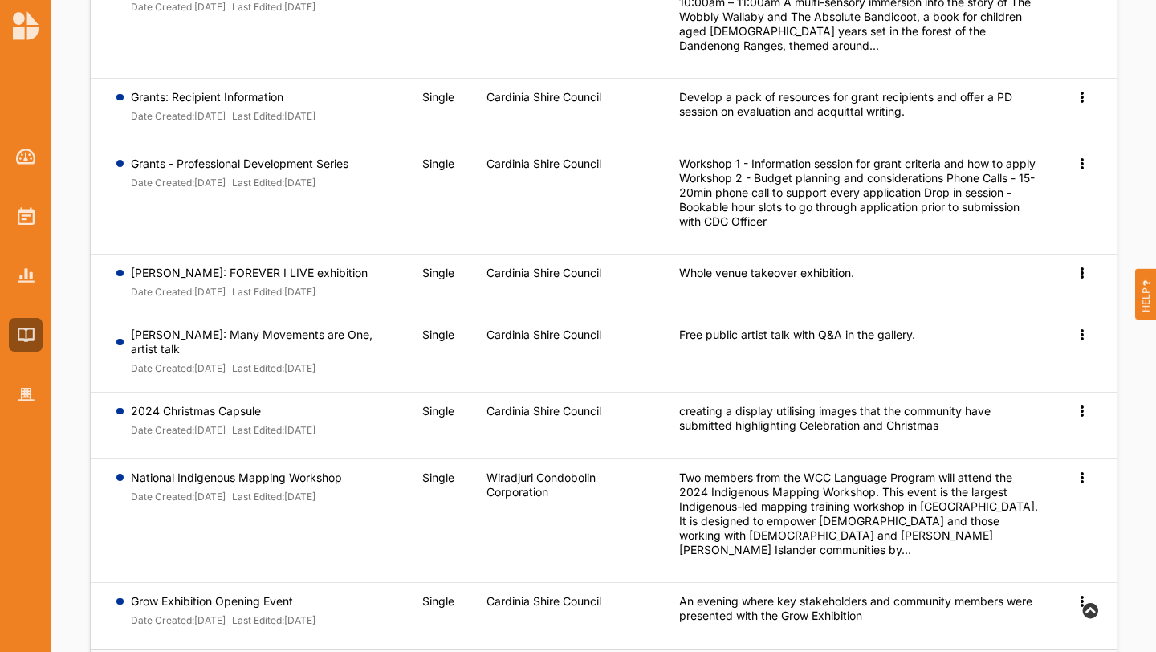
scroll to position [479, 0]
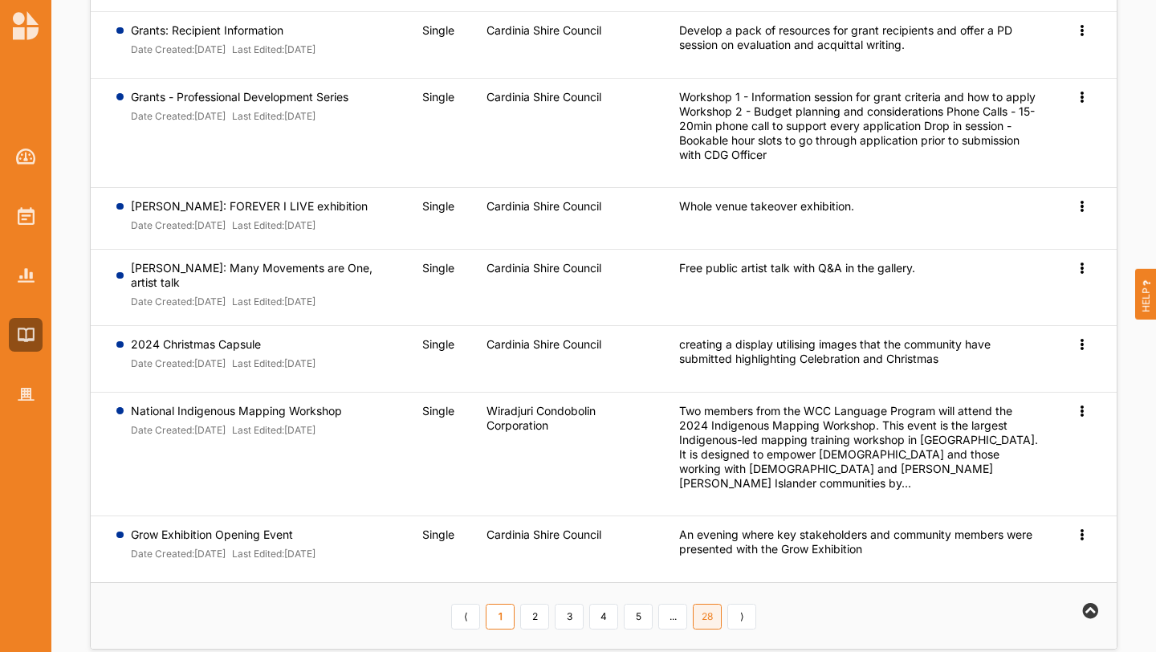
click at [703, 604] on link "28" at bounding box center [707, 617] width 29 height 26
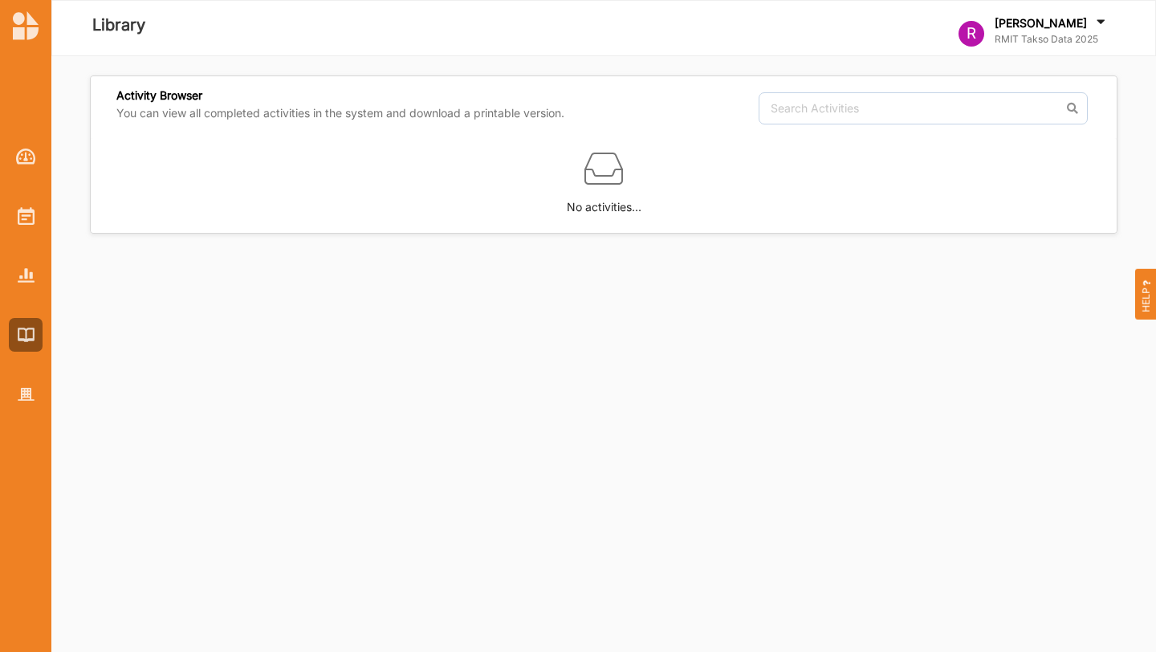
scroll to position [0, 0]
click at [31, 336] on img at bounding box center [26, 335] width 17 height 14
click at [35, 263] on div at bounding box center [26, 276] width 34 height 34
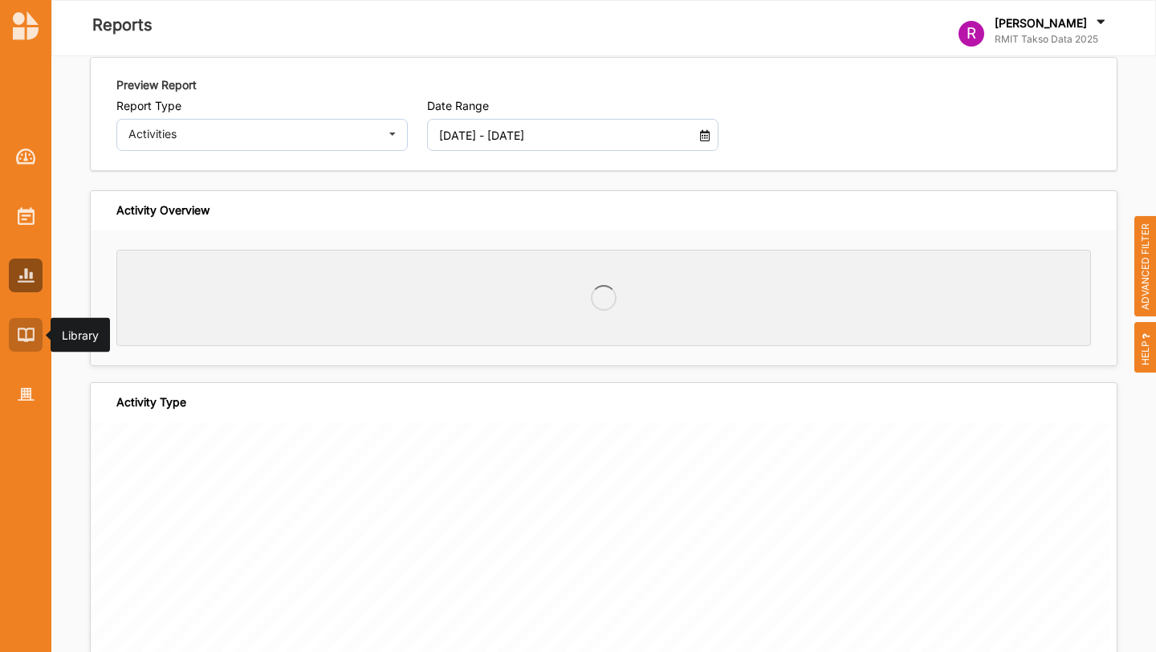
click at [31, 336] on img at bounding box center [26, 335] width 17 height 14
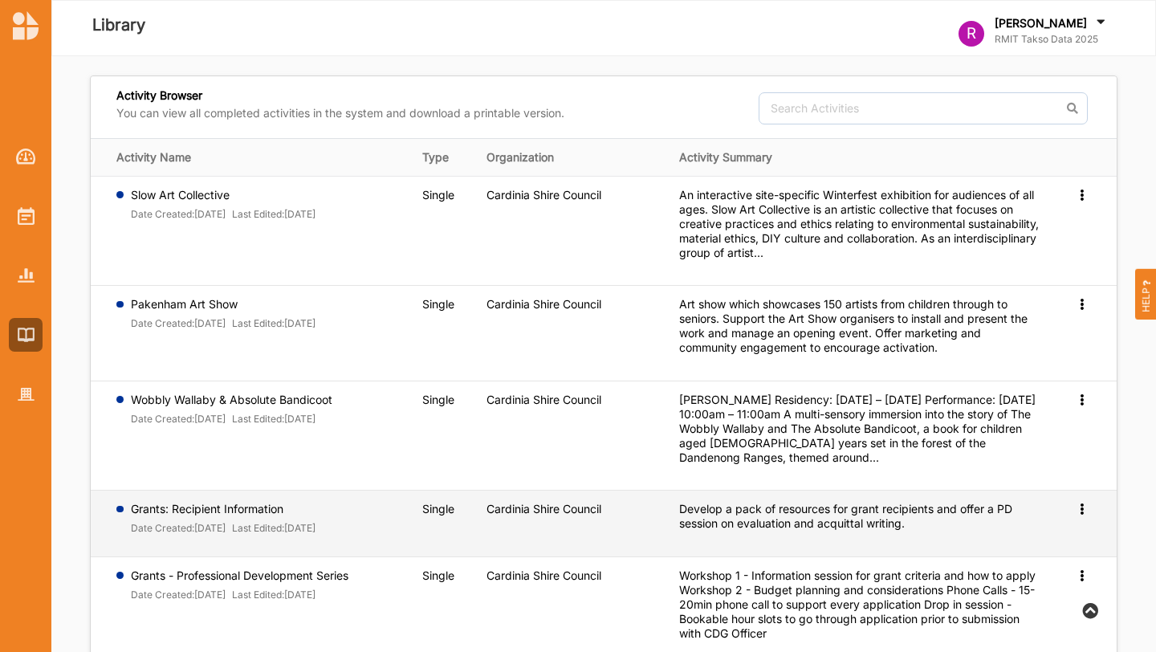
scroll to position [479, 0]
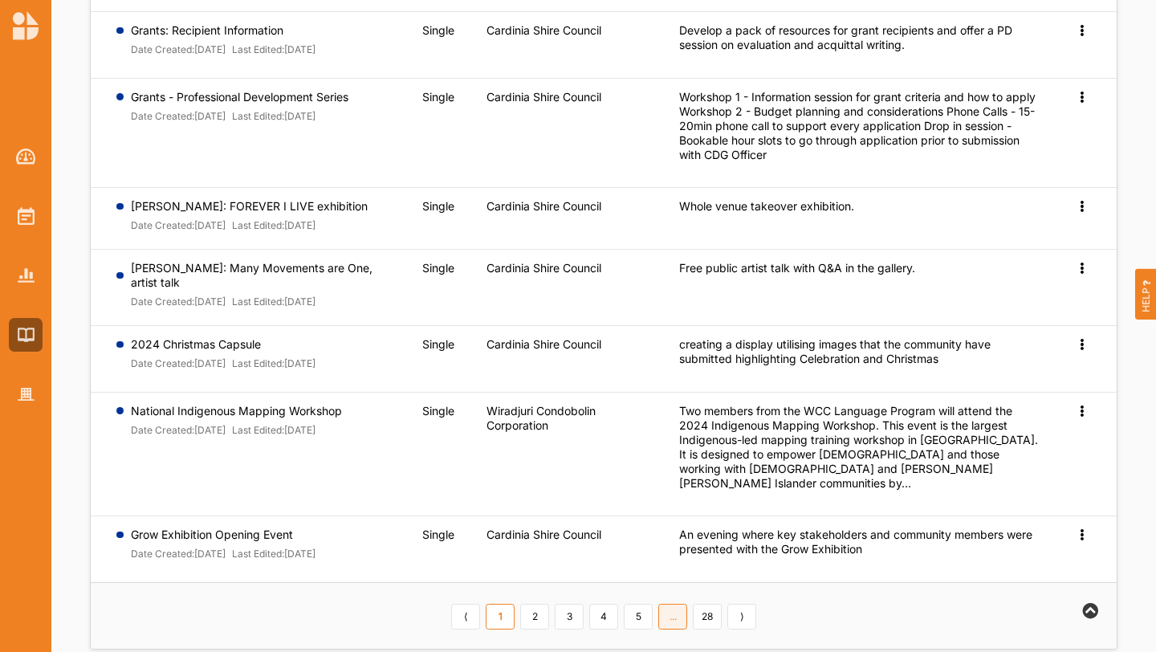
click at [675, 604] on link "..." at bounding box center [672, 617] width 29 height 26
click at [638, 604] on link "5" at bounding box center [638, 617] width 29 height 26
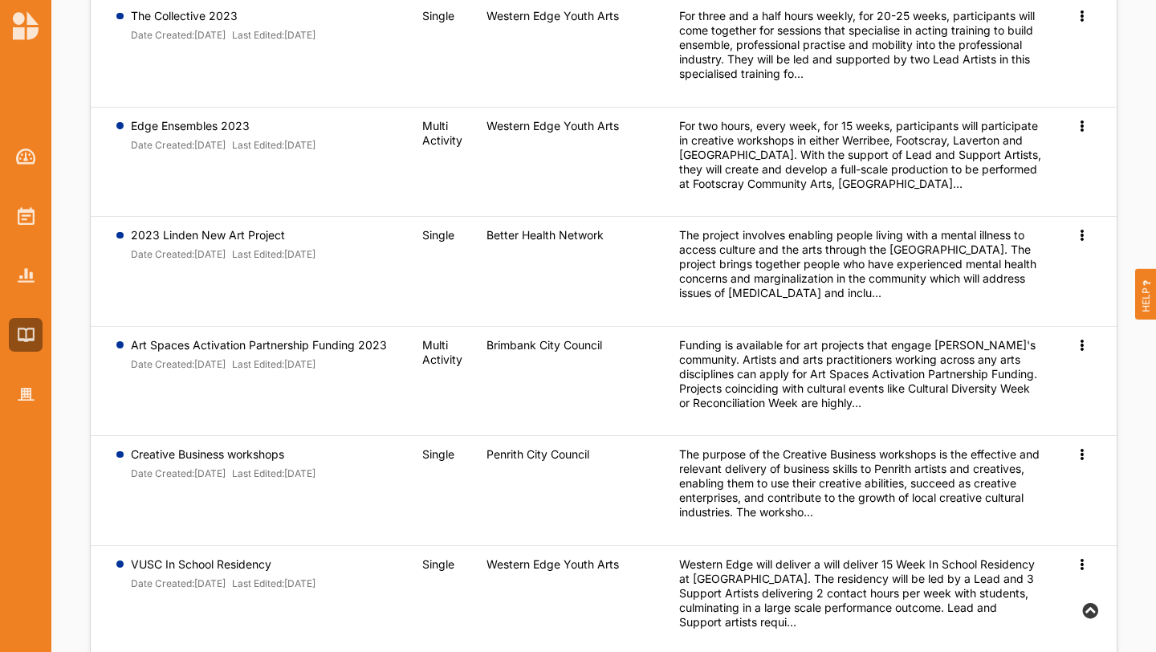
scroll to position [675, 0]
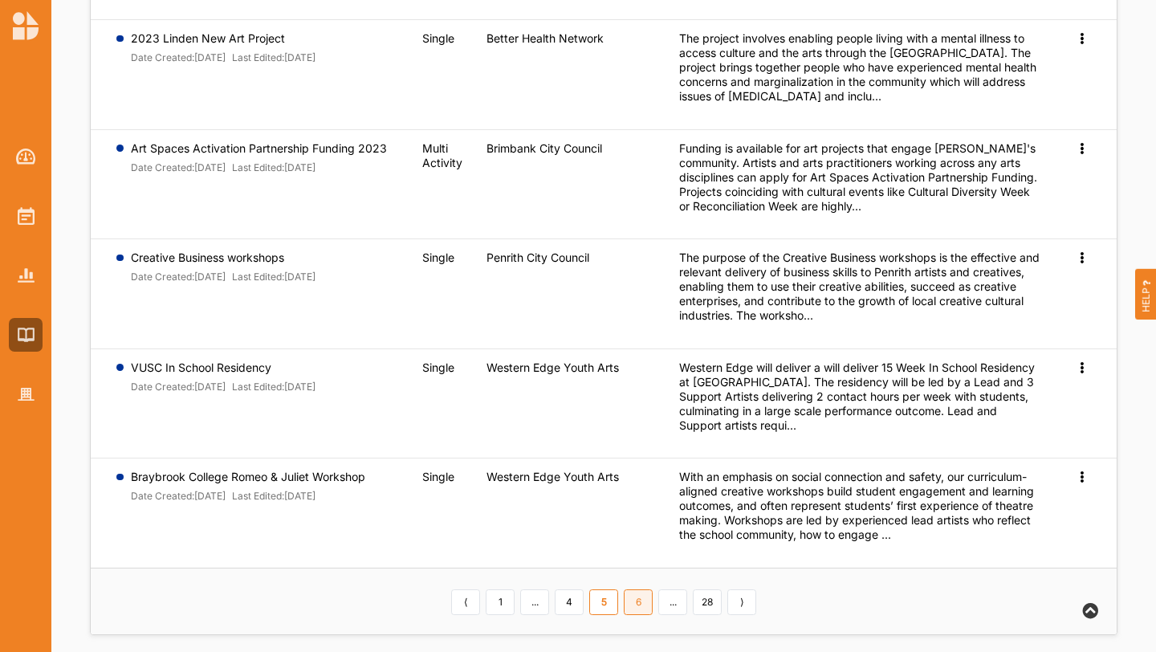
click at [644, 589] on link "6" at bounding box center [638, 602] width 29 height 26
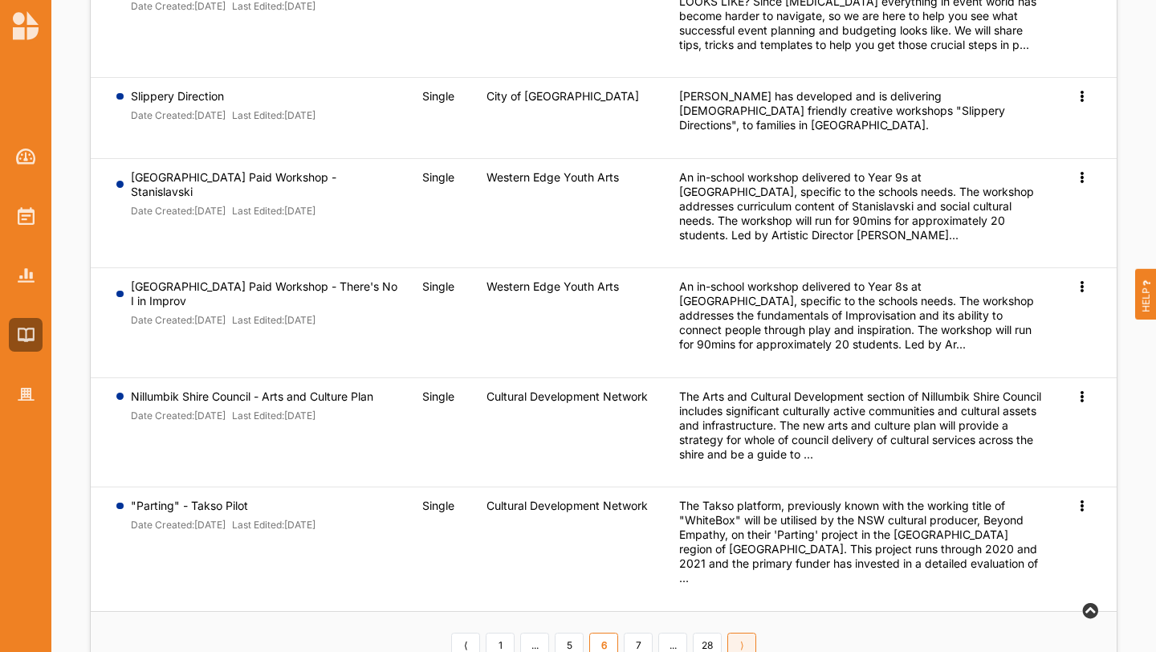
click at [749, 633] on link "⟩" at bounding box center [741, 646] width 29 height 26
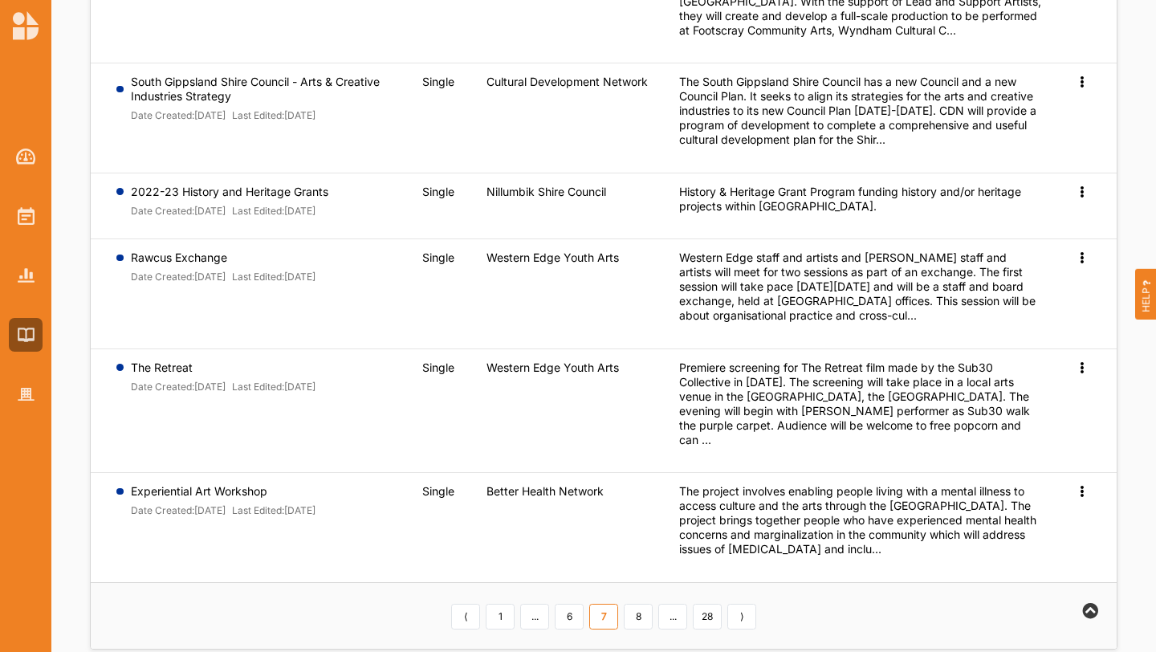
click at [749, 604] on link "⟩" at bounding box center [741, 617] width 29 height 26
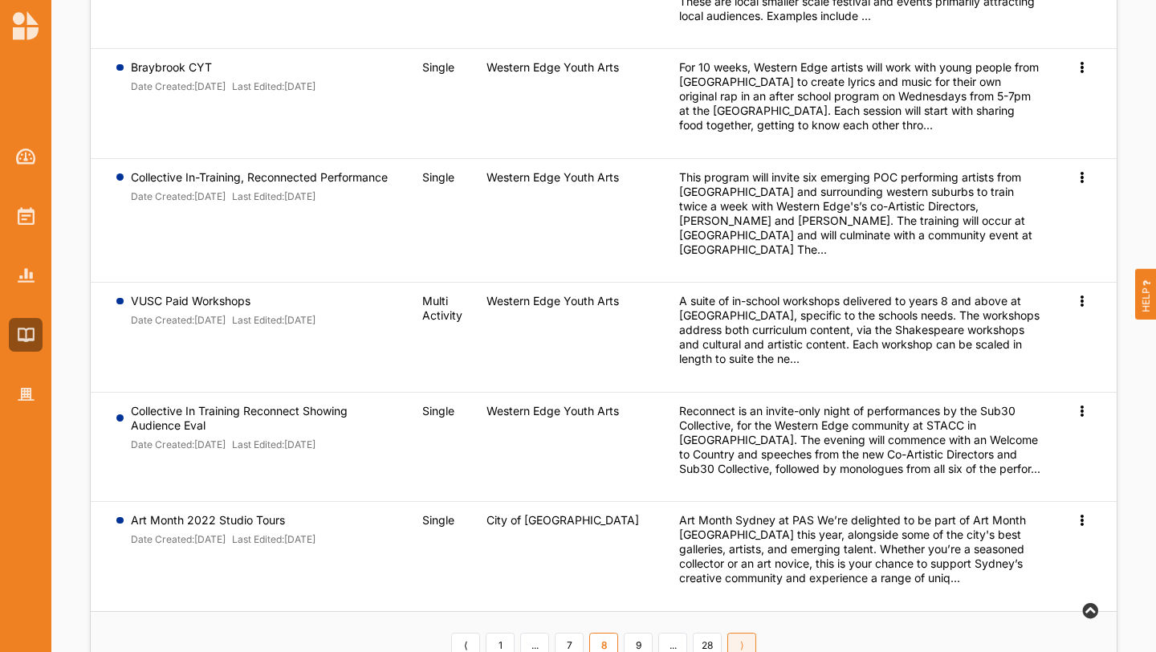
click at [738, 638] on link "⟩" at bounding box center [741, 646] width 29 height 26
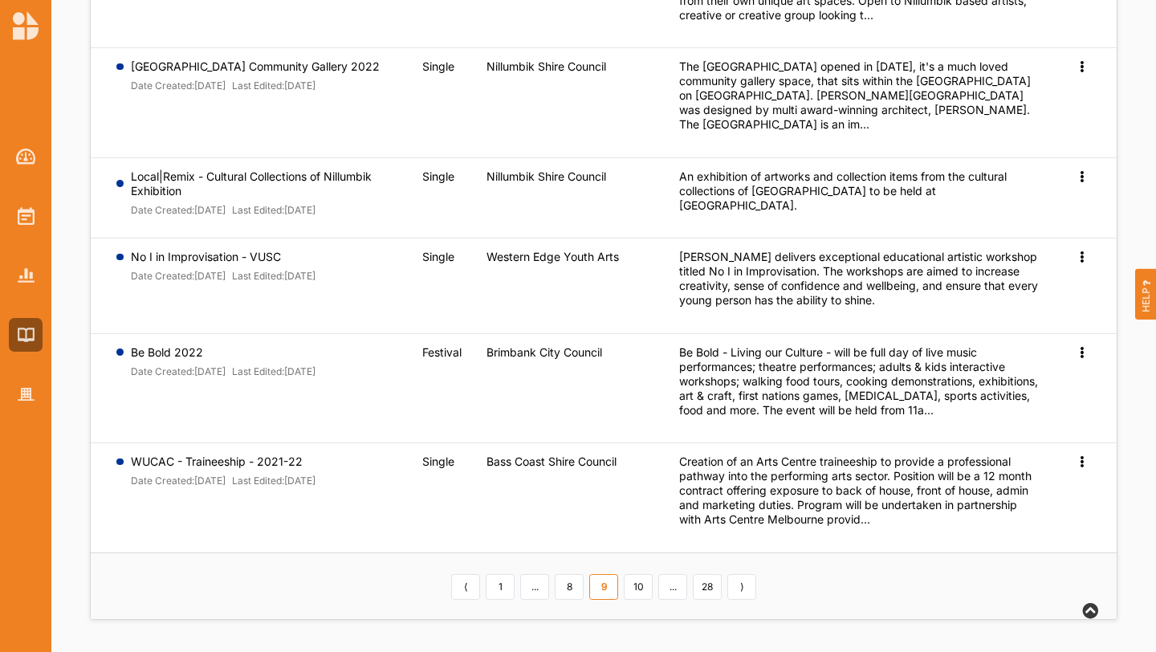
scroll to position [656, 0]
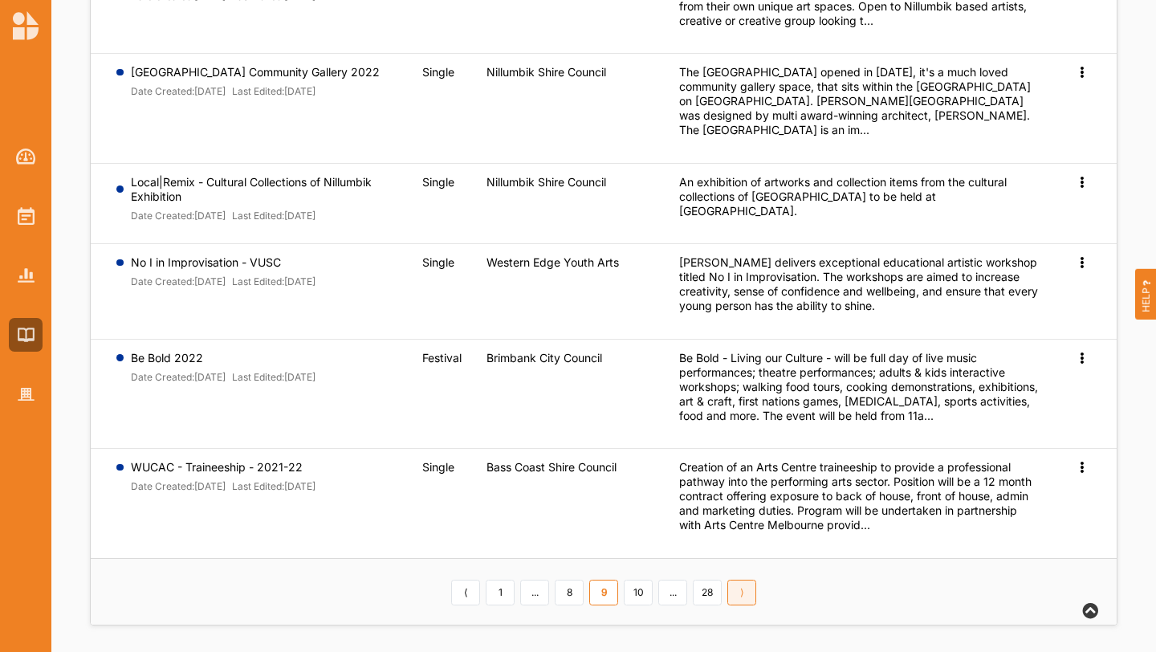
click at [740, 588] on link "⟩" at bounding box center [741, 593] width 29 height 26
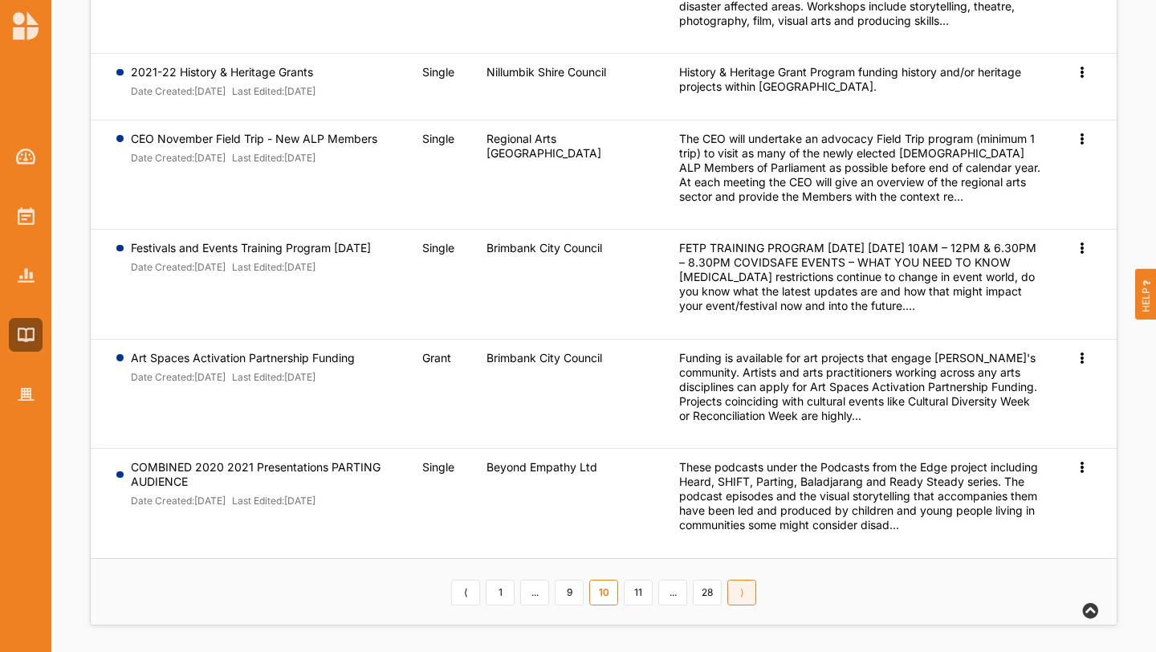
click at [746, 597] on link "⟩" at bounding box center [741, 593] width 29 height 26
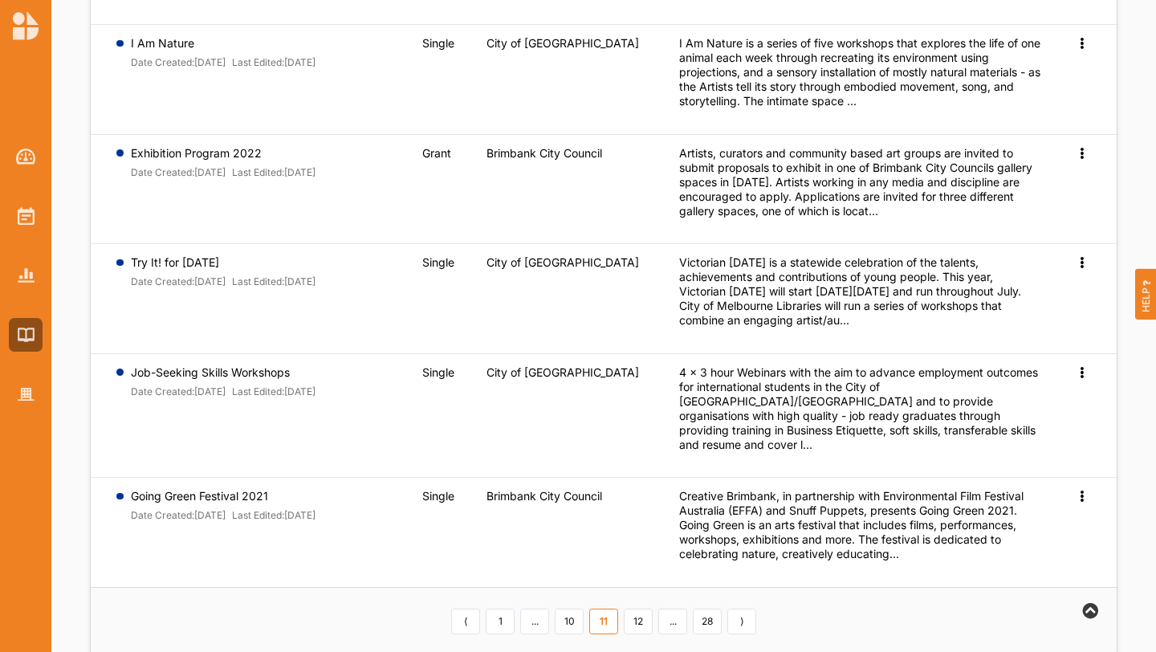
click at [746, 609] on link "⟩" at bounding box center [741, 622] width 29 height 26
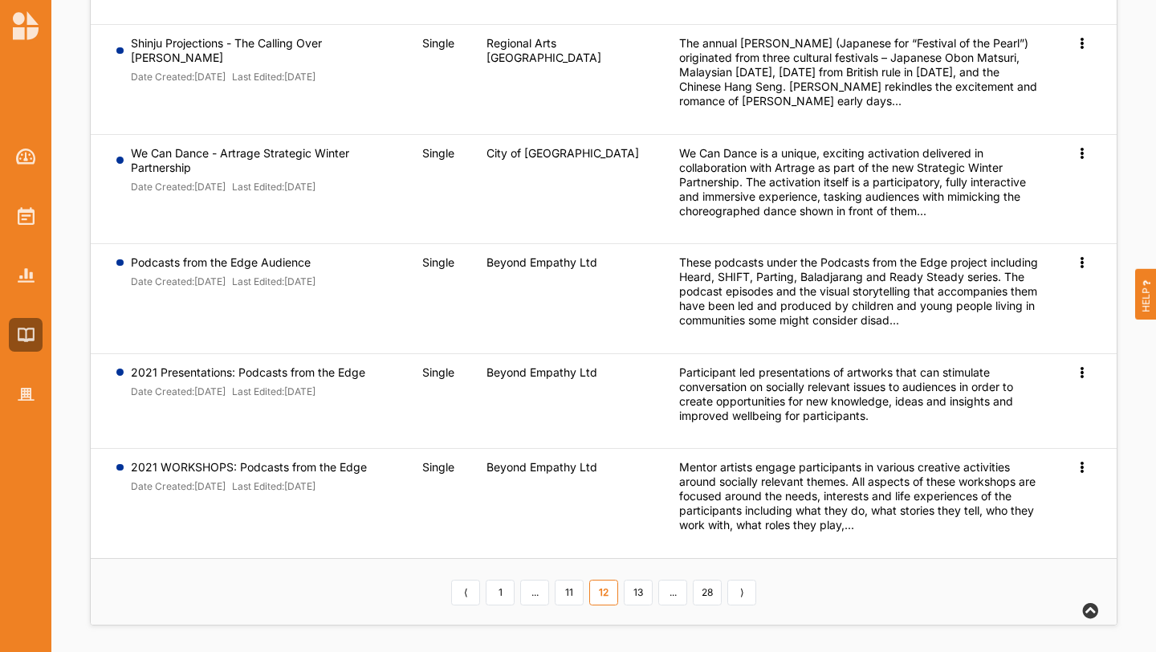
click at [746, 607] on th "⟨ 1 ... 11 12 13 ... 28 ⟩" at bounding box center [604, 591] width 1026 height 67
click at [744, 596] on link "⟩" at bounding box center [741, 593] width 29 height 26
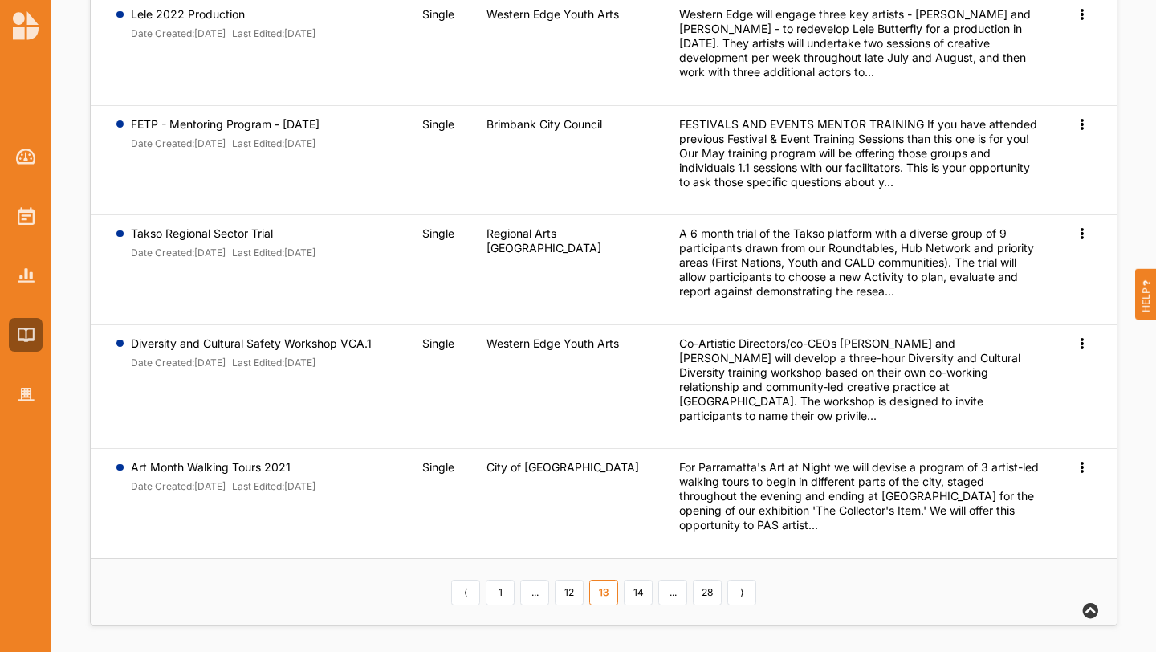
scroll to position [646, 0]
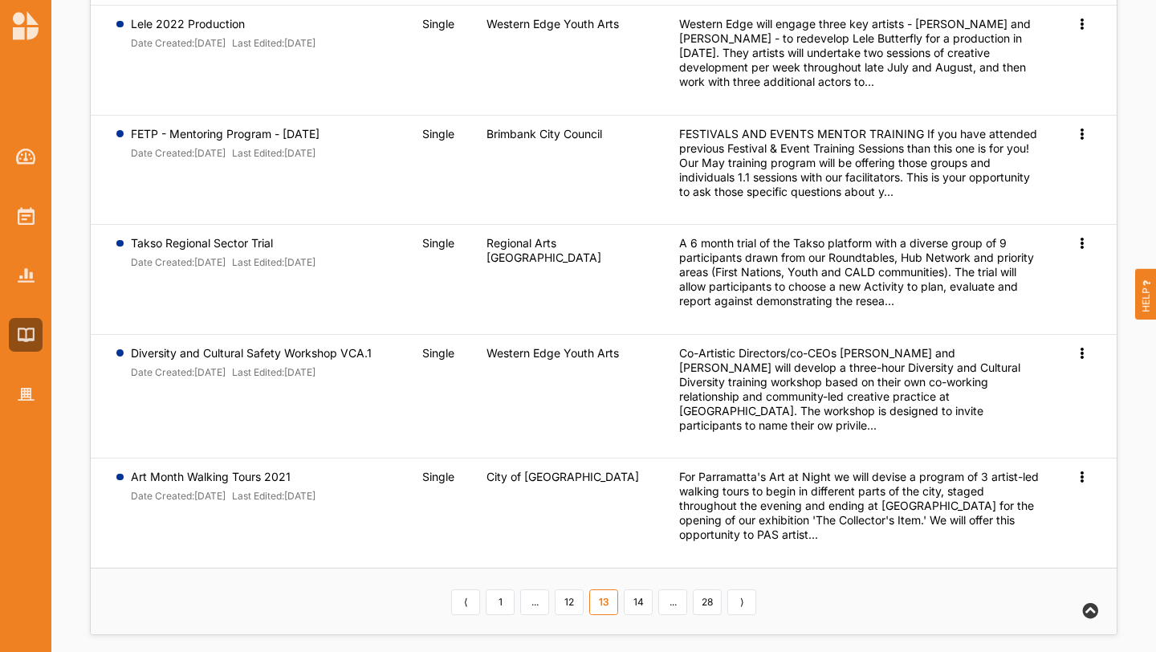
click at [744, 596] on link "⟩" at bounding box center [741, 602] width 29 height 26
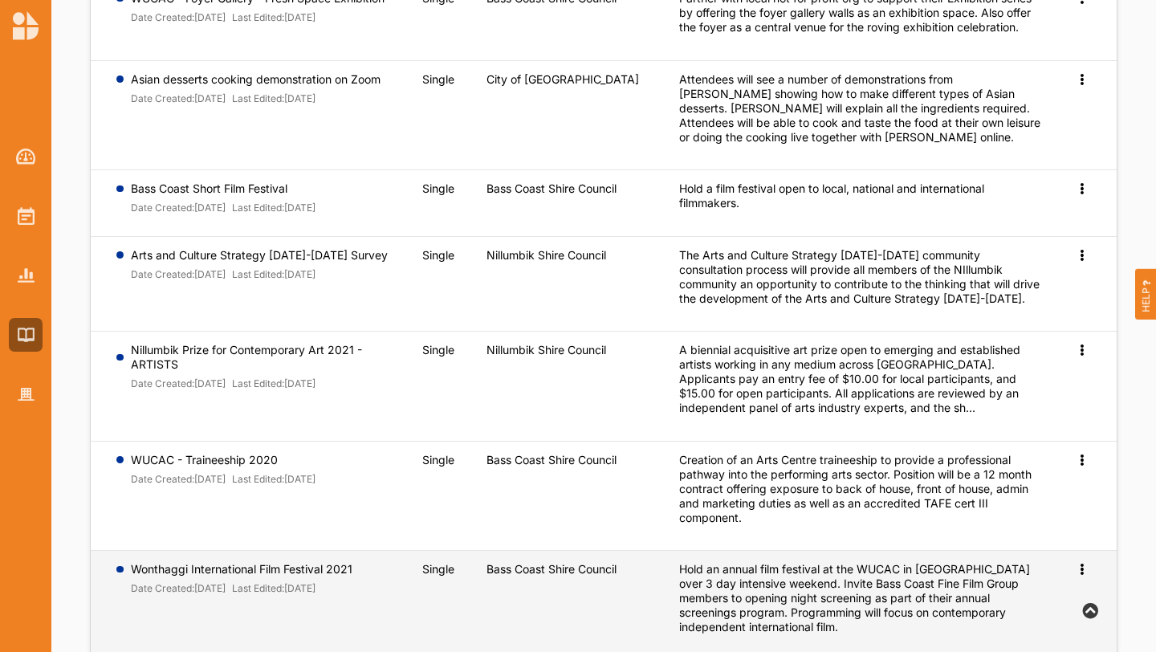
scroll to position [589, 0]
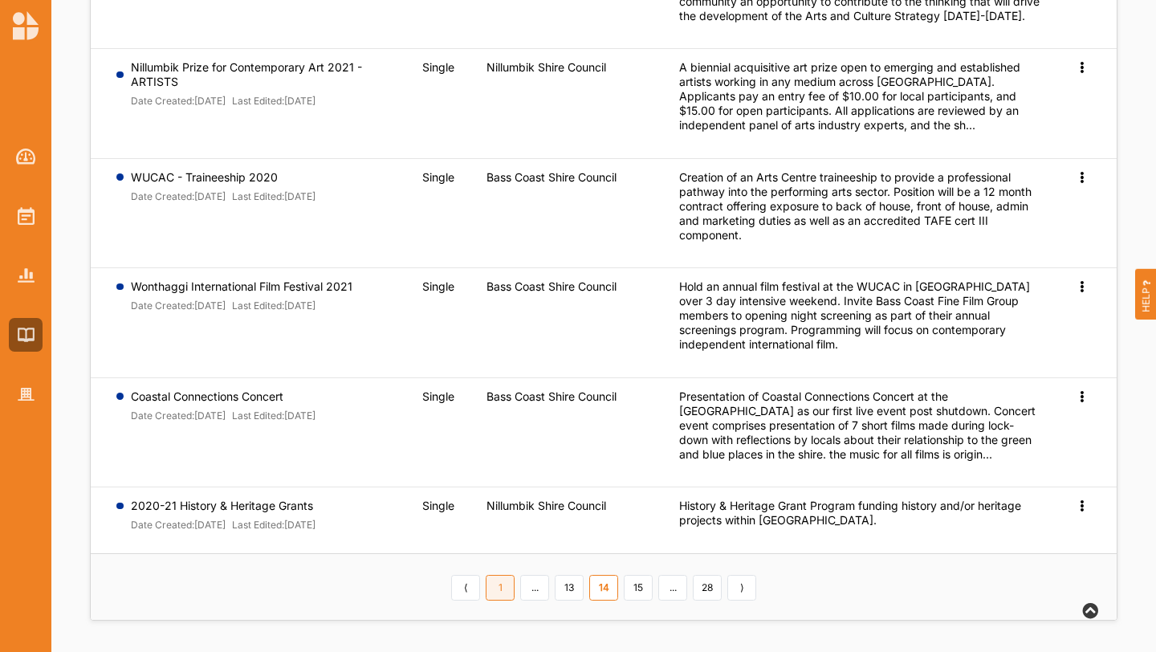
click at [507, 593] on link "1" at bounding box center [500, 588] width 29 height 26
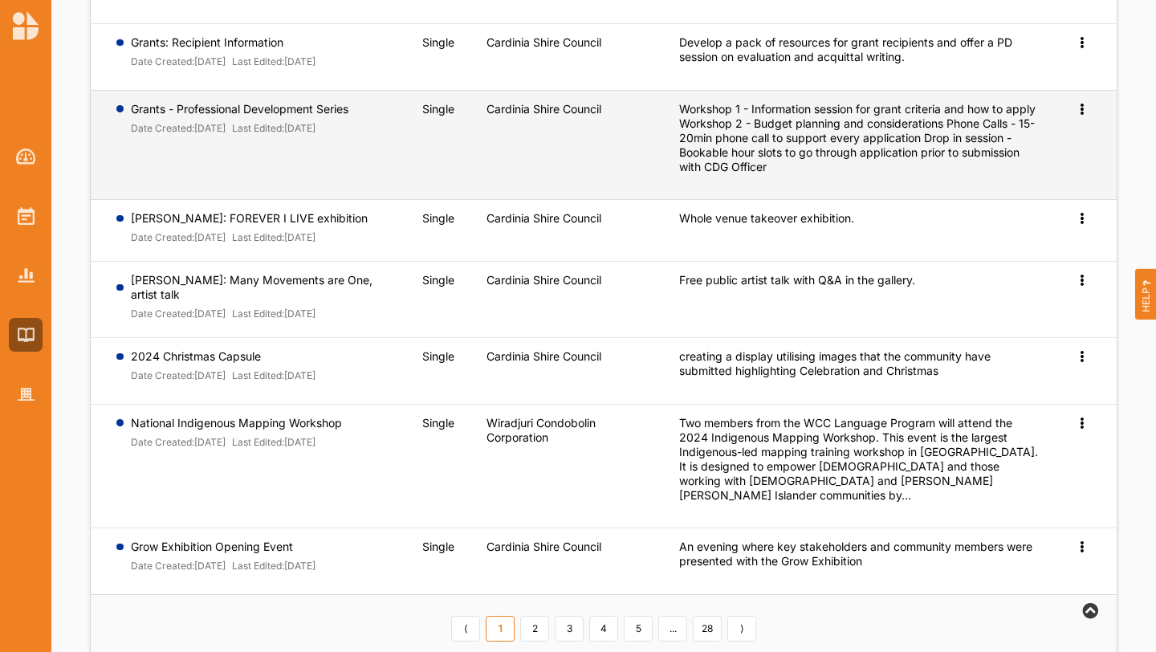
scroll to position [479, 0]
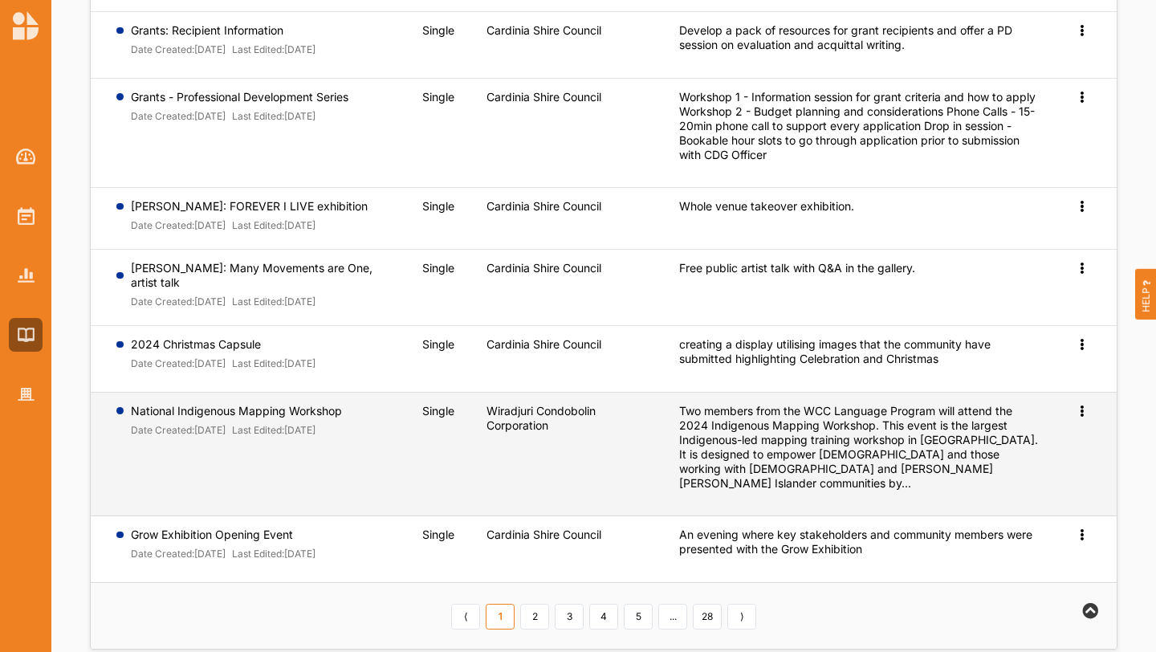
click at [1057, 430] on span "Preview" at bounding box center [1056, 437] width 42 height 14
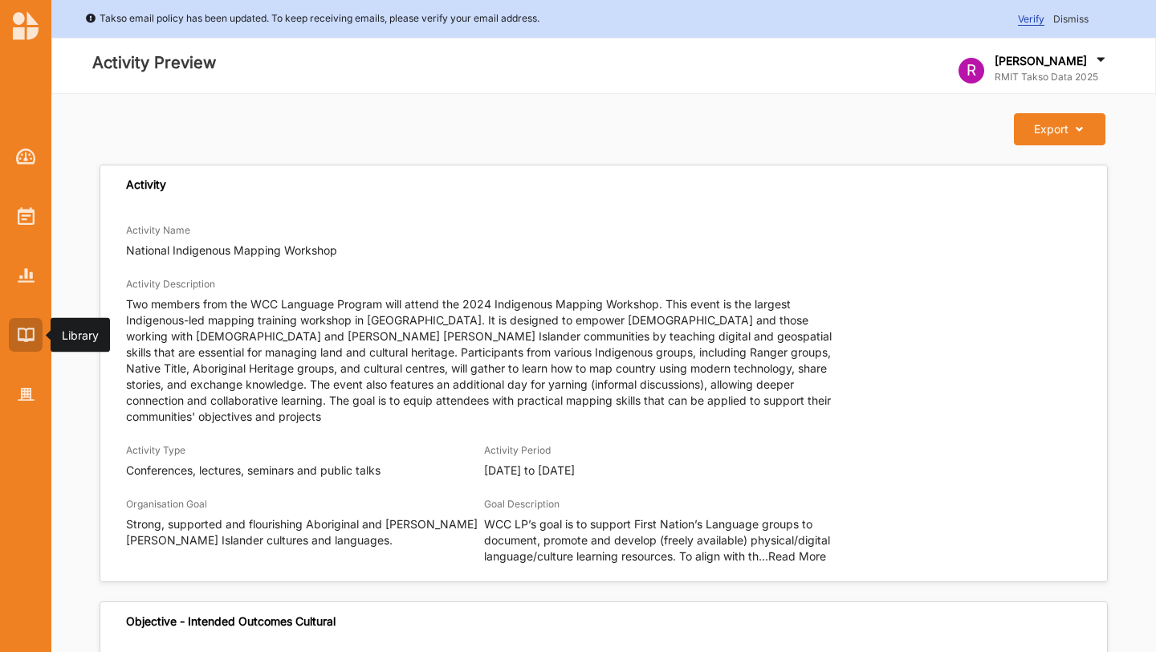
click at [26, 330] on img at bounding box center [26, 335] width 17 height 14
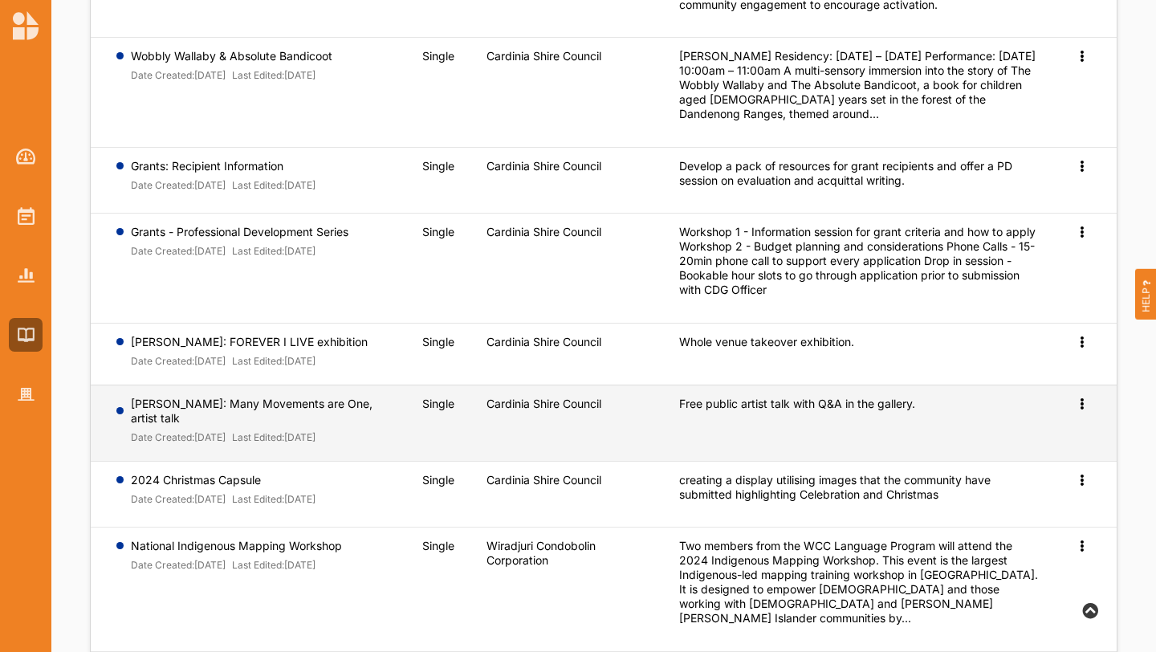
scroll to position [377, 0]
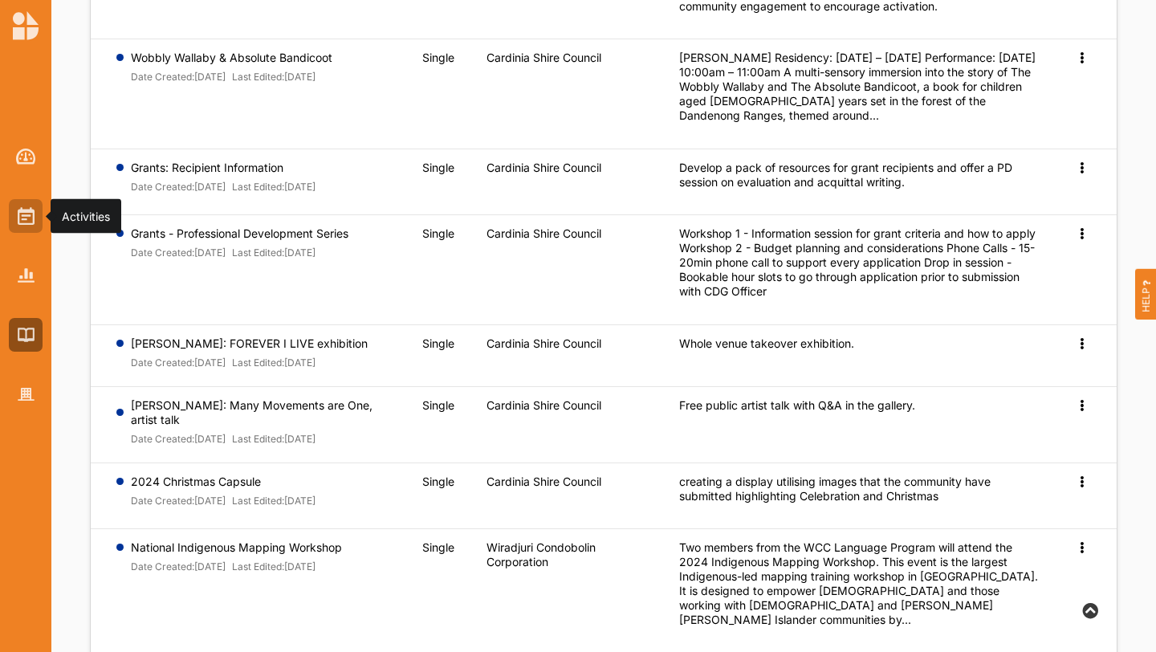
click at [29, 223] on img at bounding box center [26, 216] width 17 height 18
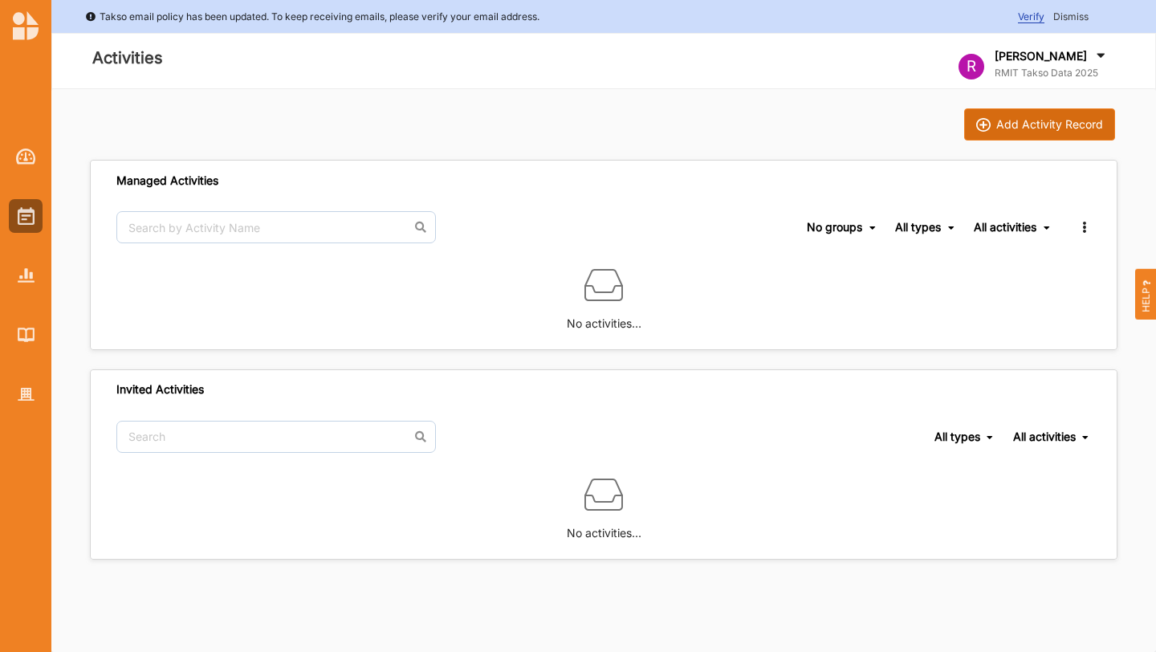
click at [1024, 134] on button "Add Activity Record" at bounding box center [1039, 124] width 151 height 32
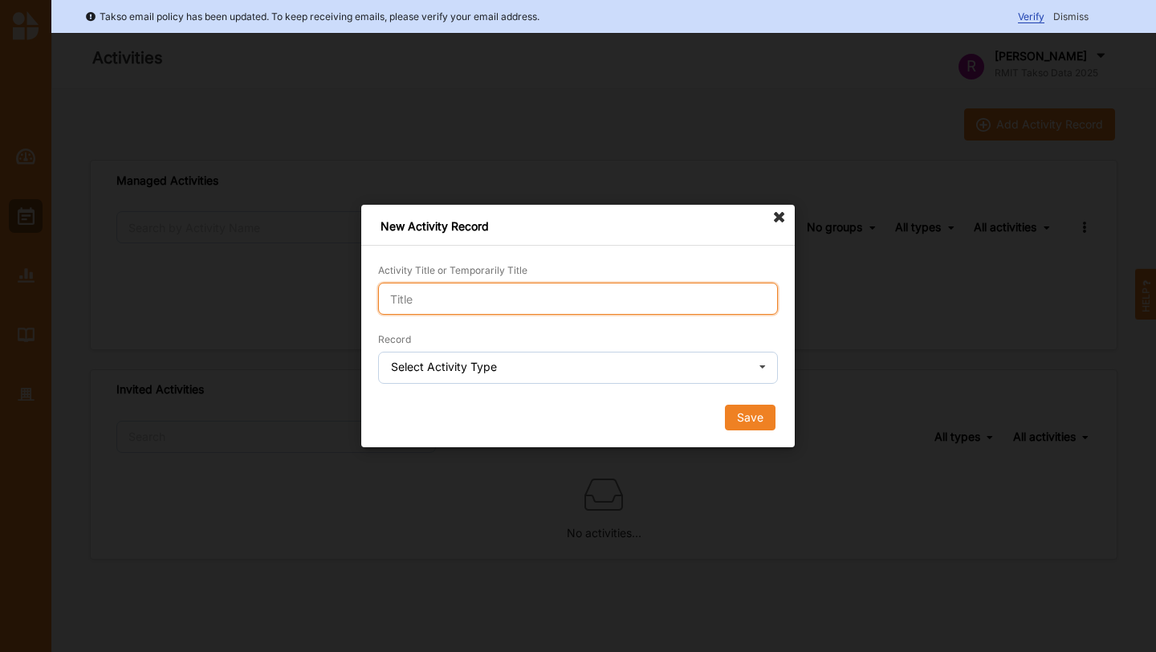
click at [700, 304] on input "Activity Title or Temporarily Title" at bounding box center [578, 299] width 400 height 32
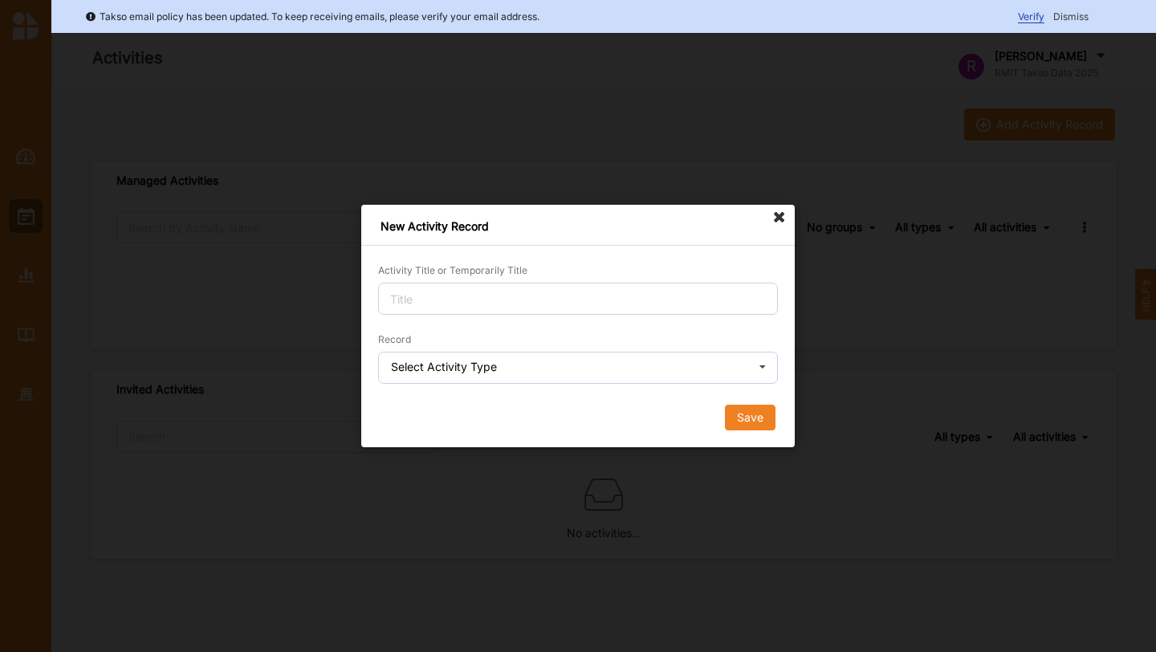
click at [773, 215] on icon at bounding box center [780, 218] width 26 height 26
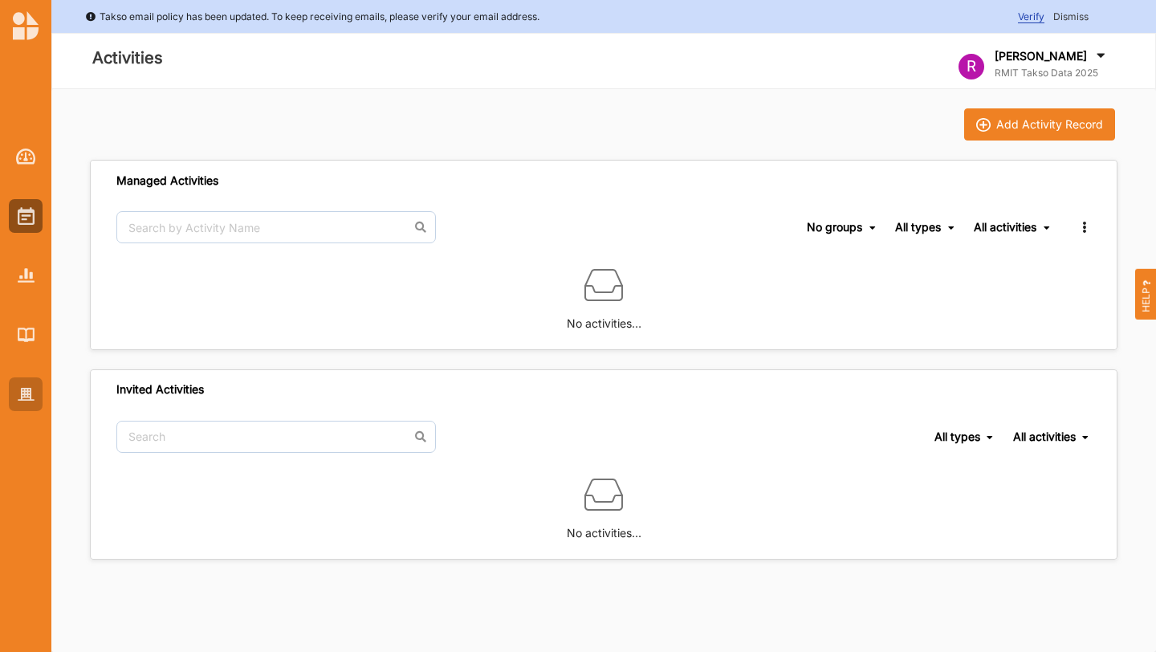
click at [24, 393] on img at bounding box center [26, 395] width 17 height 14
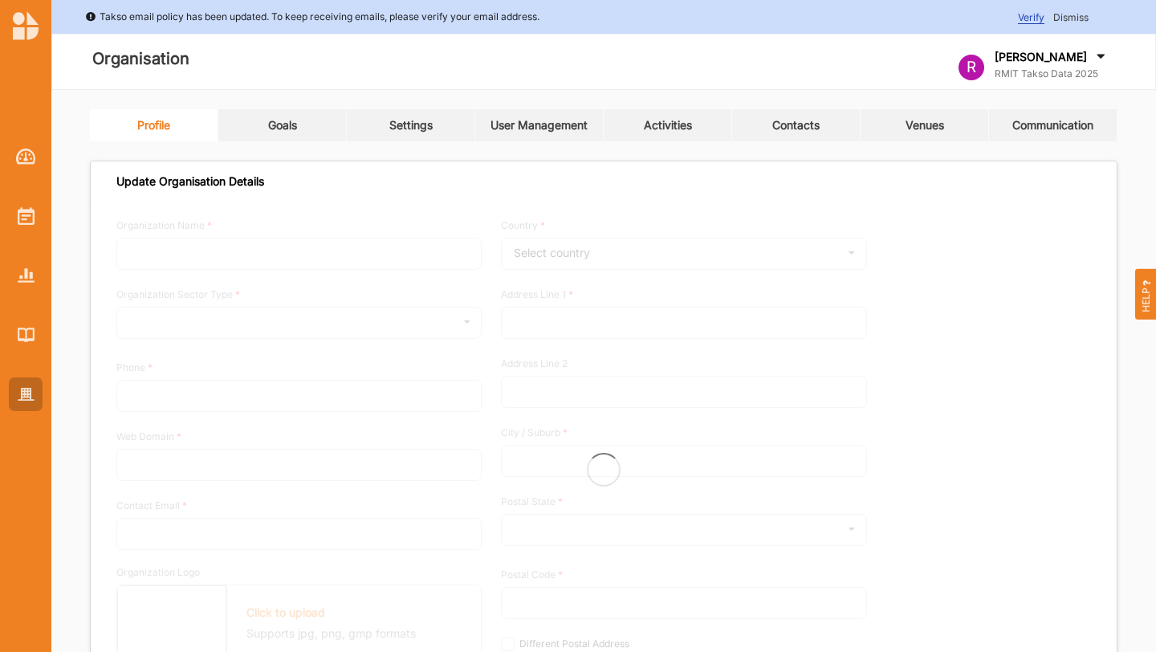
type input "RMIT Takso Data 2025"
type input "0412345678"
type input "[DOMAIN_NAME]"
type input "[EMAIL_ADDRESS][DOMAIN_NAME]"
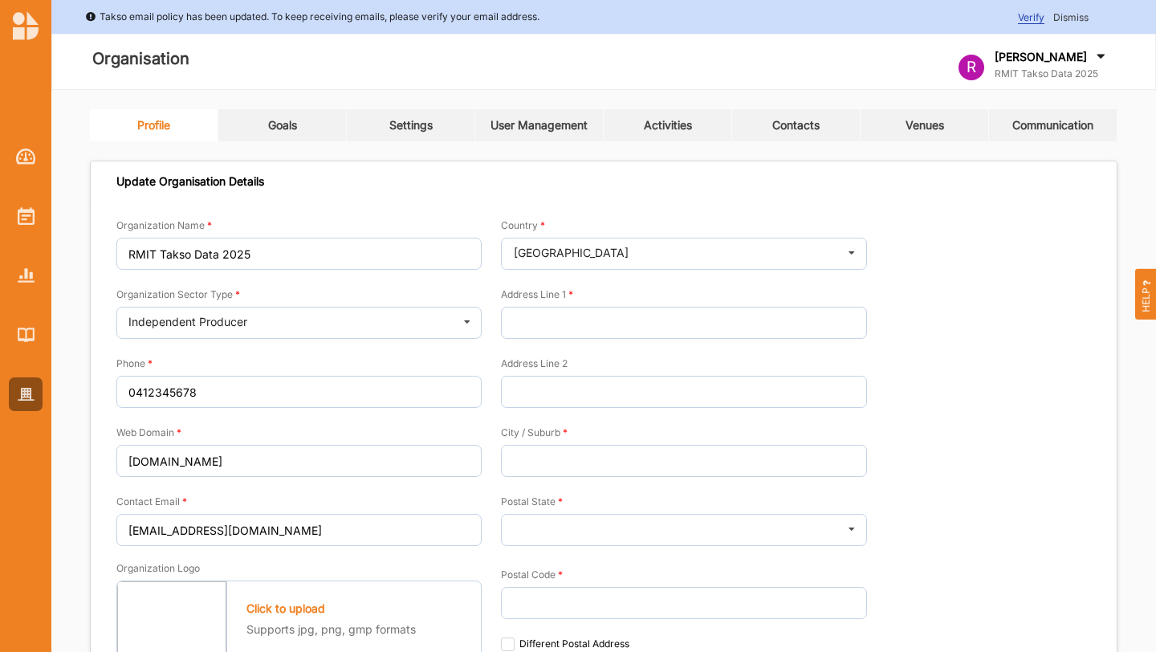
click at [278, 120] on div "Goals" at bounding box center [282, 125] width 29 height 14
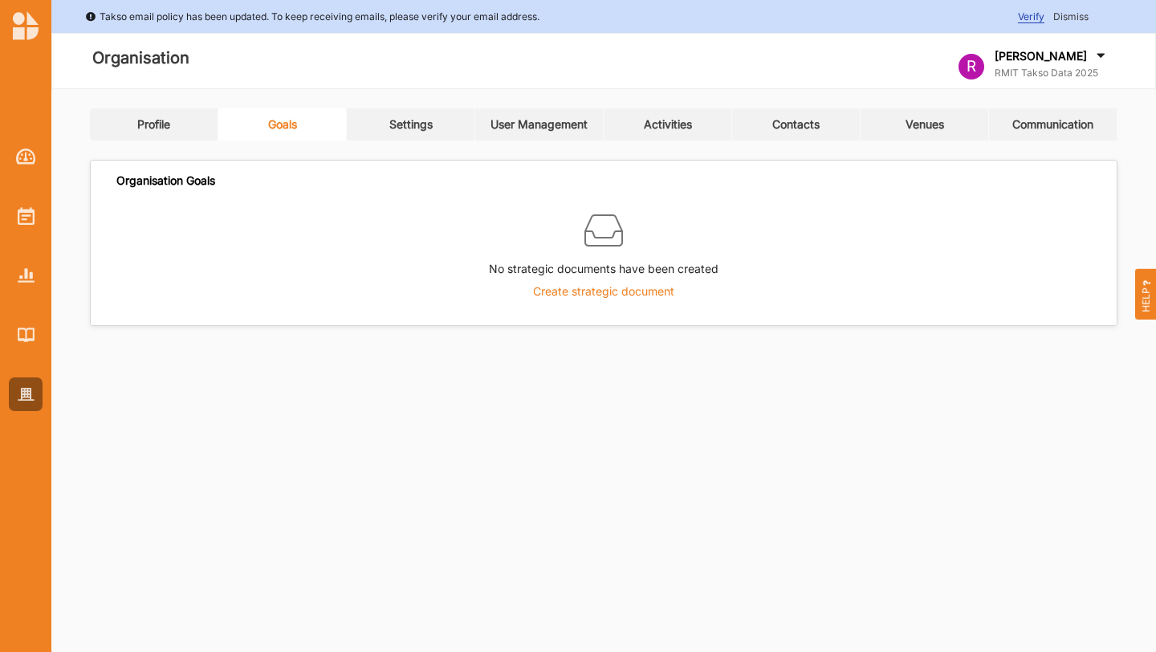
click at [587, 296] on label "Create strategic document" at bounding box center [603, 291] width 141 height 14
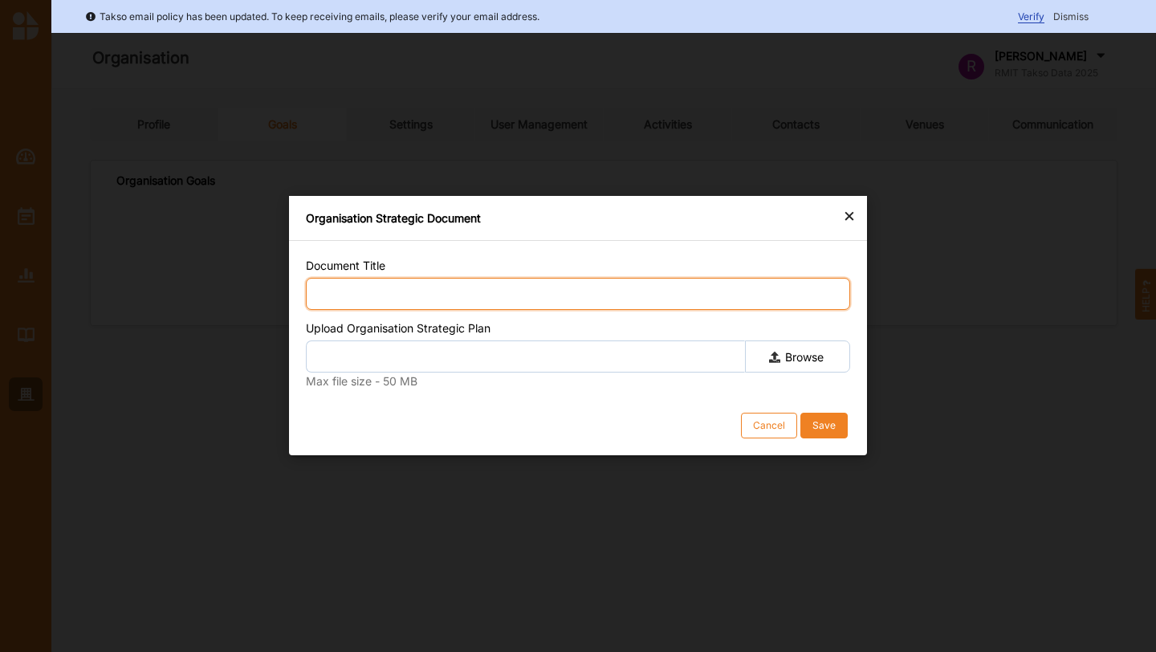
click at [587, 296] on input "Document Title" at bounding box center [578, 294] width 544 height 32
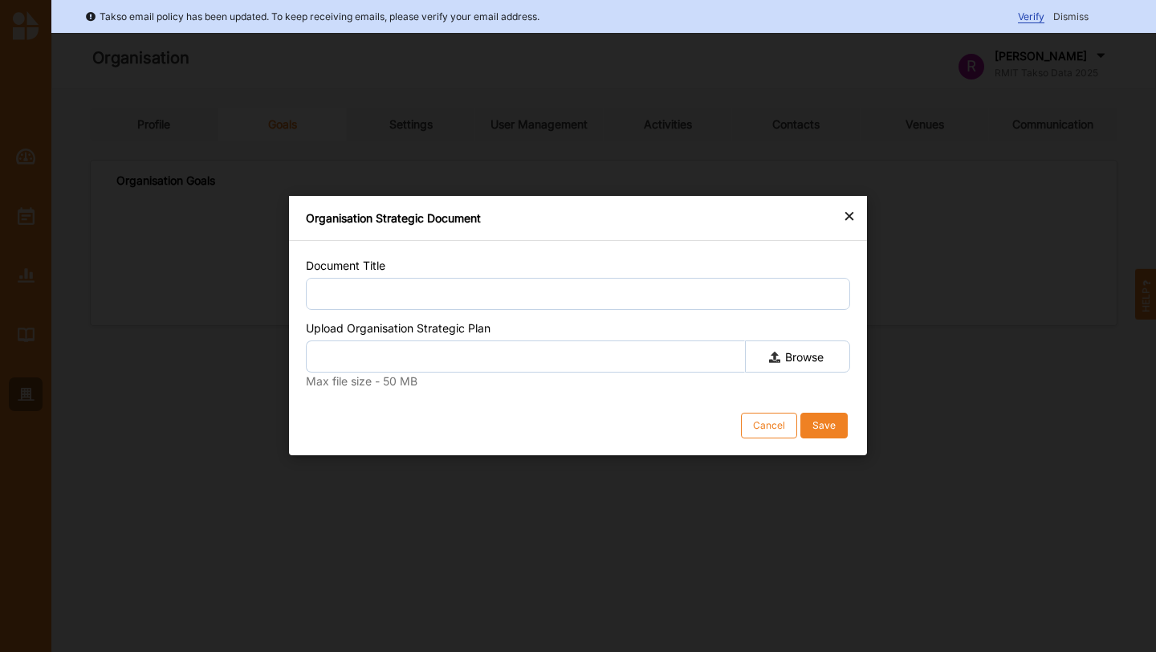
click at [786, 361] on label "Browse" at bounding box center [797, 356] width 105 height 32
click at [0, 0] on input "Browse" at bounding box center [0, 0] width 0 height 0
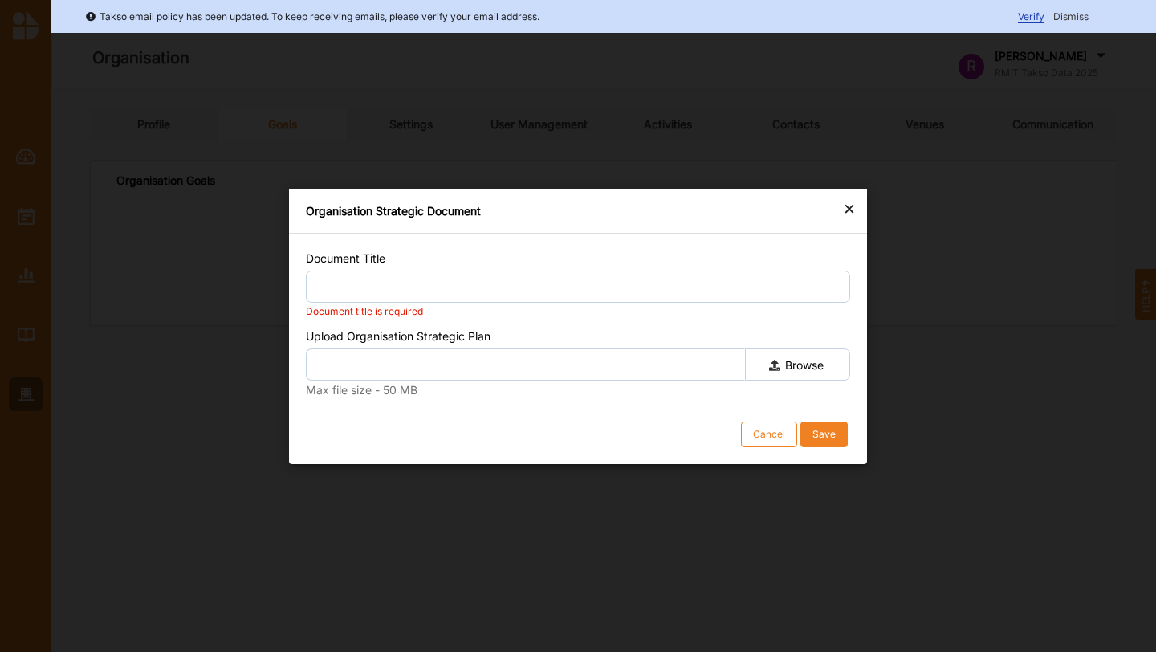
type input "Biological Oceanography Field Trip Report.docx"
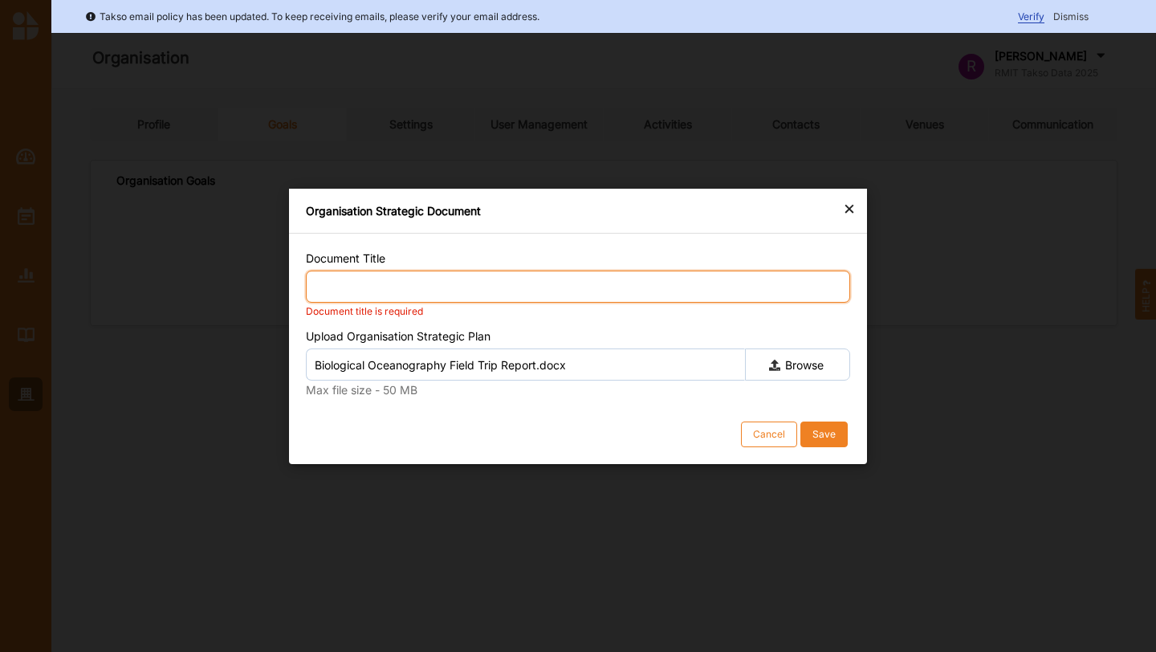
click at [597, 281] on input "Document Title" at bounding box center [578, 286] width 544 height 32
type input "F"
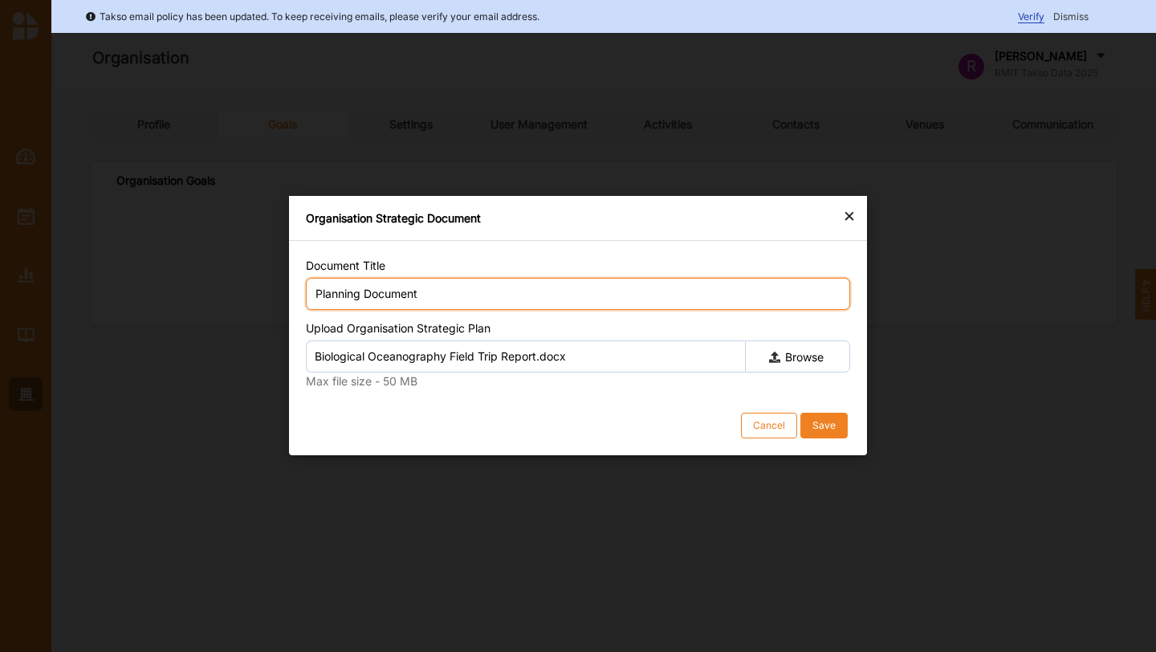
click at [315, 292] on input "Planning Document" at bounding box center [578, 294] width 544 height 32
type input "Testing Planning Document"
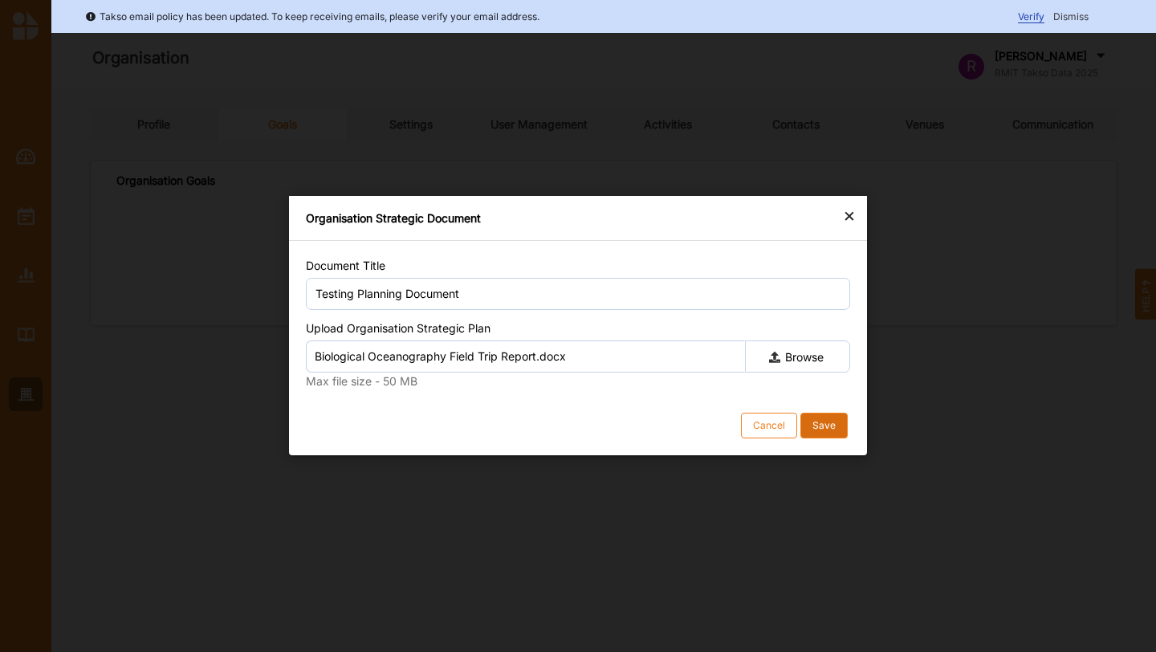
click at [829, 426] on div "Save" at bounding box center [824, 426] width 23 height 13
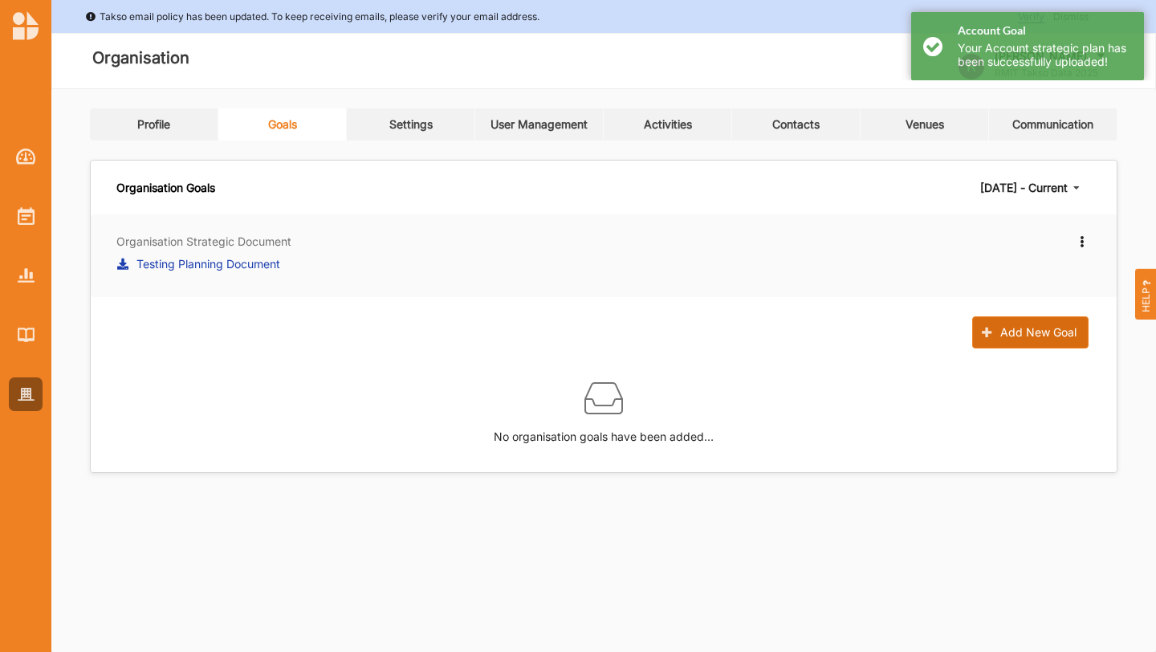
click at [996, 328] on icon at bounding box center [989, 333] width 14 height 10
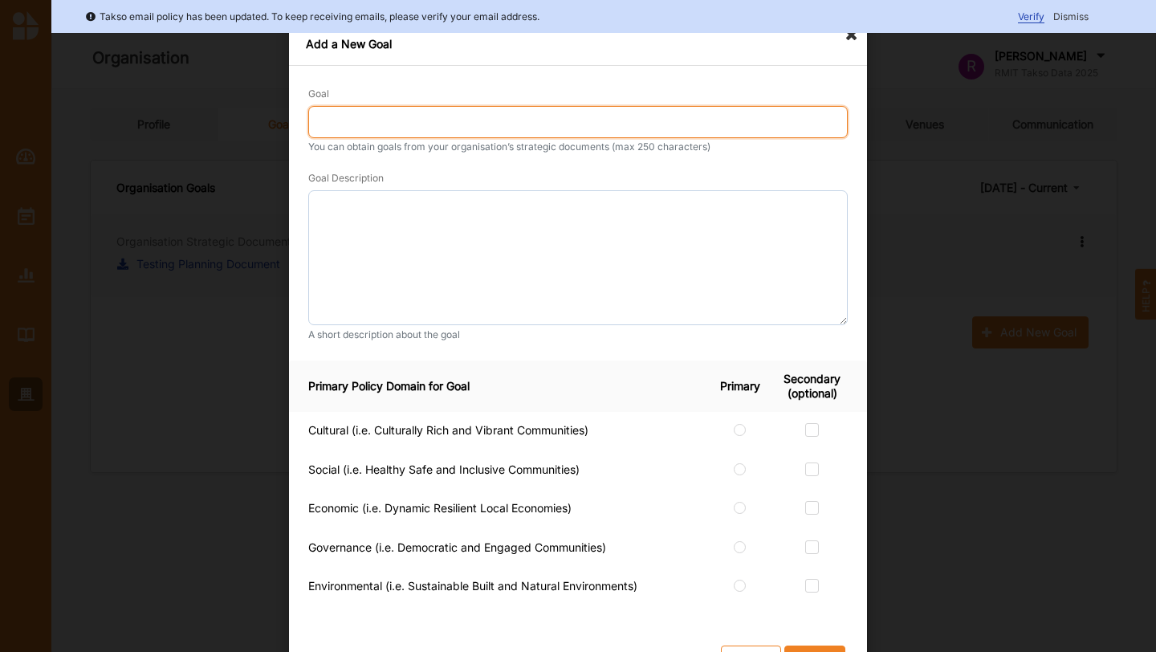
click at [512, 120] on input "Goal" at bounding box center [578, 122] width 540 height 32
type input "Vibrant and Rich Culture"
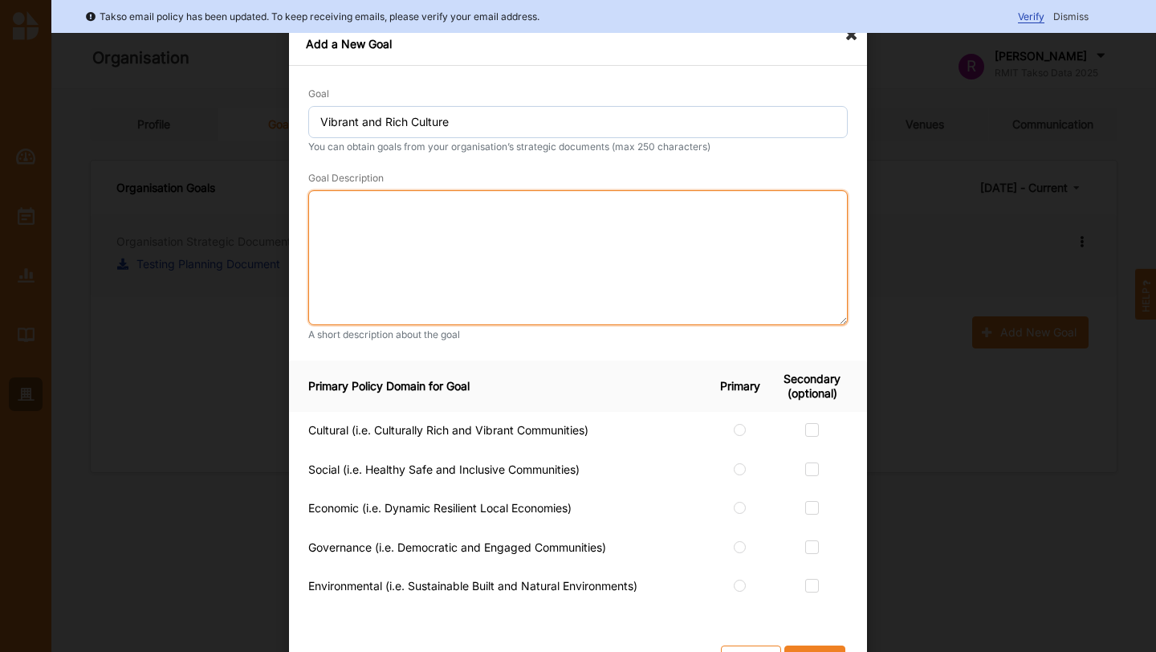
click at [543, 215] on textarea at bounding box center [578, 257] width 540 height 135
type textarea "~"
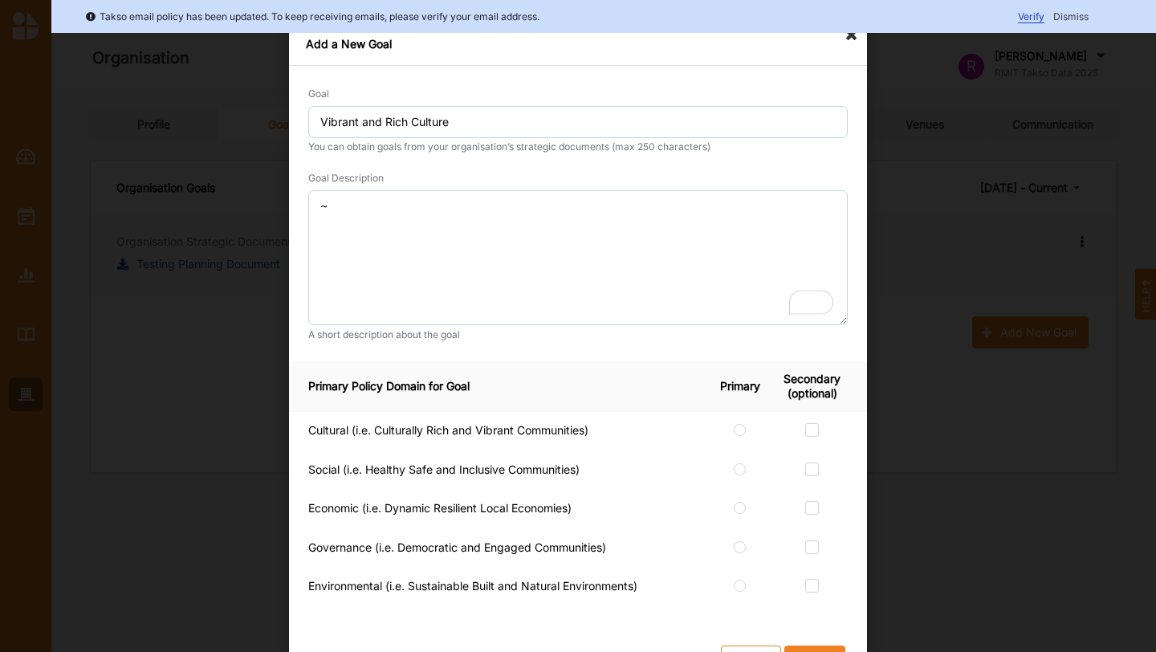
click at [743, 425] on td at bounding box center [745, 431] width 61 height 39
click at [734, 423] on label at bounding box center [741, 423] width 14 height 0
radio input "true"
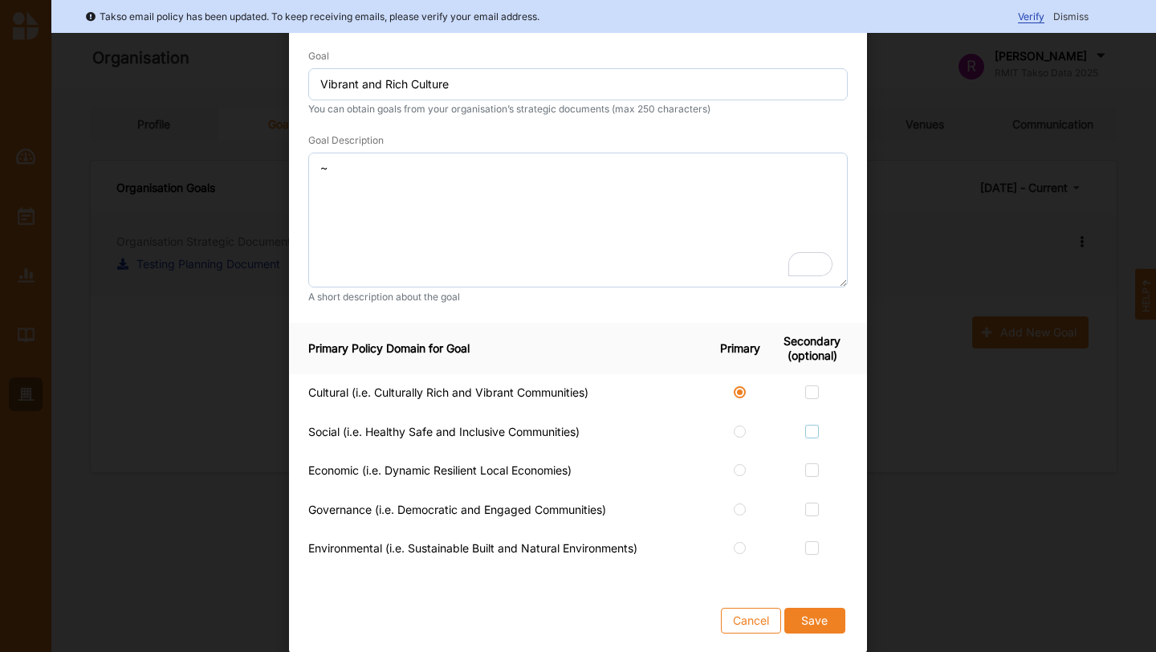
click at [809, 425] on label at bounding box center [812, 425] width 14 height 0
click at [809, 429] on input "checkbox" at bounding box center [811, 431] width 13 height 13
checkbox input "true"
click at [807, 532] on td at bounding box center [821, 549] width 91 height 39
click at [808, 541] on label at bounding box center [812, 541] width 14 height 0
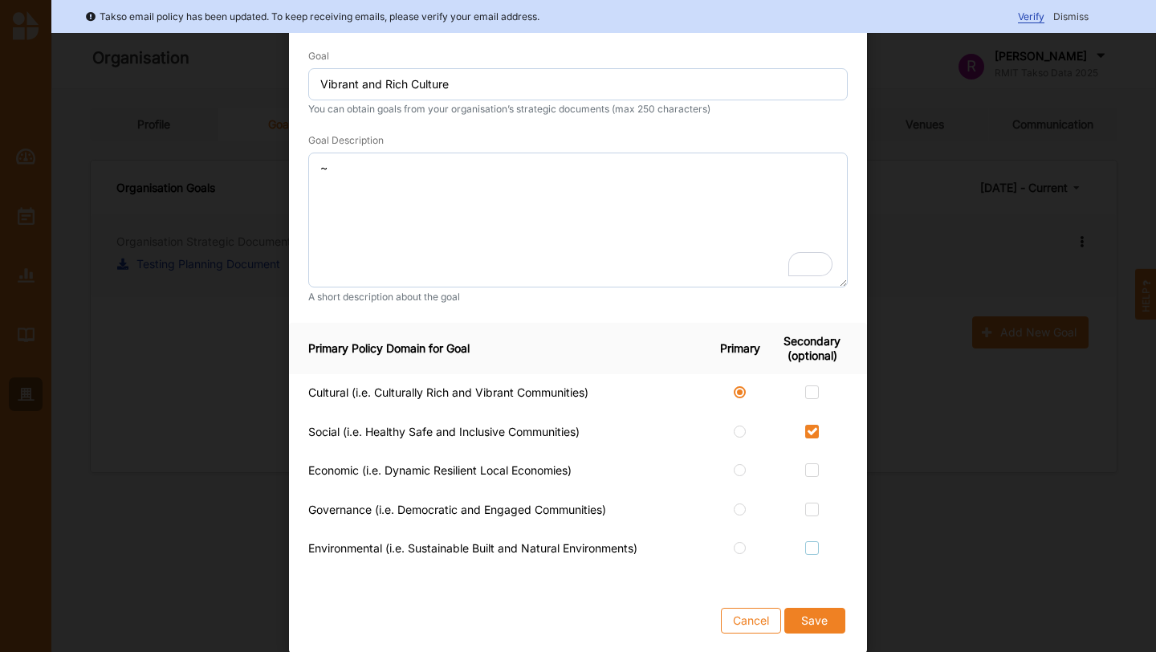
click at [808, 544] on input "checkbox" at bounding box center [811, 547] width 13 height 13
checkbox input "true"
click at [809, 503] on label at bounding box center [812, 503] width 14 height 0
click at [809, 511] on input "checkbox" at bounding box center [811, 509] width 13 height 13
checkbox input "true"
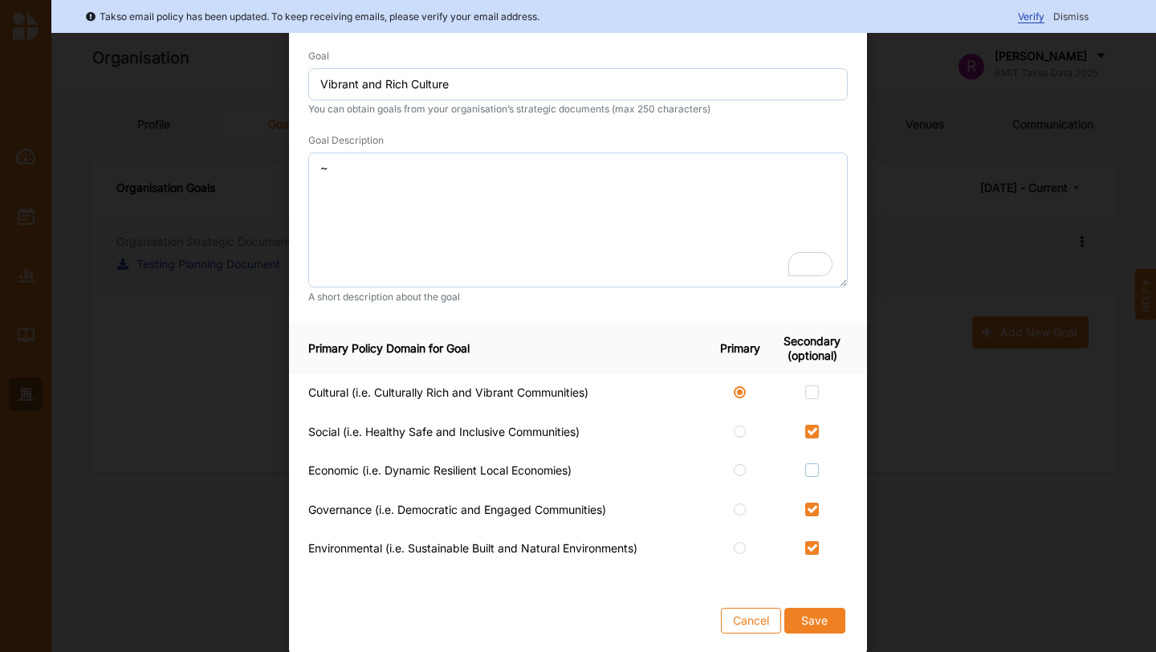
click at [809, 463] on label at bounding box center [812, 463] width 14 height 0
click at [809, 472] on input "checkbox" at bounding box center [811, 469] width 13 height 13
checkbox input "true"
click at [815, 622] on button "Save" at bounding box center [814, 621] width 61 height 26
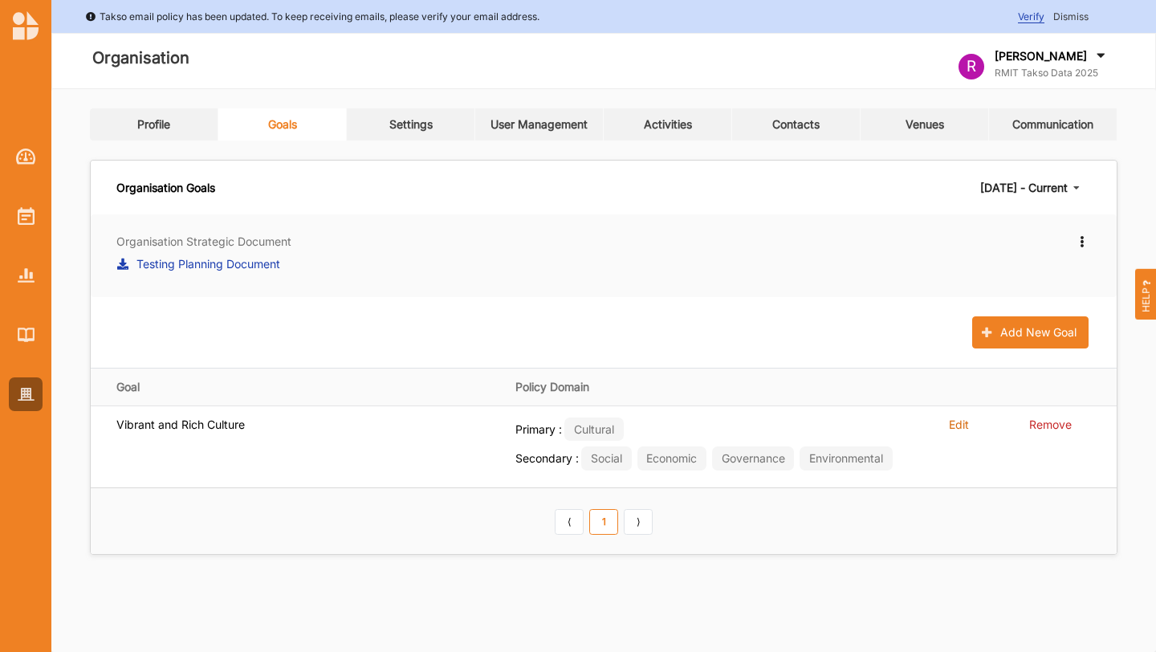
click at [425, 141] on div "Profile Goals Settings User Management Activities Contacts Venues Communication…" at bounding box center [604, 331] width 1028 height 446
click at [425, 120] on div "Settings" at bounding box center [410, 124] width 43 height 14
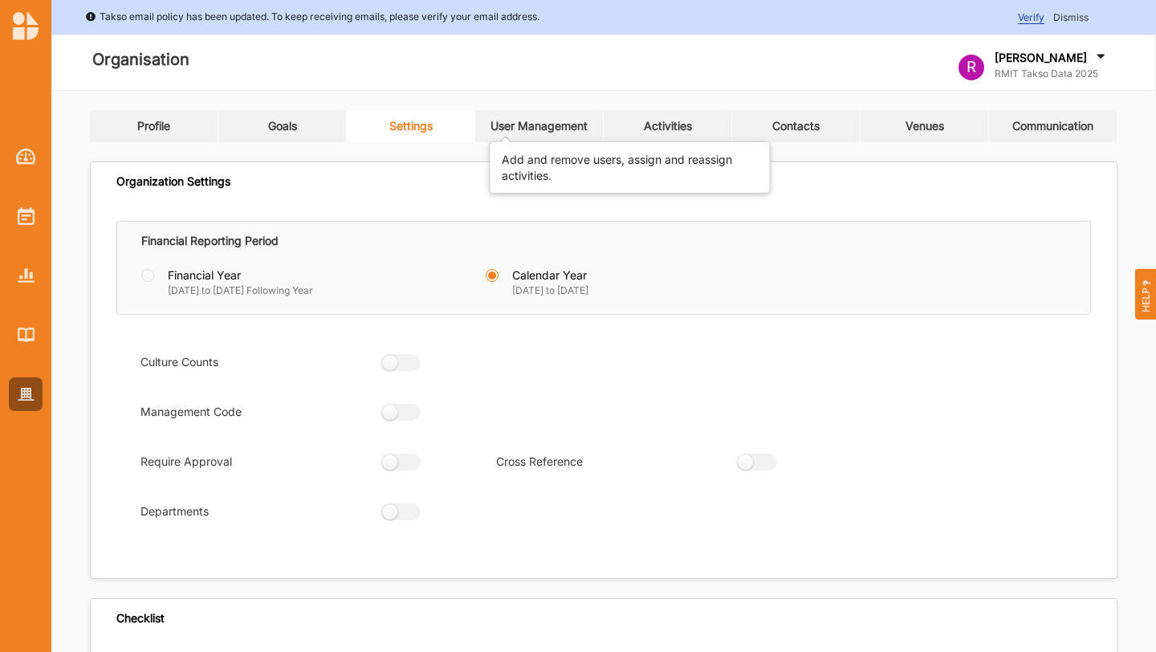
click at [543, 120] on div "User Management" at bounding box center [539, 126] width 97 height 14
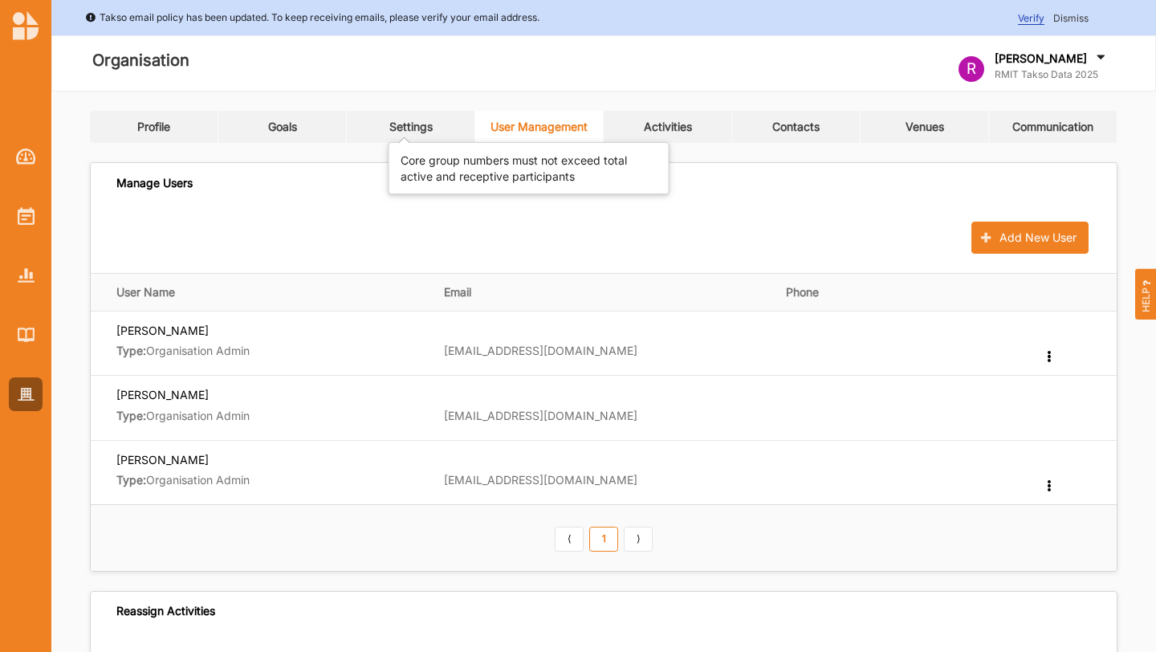
click at [406, 121] on div "Settings" at bounding box center [410, 127] width 43 height 14
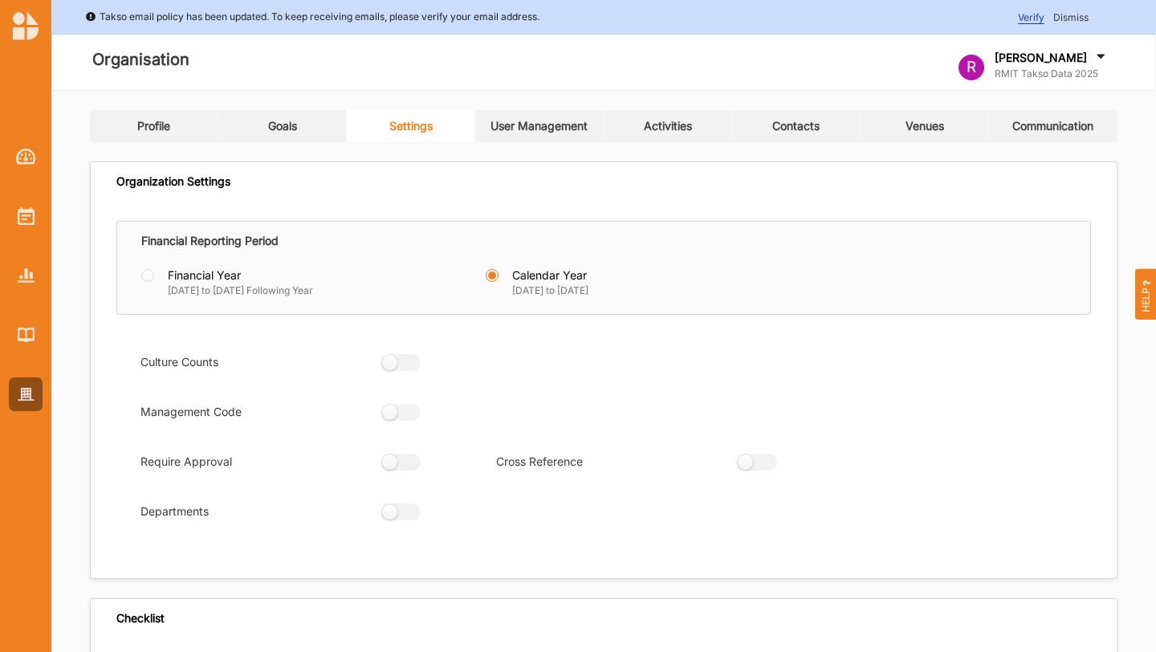
click at [132, 125] on link "Profile" at bounding box center [154, 126] width 128 height 32
